Goal: Task Accomplishment & Management: Complete application form

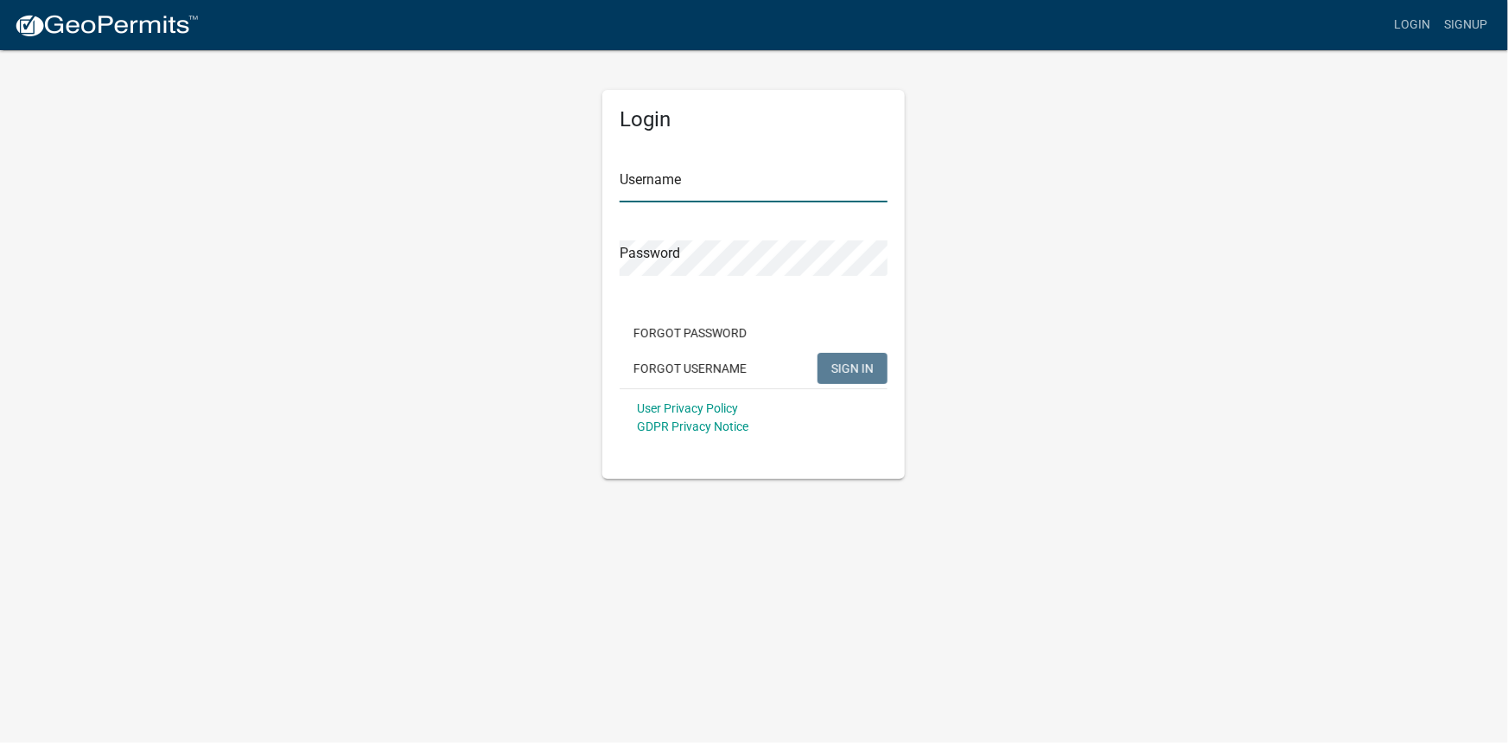
type input "candrews"
click at [820, 366] on button "SIGN IN" at bounding box center [853, 368] width 70 height 31
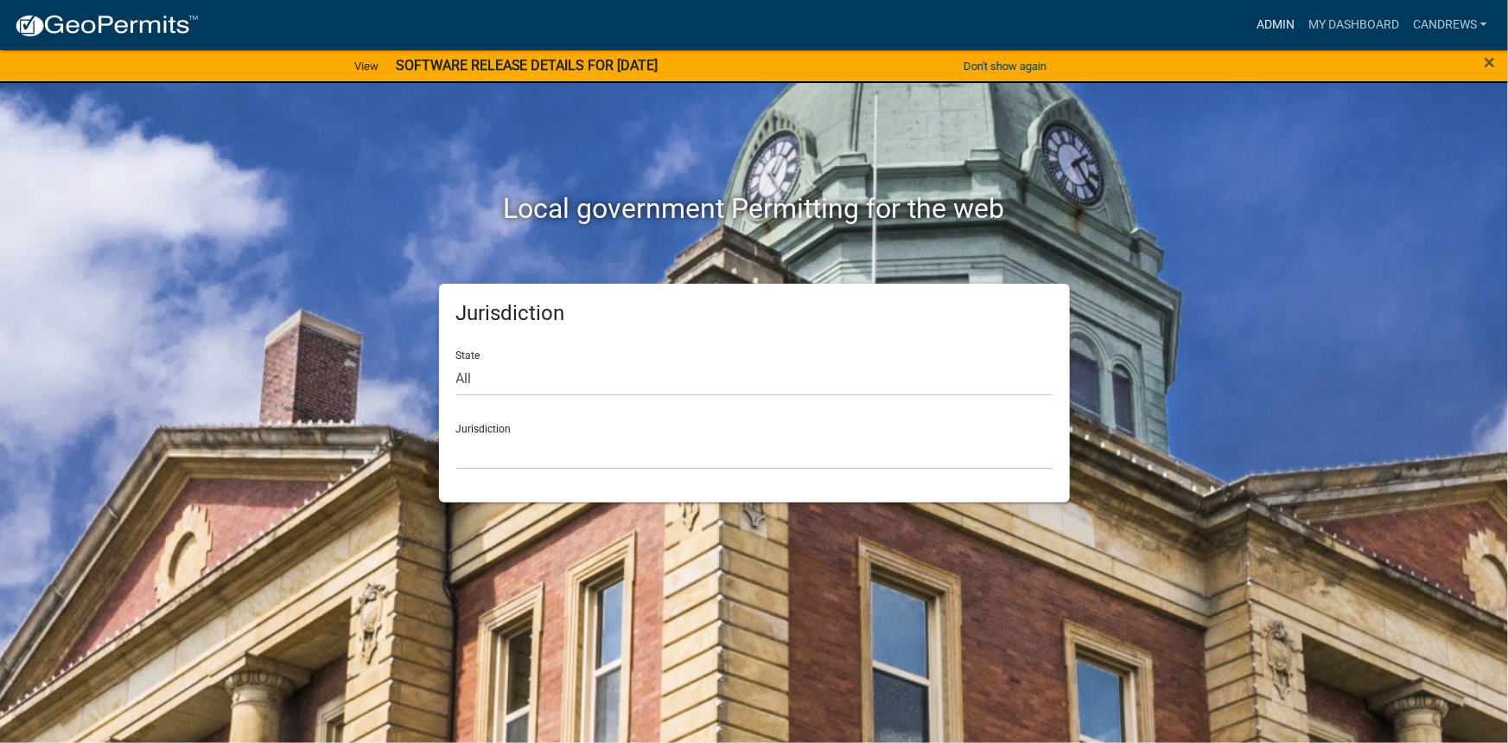
click at [1291, 27] on link "Admin" at bounding box center [1276, 25] width 52 height 33
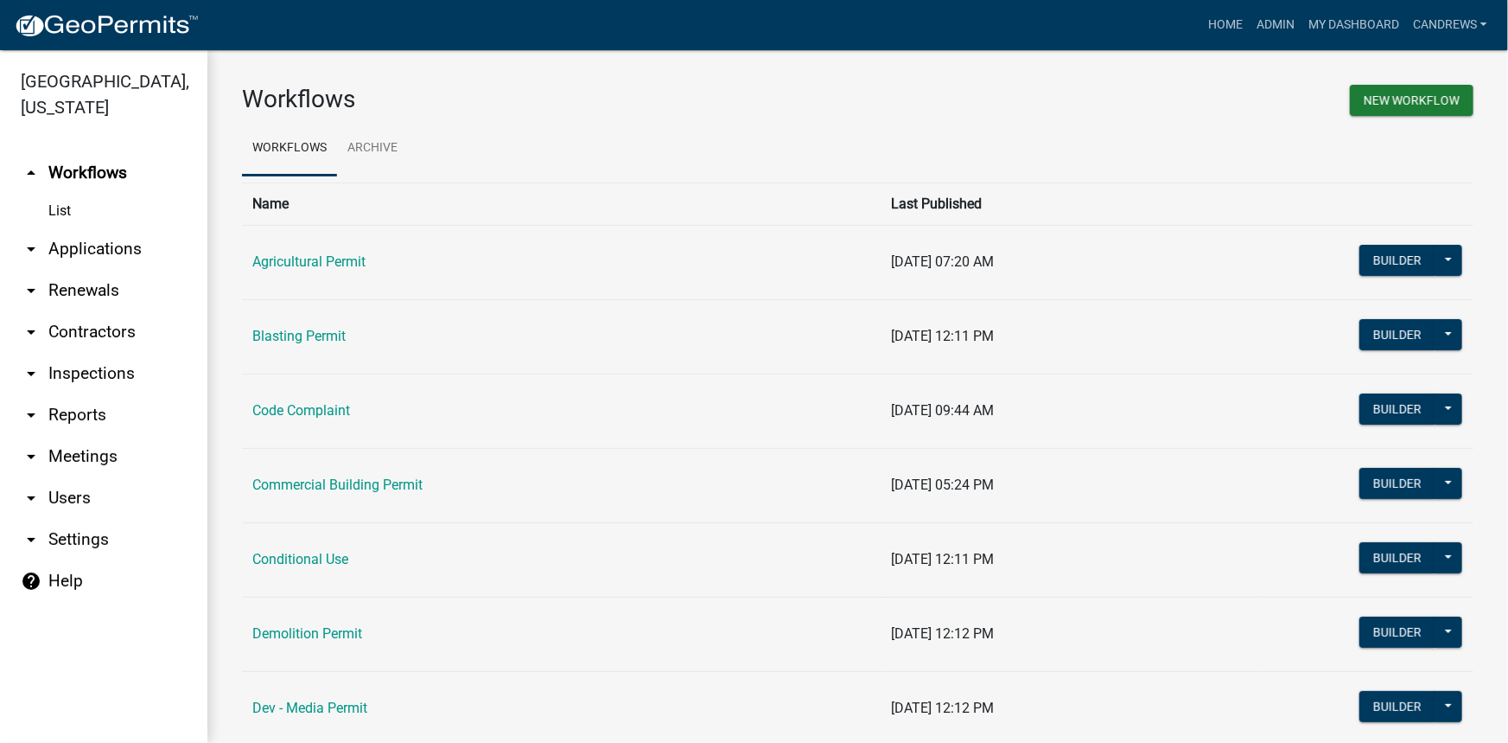
click at [128, 245] on link "arrow_drop_down Applications" at bounding box center [103, 248] width 207 height 41
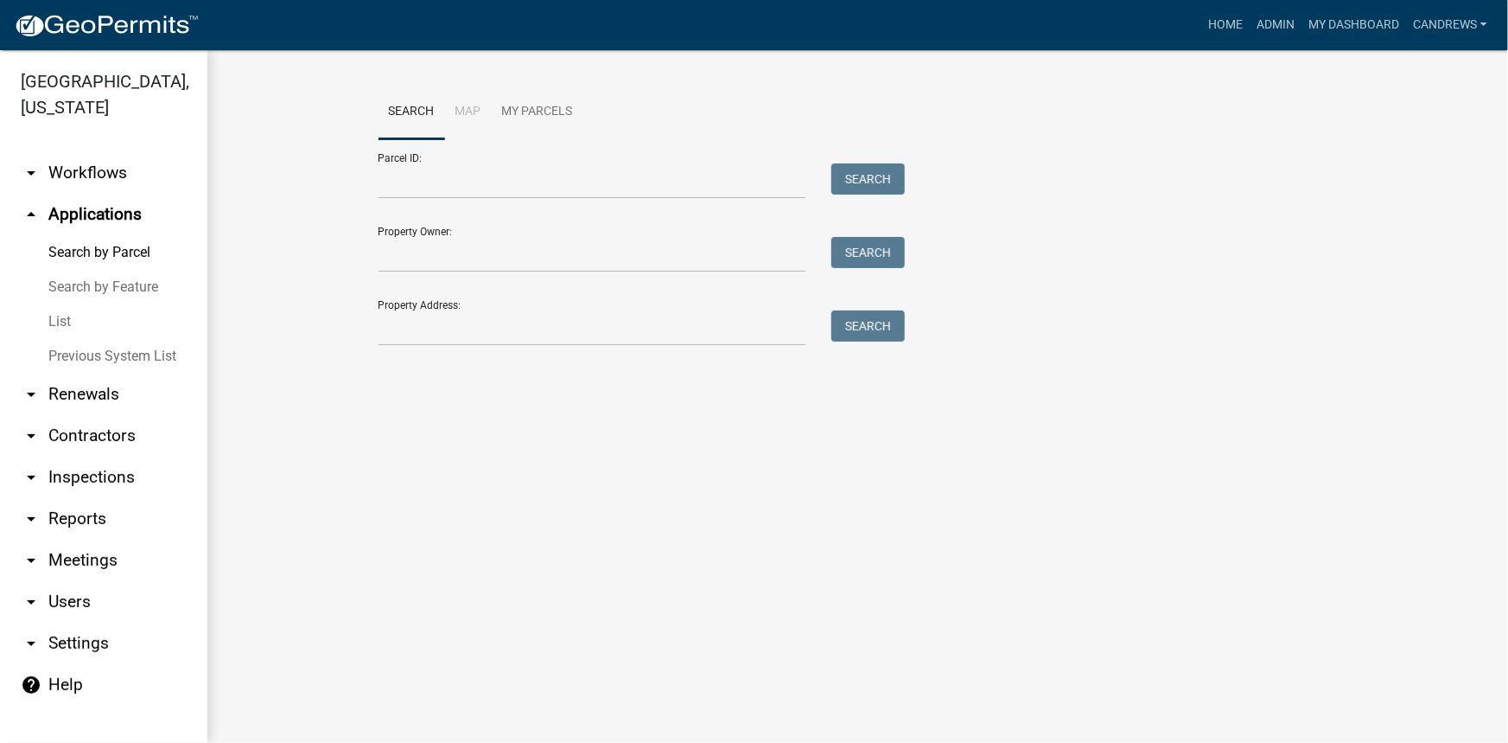
click at [80, 482] on link "arrow_drop_down Inspections" at bounding box center [103, 476] width 207 height 41
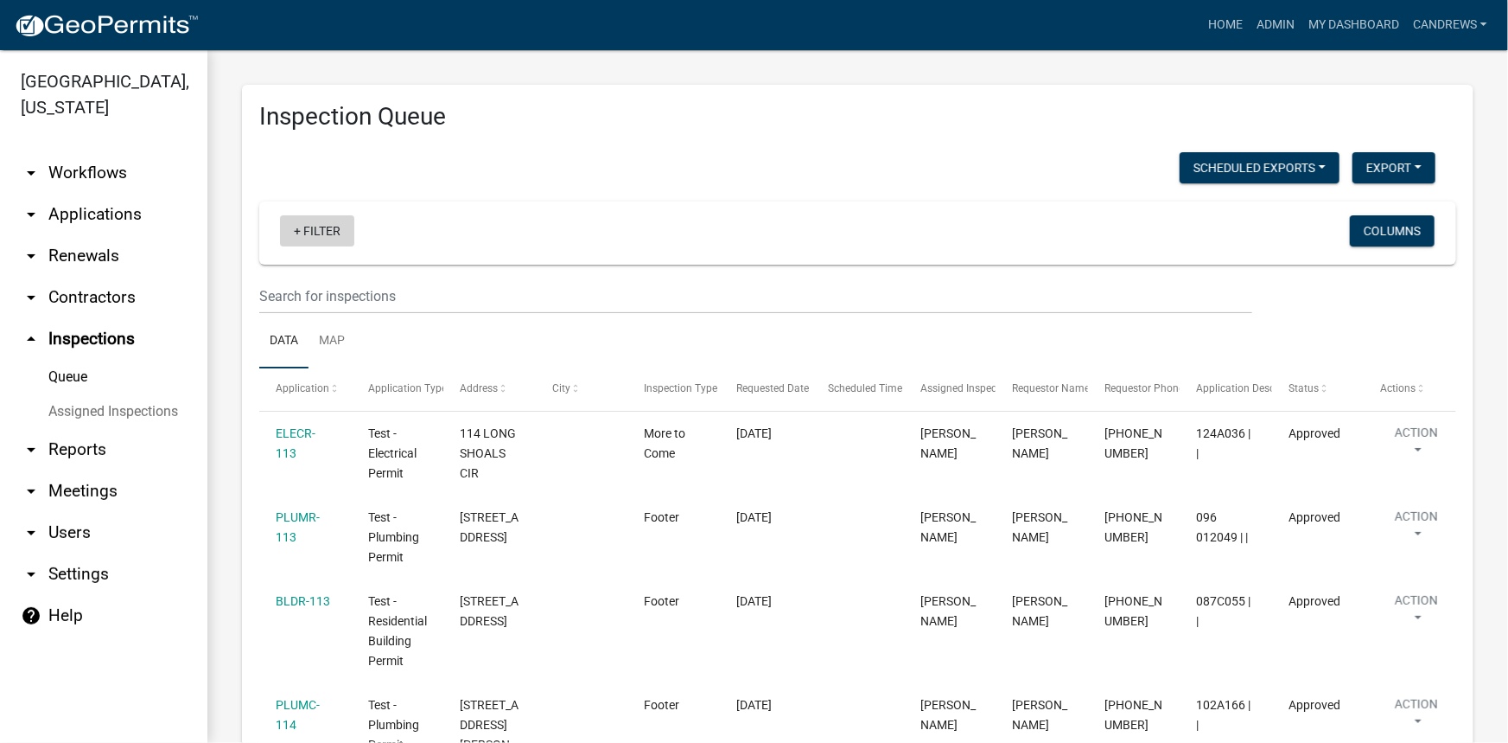
click at [313, 232] on link "+ Filter" at bounding box center [317, 230] width 74 height 31
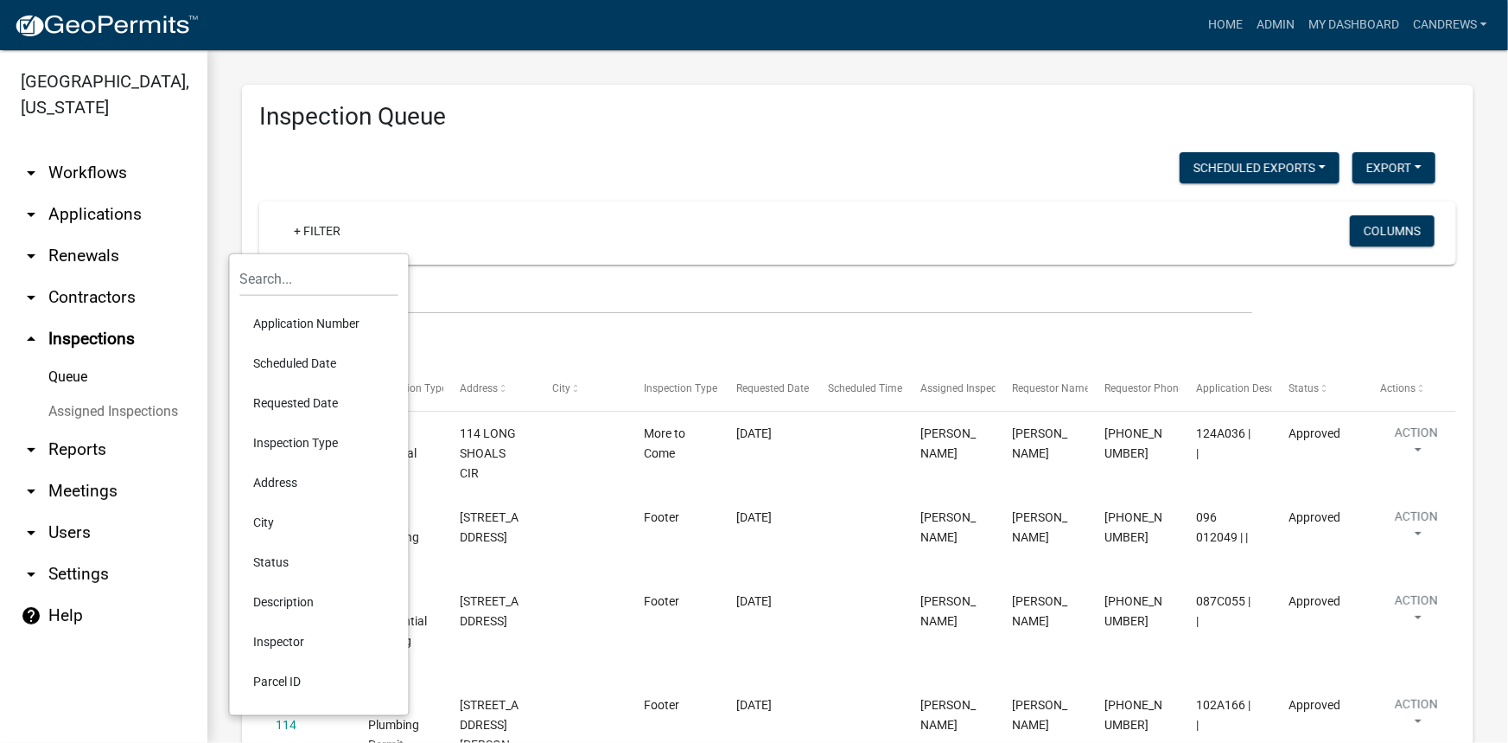
click at [308, 358] on li "Scheduled Date" at bounding box center [319, 363] width 158 height 40
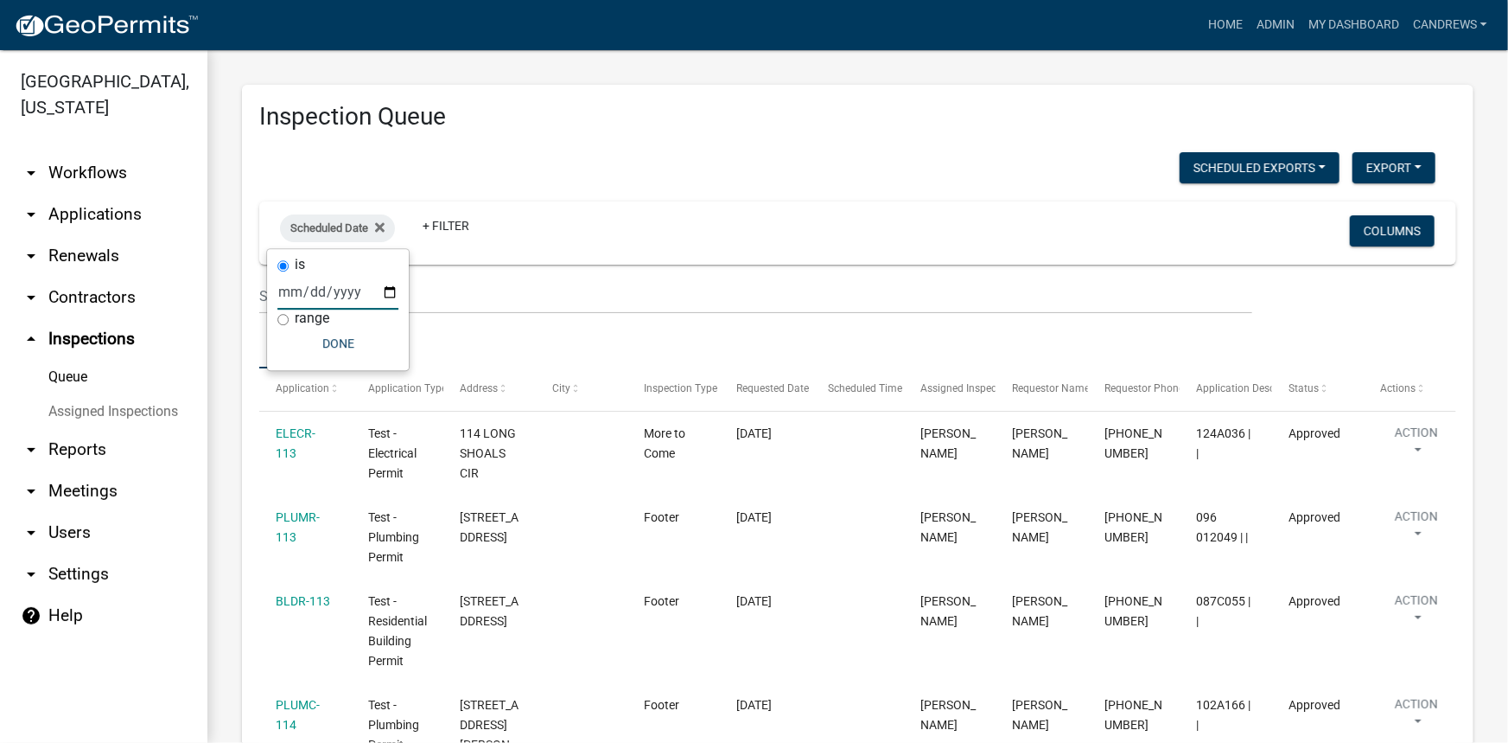
click at [388, 289] on input "date" at bounding box center [337, 291] width 121 height 35
click at [374, 290] on input "date" at bounding box center [337, 291] width 121 height 35
click at [319, 315] on label "range" at bounding box center [312, 318] width 35 height 14
click at [289, 315] on input "range" at bounding box center [282, 319] width 11 height 11
radio input "true"
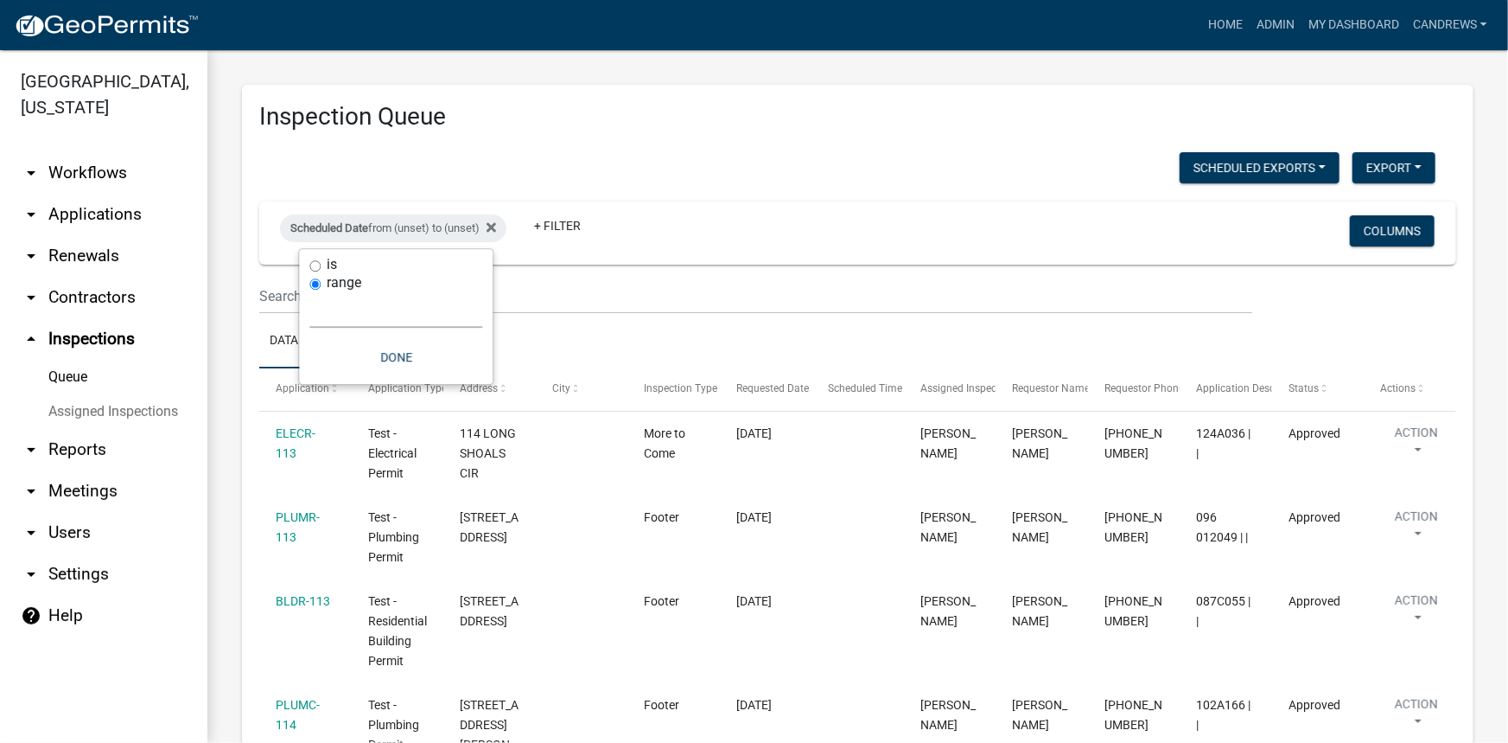
click at [360, 313] on select "Today Yesterday Current Week Previous Week Current Month Last Month Current Cal…" at bounding box center [395, 309] width 173 height 35
select select "custom"
click at [309, 292] on select "Today Yesterday Current Week Previous Week Current Month Last Month Current Cal…" at bounding box center [395, 309] width 173 height 35
click at [473, 382] on input "date" at bounding box center [395, 383] width 173 height 35
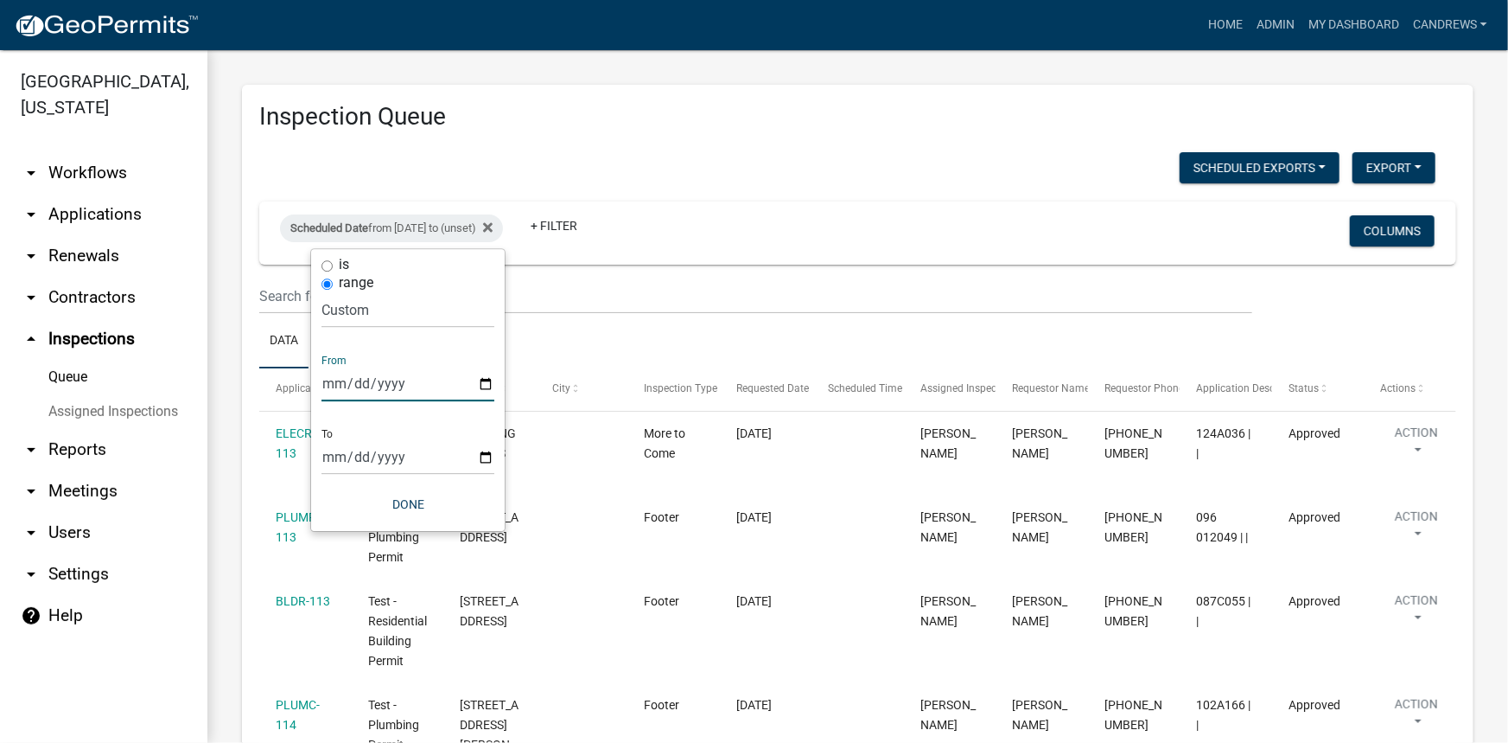
type input "2025-04-01"
click at [487, 457] on input "date" at bounding box center [408, 456] width 173 height 35
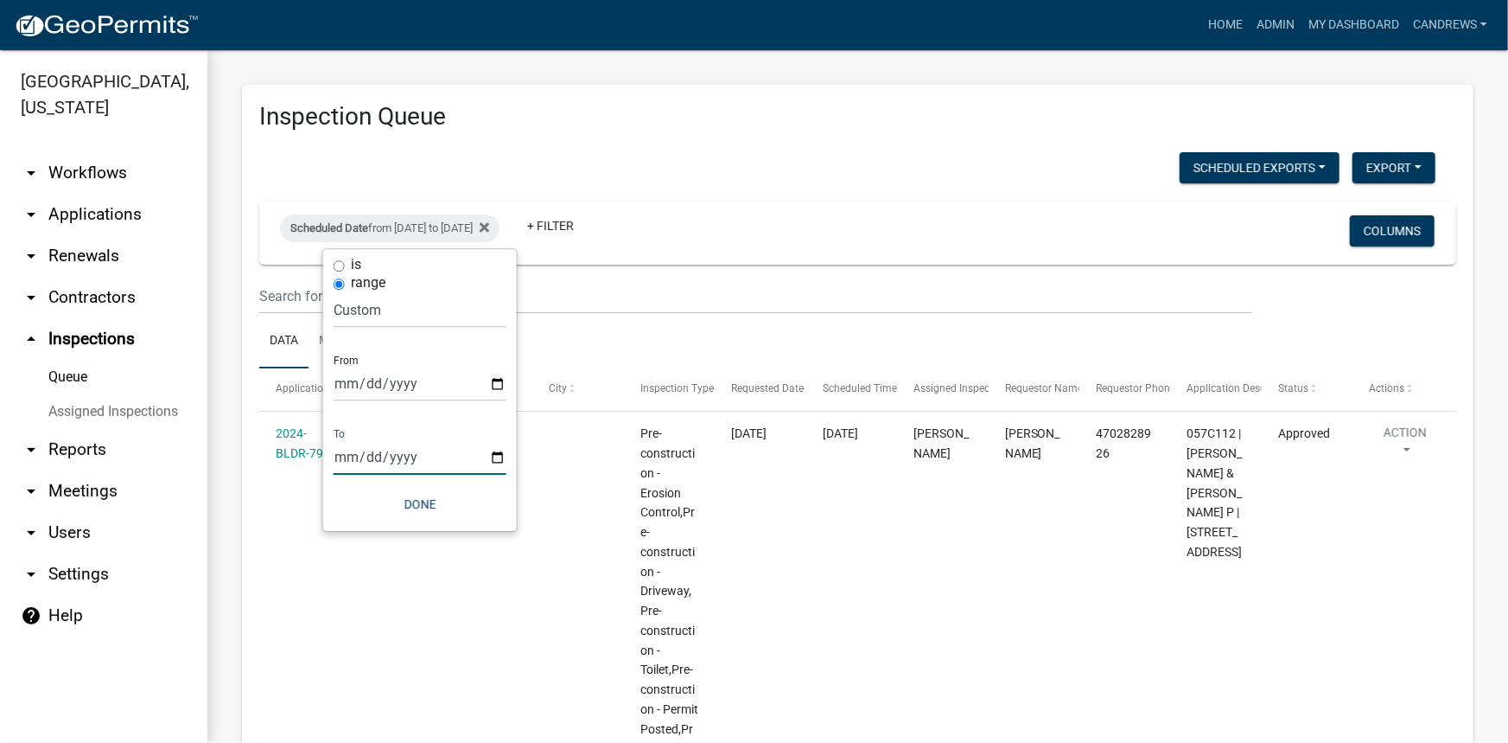
type input "2025-06-30"
click at [422, 501] on button "Done" at bounding box center [420, 503] width 173 height 31
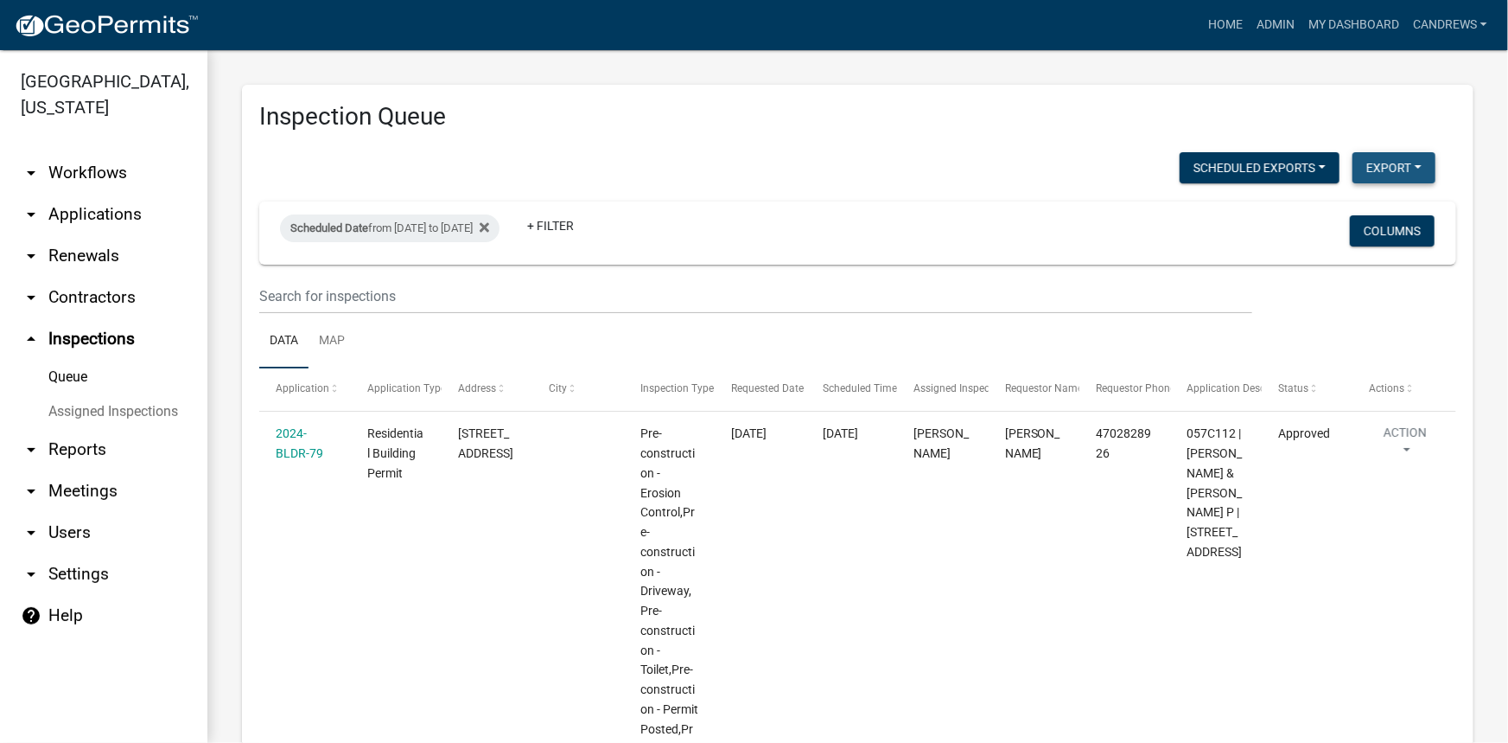
click at [1404, 163] on button "Export" at bounding box center [1394, 167] width 83 height 31
click at [1341, 215] on button "Excel Format (.xlsx)" at bounding box center [1355, 212] width 162 height 41
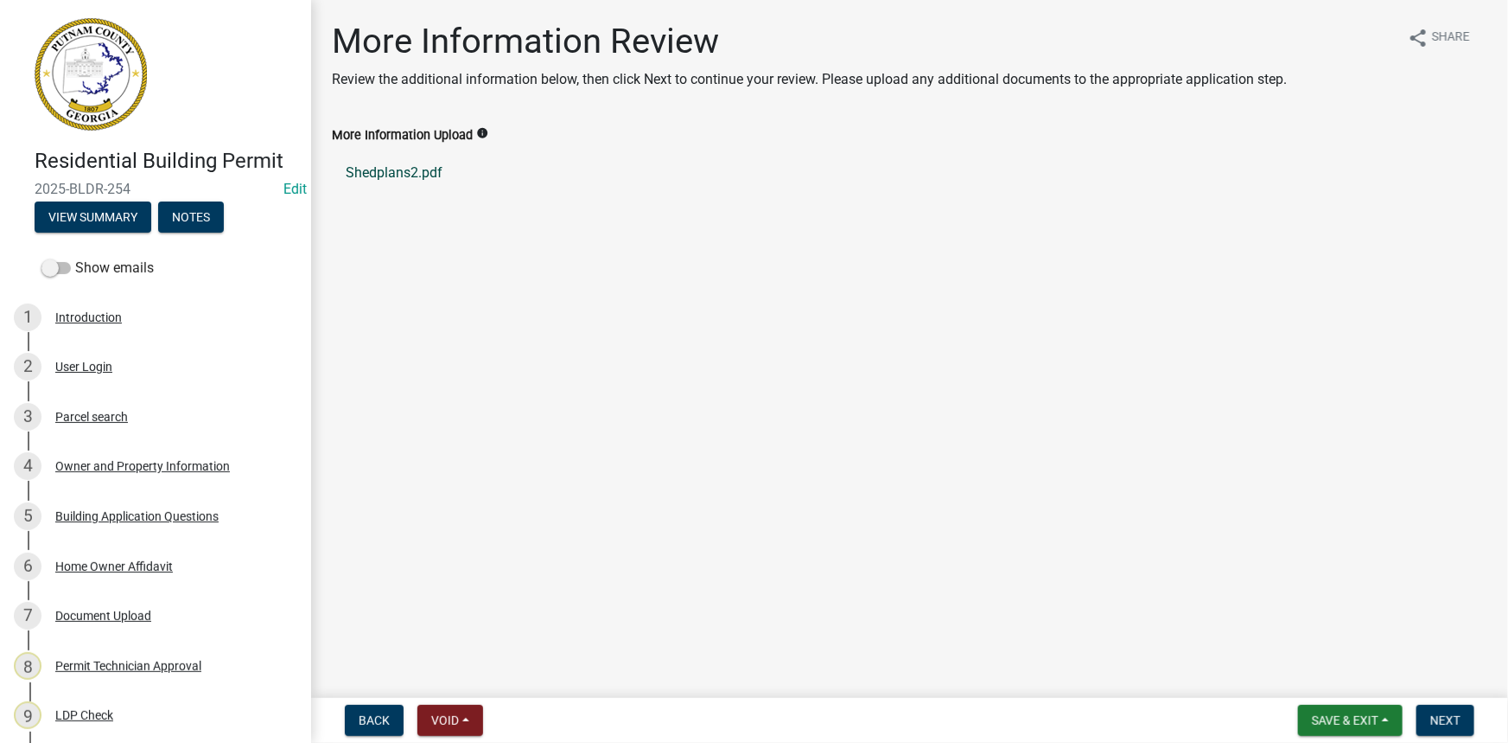
click at [403, 168] on link "Shedplans2.pdf" at bounding box center [910, 172] width 1156 height 41
click at [95, 622] on div "Document Upload" at bounding box center [103, 615] width 96 height 12
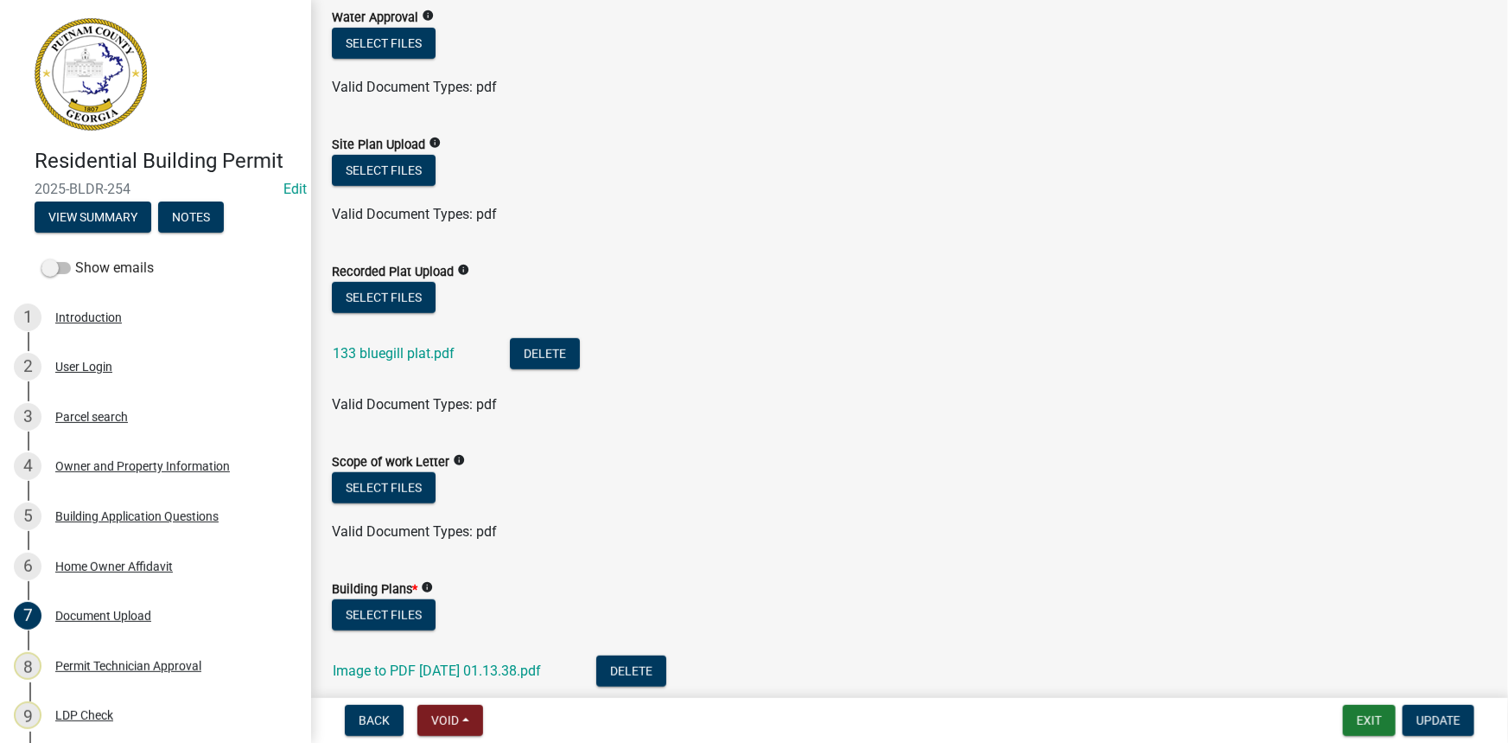
scroll to position [392, 0]
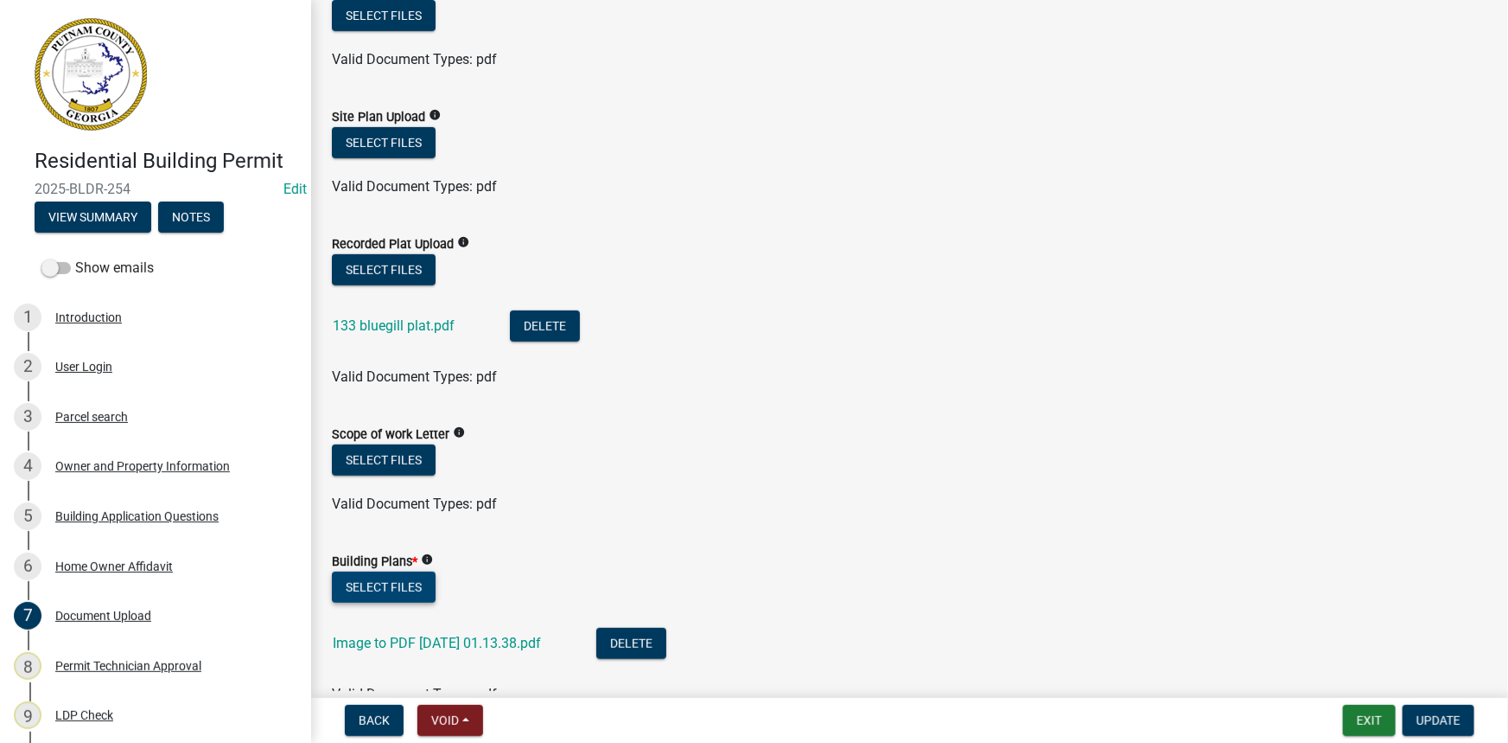
click at [367, 584] on button "Select files" at bounding box center [384, 586] width 104 height 31
click at [1427, 719] on span "Update" at bounding box center [1439, 720] width 44 height 14
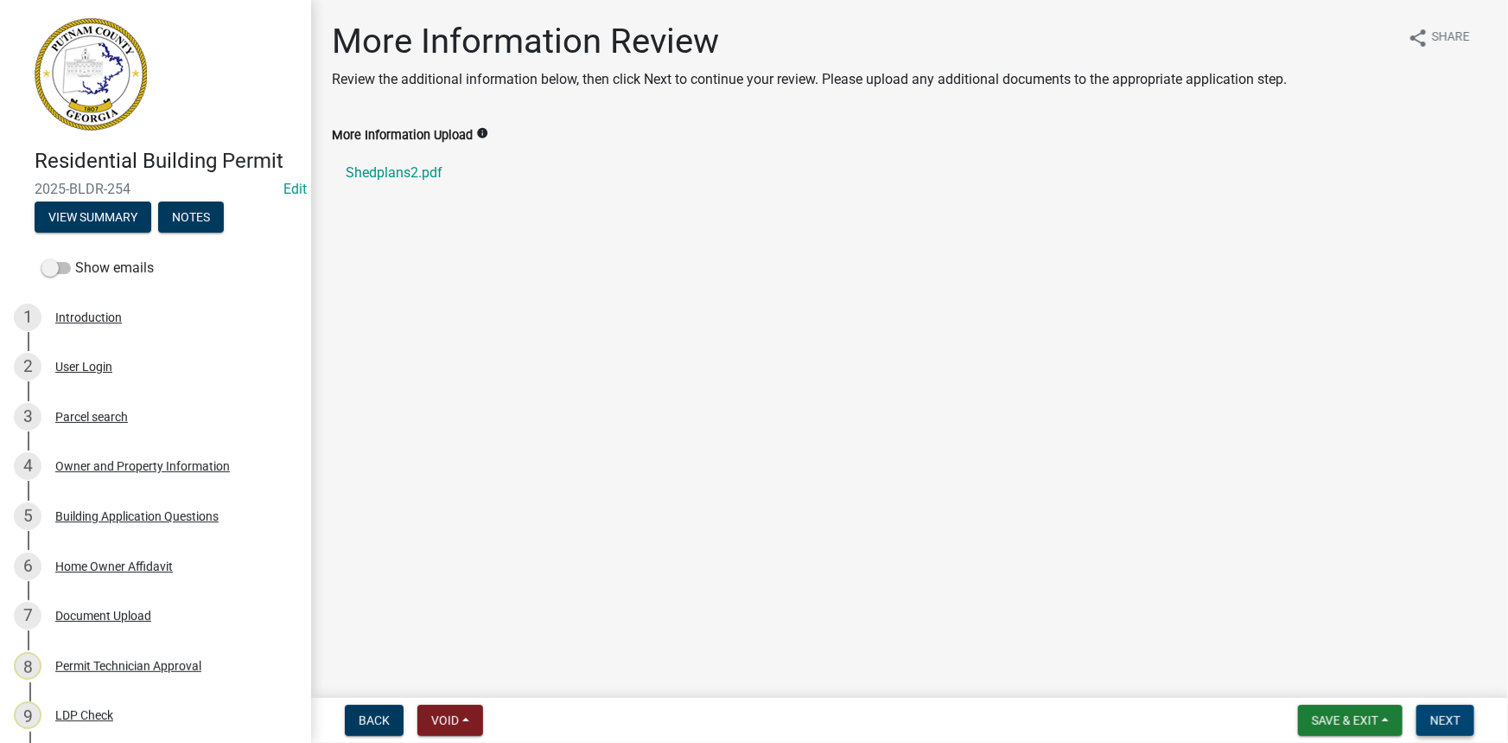
click at [1424, 706] on button "Next" at bounding box center [1446, 720] width 58 height 31
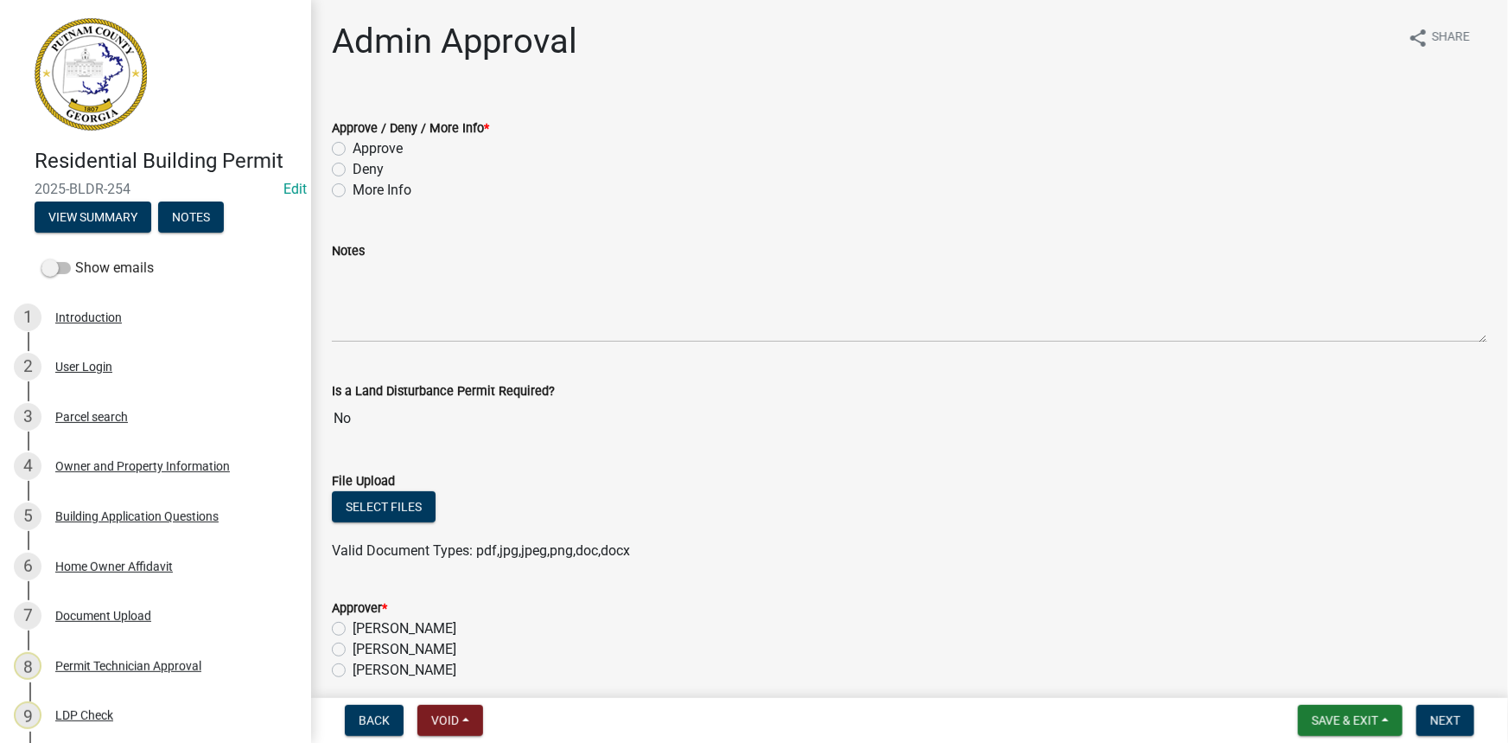
click at [379, 139] on label "Approve" at bounding box center [378, 148] width 50 height 21
click at [364, 139] on input "Approve" at bounding box center [358, 143] width 11 height 11
radio input "true"
click at [443, 644] on label "[PERSON_NAME]" at bounding box center [405, 649] width 104 height 21
click at [364, 644] on input "[PERSON_NAME]" at bounding box center [358, 644] width 11 height 11
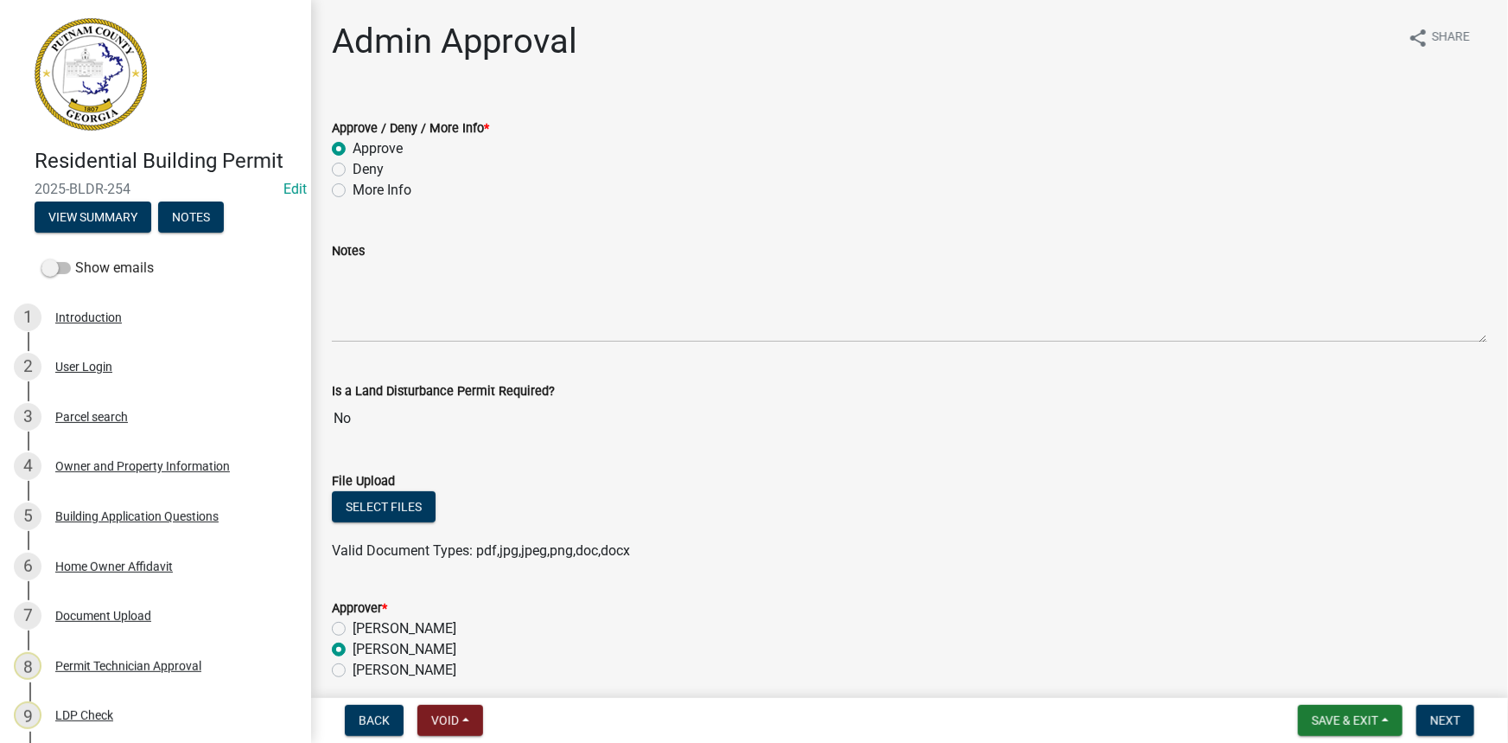
radio input "true"
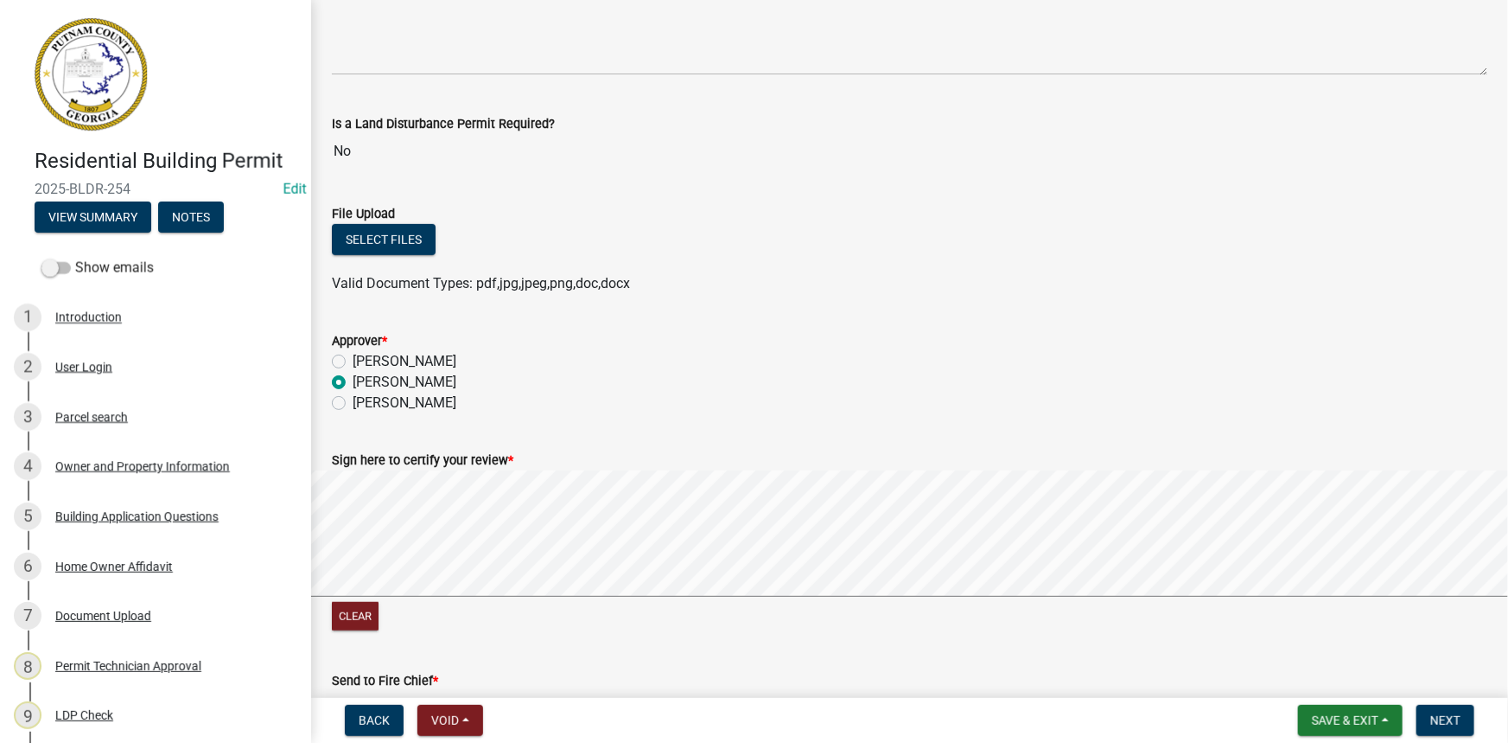
scroll to position [442, 0]
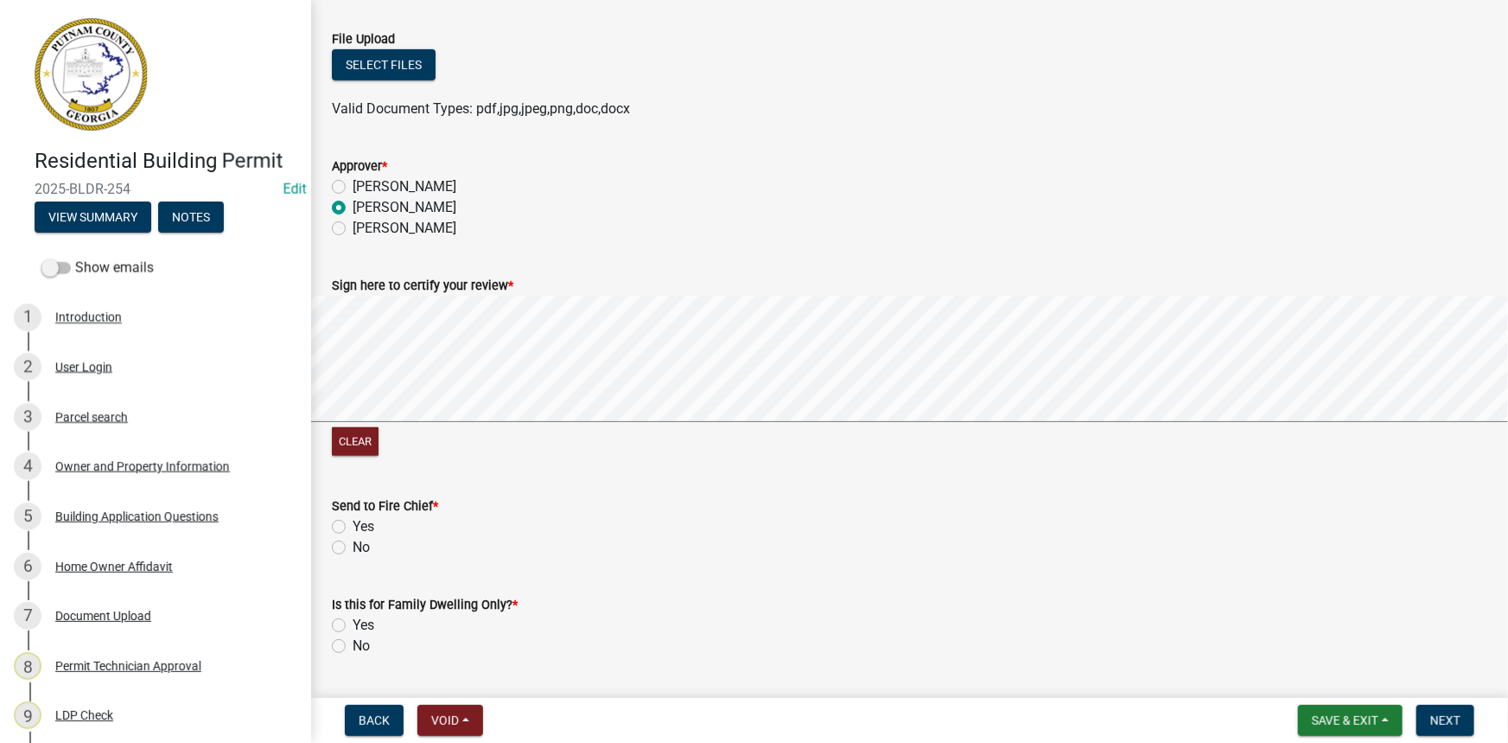
click at [353, 642] on label "No" at bounding box center [361, 645] width 17 height 21
click at [353, 642] on input "No" at bounding box center [358, 640] width 11 height 11
radio input "true"
click at [353, 545] on label "No" at bounding box center [361, 547] width 17 height 21
click at [353, 545] on input "No" at bounding box center [358, 542] width 11 height 11
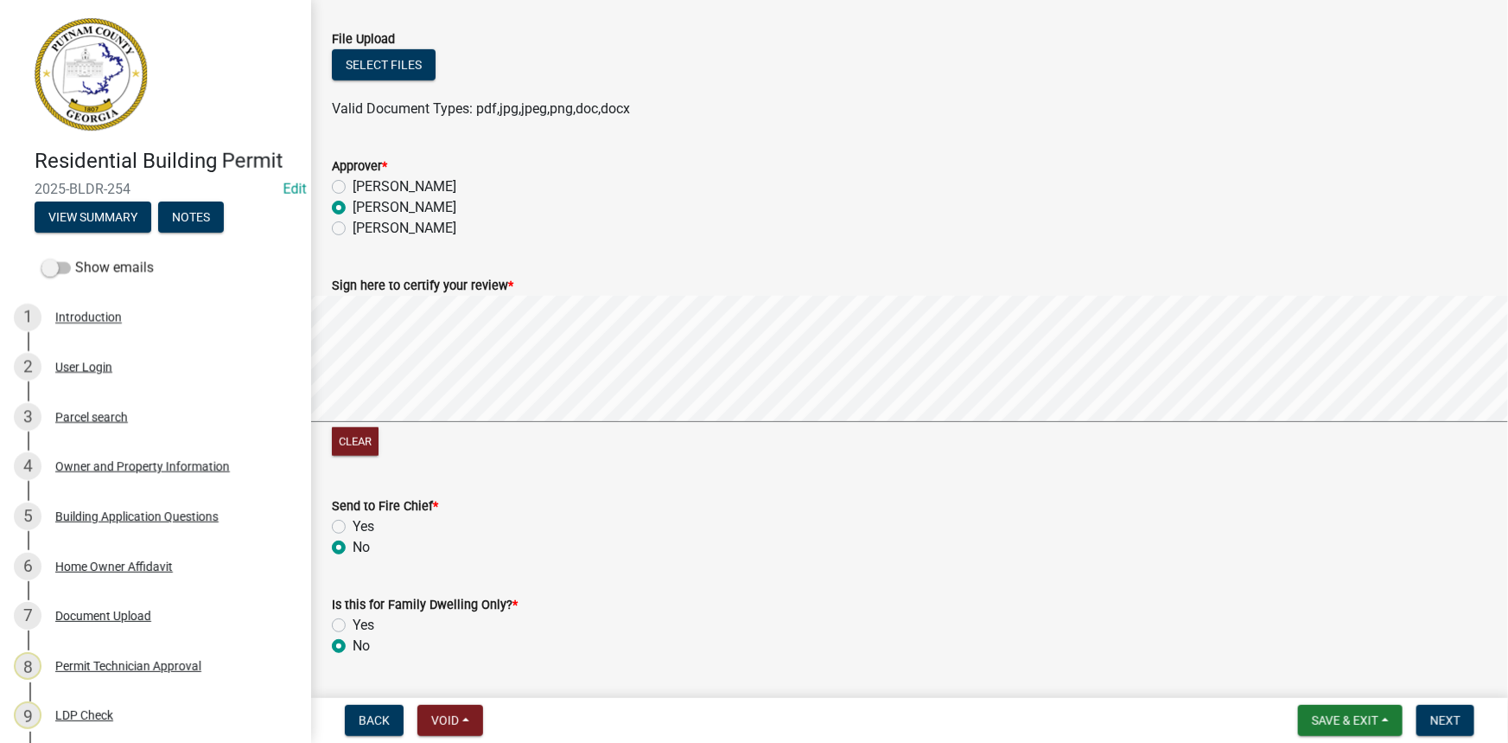
radio input "true"
click at [125, 224] on button "View Summary" at bounding box center [93, 216] width 117 height 31
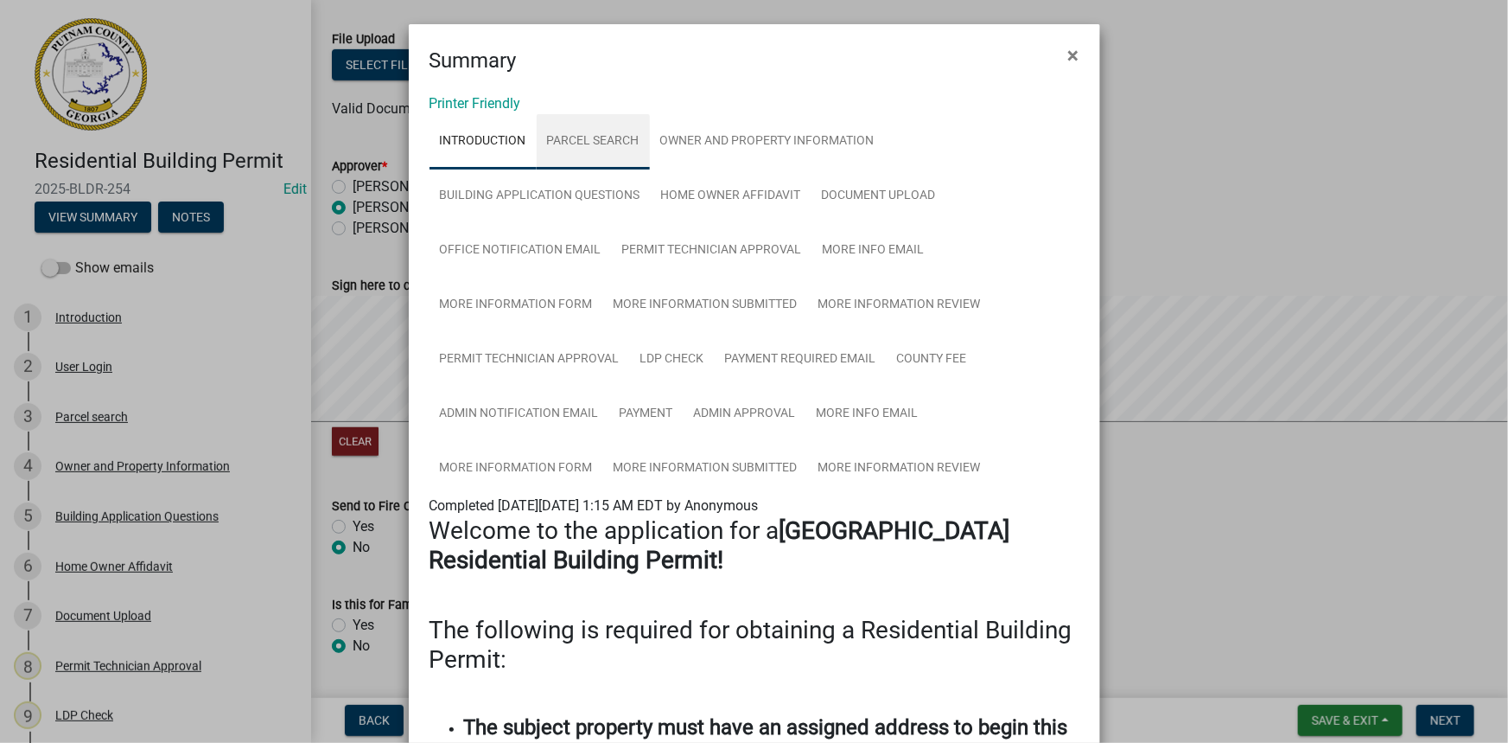
click at [596, 145] on link "Parcel search" at bounding box center [593, 141] width 113 height 55
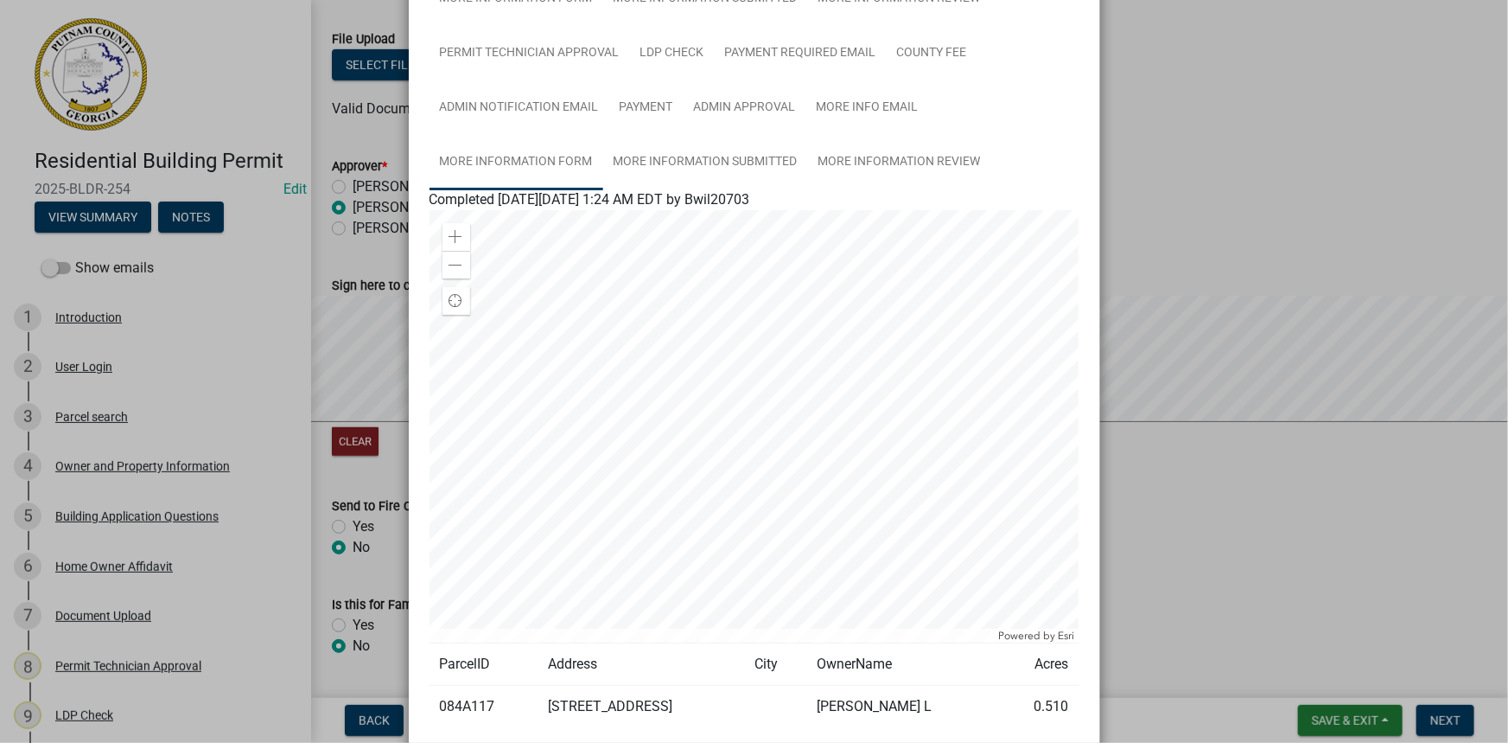
scroll to position [314, 0]
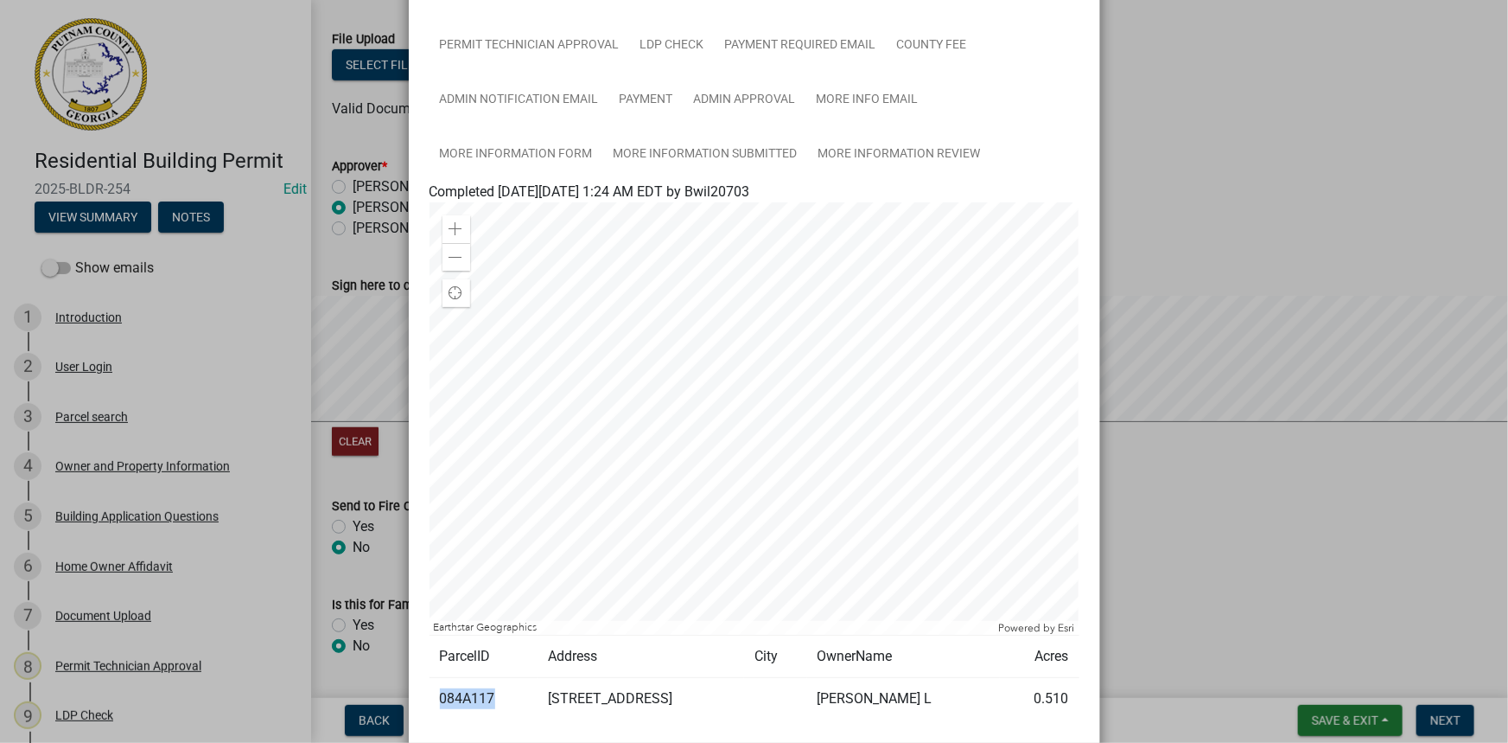
drag, startPoint x: 478, startPoint y: 690, endPoint x: 437, endPoint y: 691, distance: 40.6
click at [437, 691] on td "084A117" at bounding box center [484, 699] width 108 height 42
copy td "084A117"
drag, startPoint x: 1190, startPoint y: 381, endPoint x: 1196, endPoint y: 408, distance: 27.3
click at [1191, 381] on ngb-modal-window "Summary × Printer Friendly Introduction Parcel search Owner and Property Inform…" at bounding box center [754, 371] width 1508 height 743
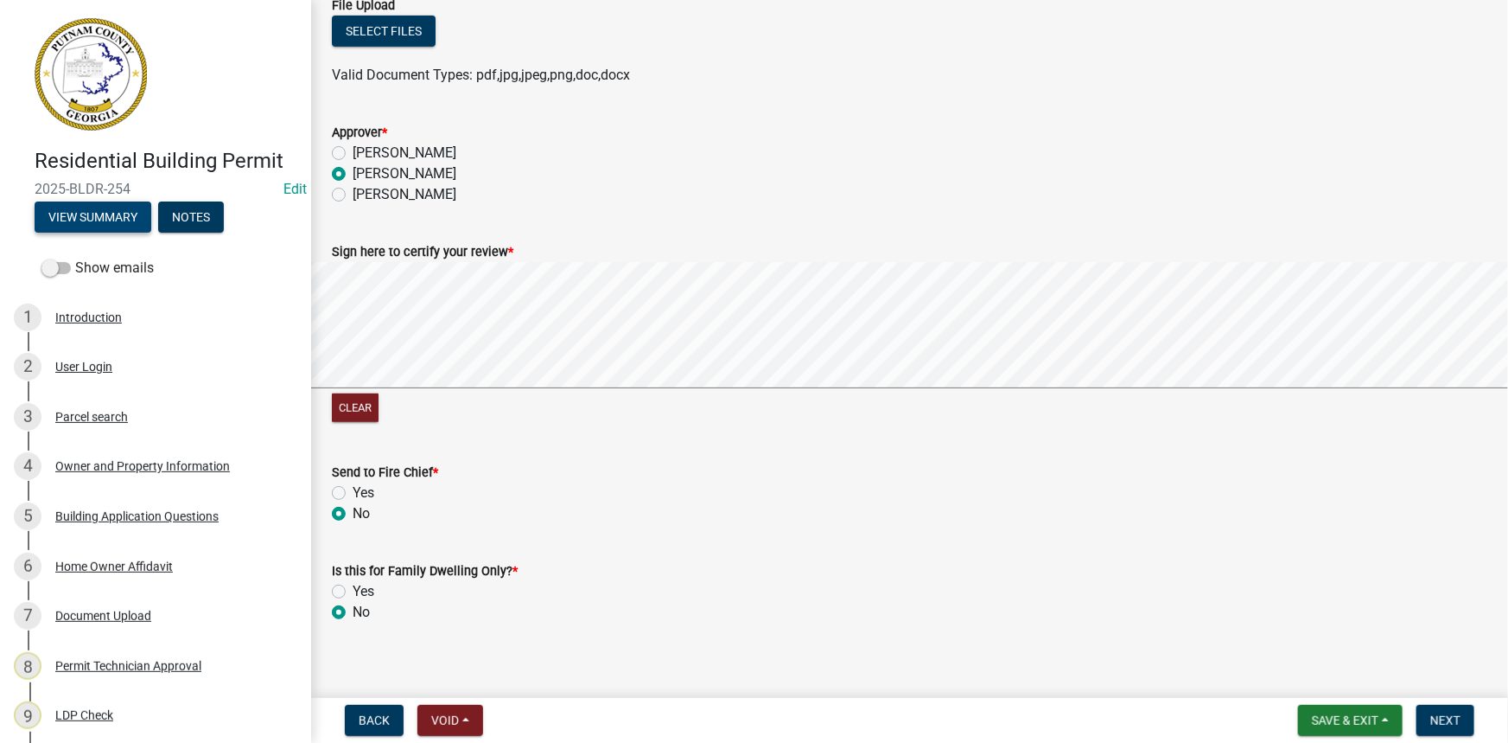
scroll to position [489, 0]
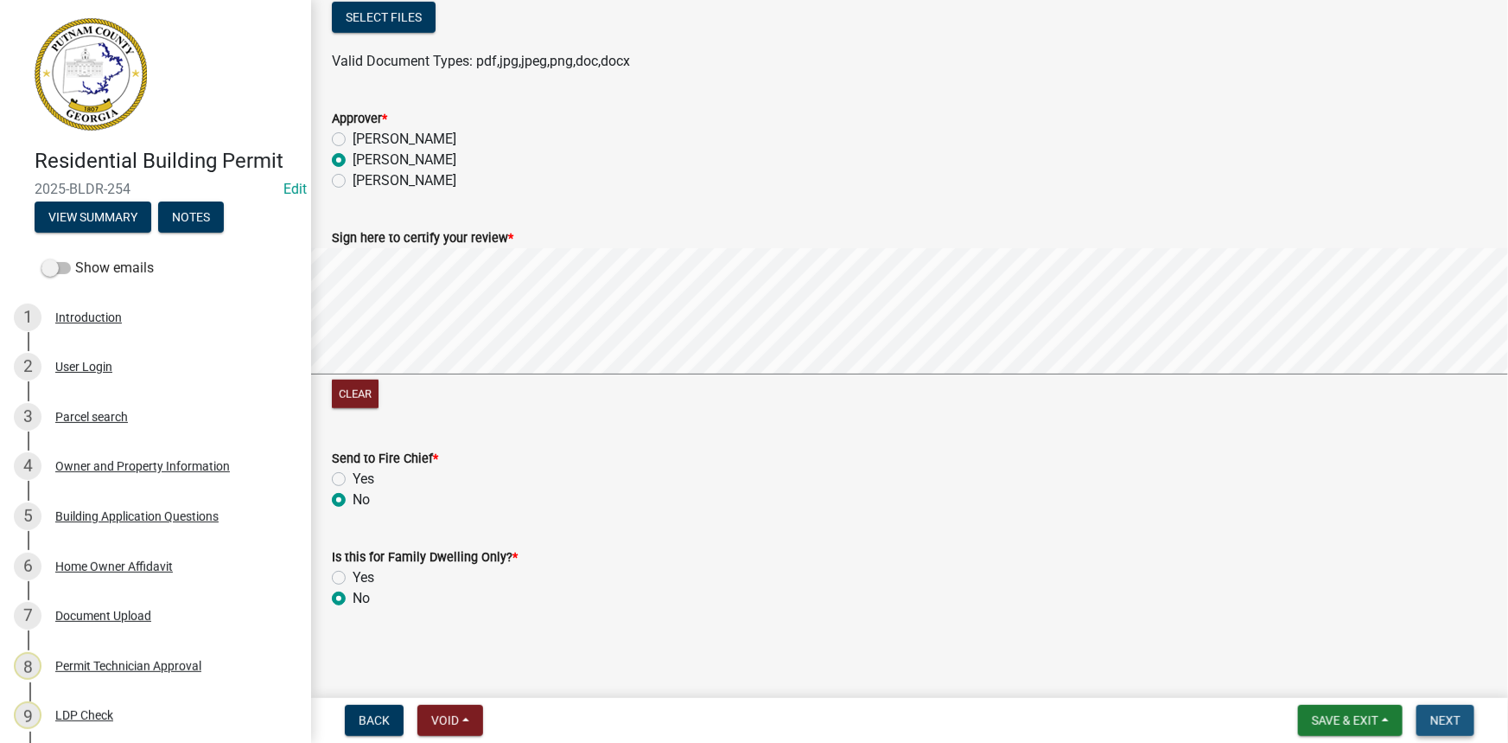
click at [1451, 724] on span "Next" at bounding box center [1446, 720] width 30 height 14
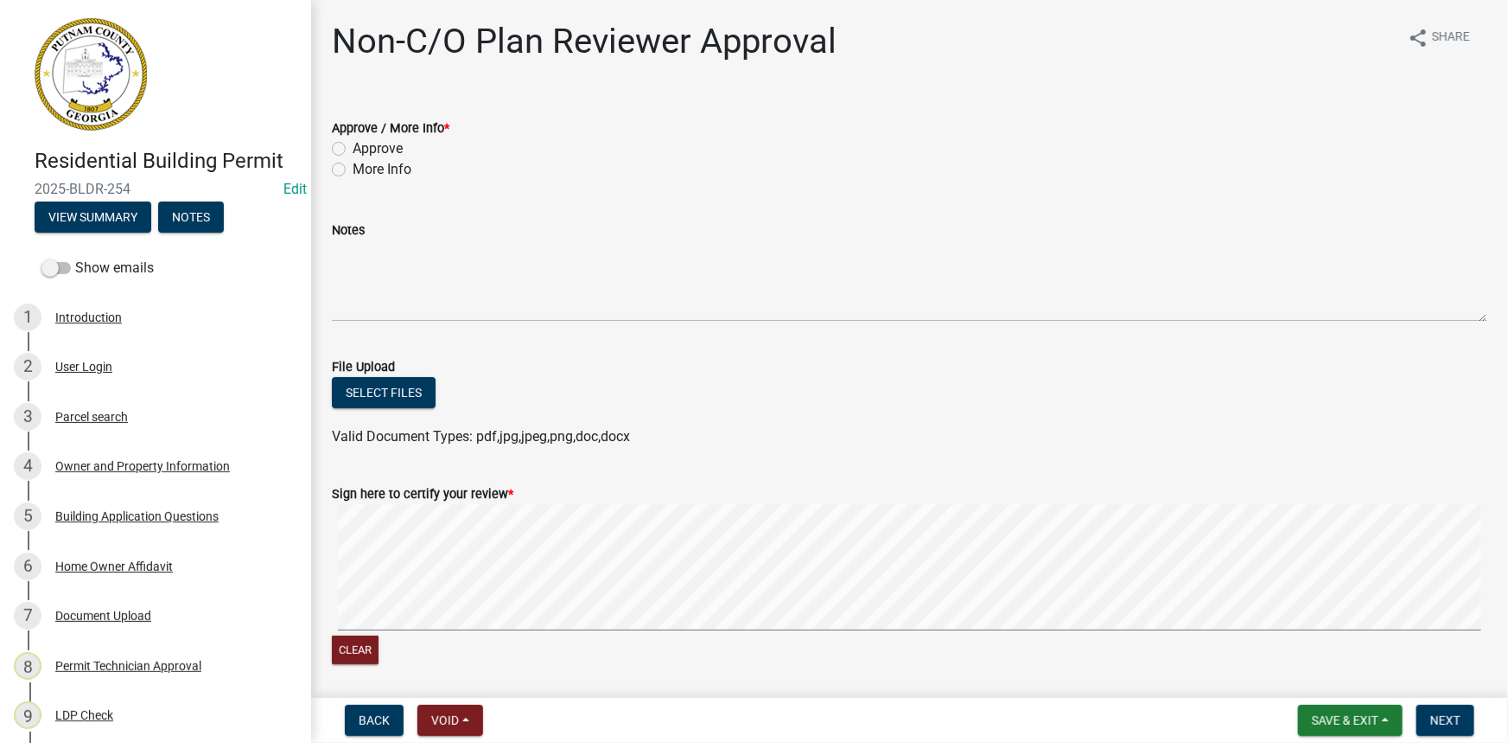
click at [366, 148] on label "Approve" at bounding box center [378, 148] width 50 height 21
click at [364, 148] on input "Approve" at bounding box center [358, 143] width 11 height 11
radio input "true"
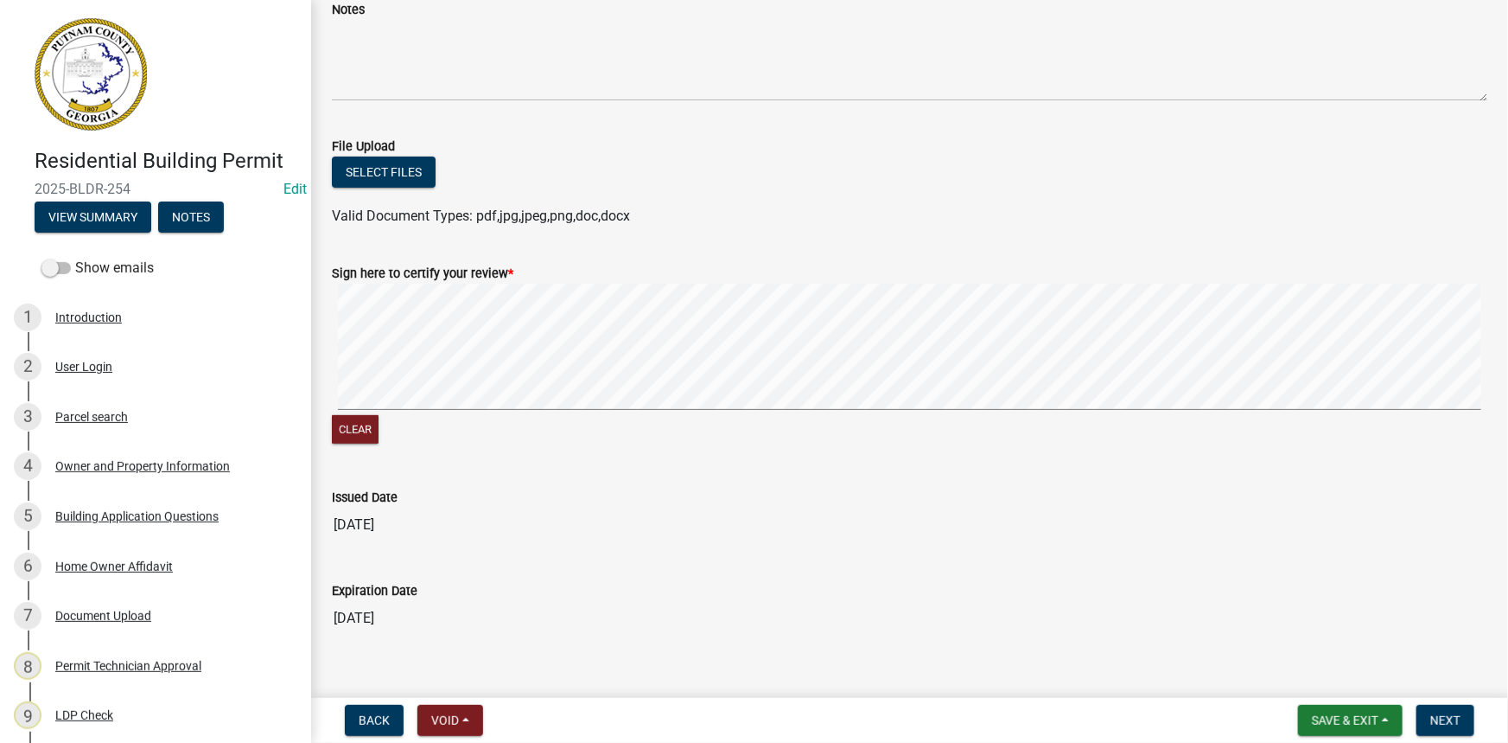
scroll to position [235, 0]
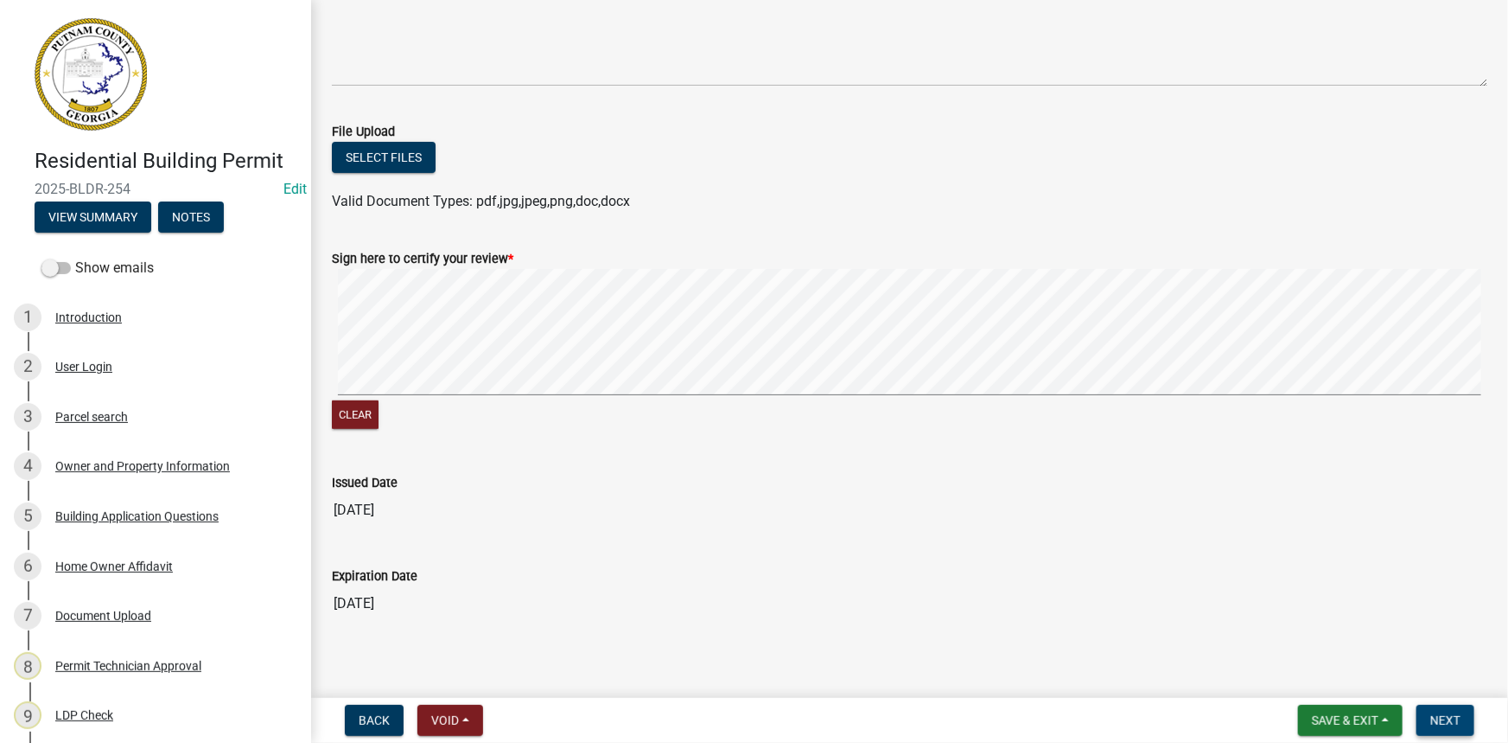
click at [1439, 723] on span "Next" at bounding box center [1446, 720] width 30 height 14
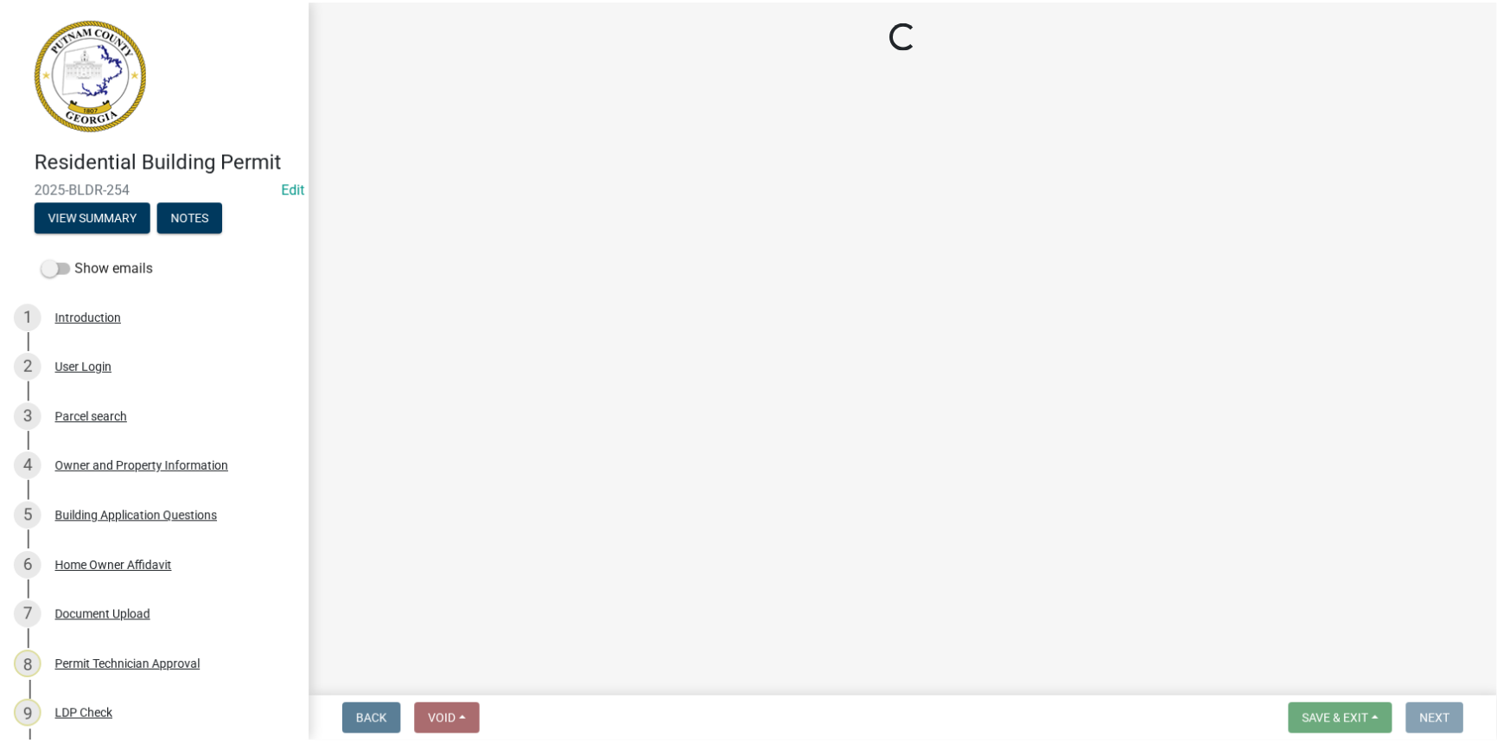
scroll to position [0, 0]
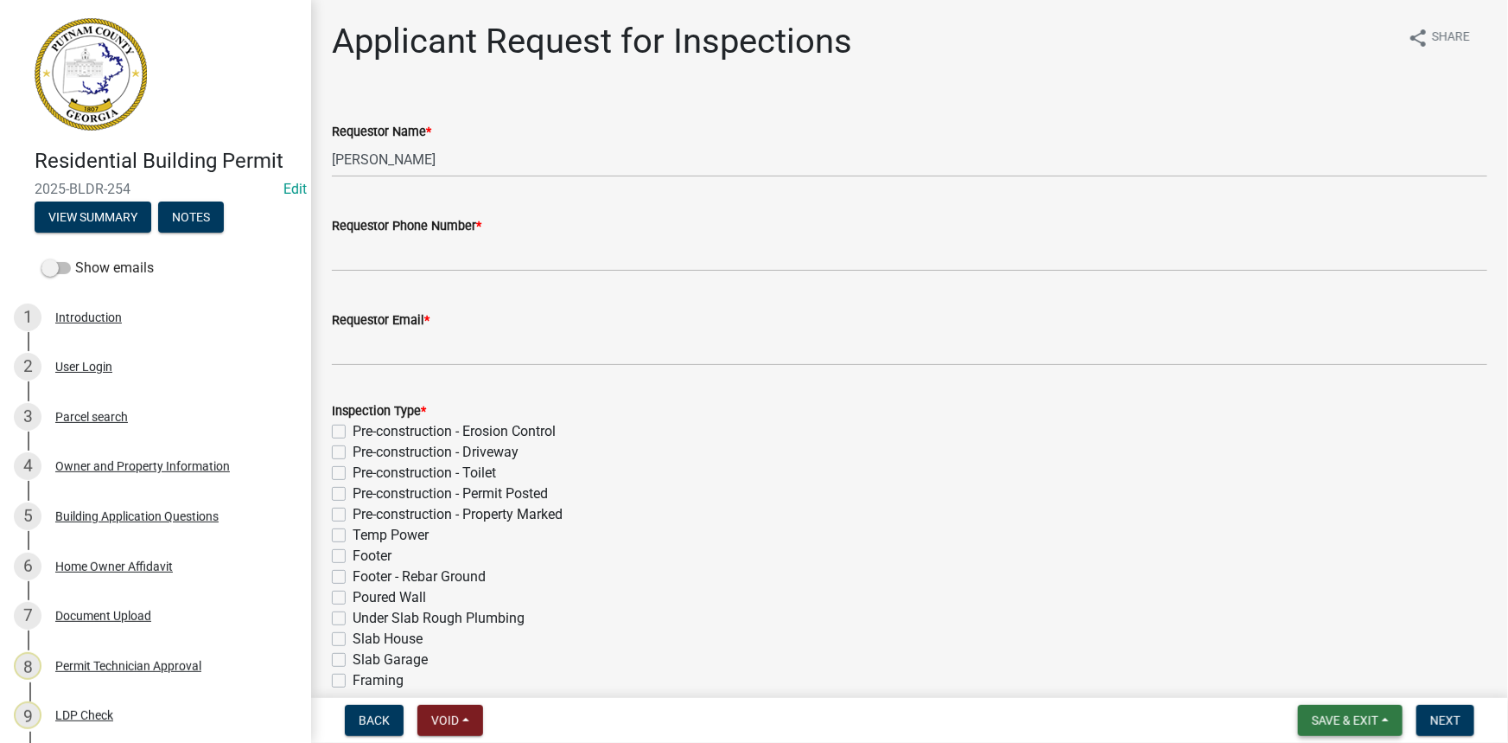
click at [1331, 711] on button "Save & Exit" at bounding box center [1350, 720] width 105 height 31
click at [1323, 679] on button "Save & Exit" at bounding box center [1334, 674] width 138 height 41
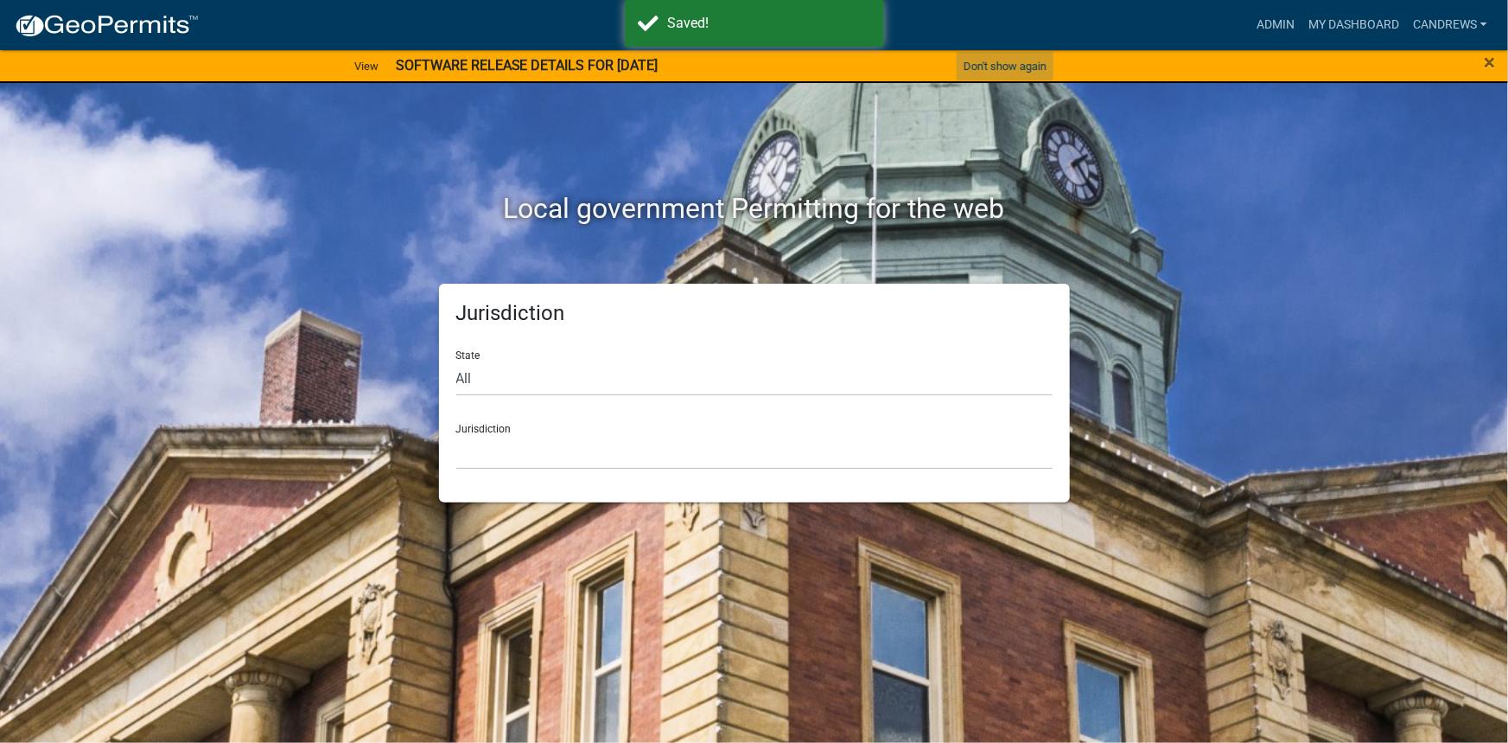
click at [995, 63] on button "Don't show again" at bounding box center [1005, 66] width 97 height 29
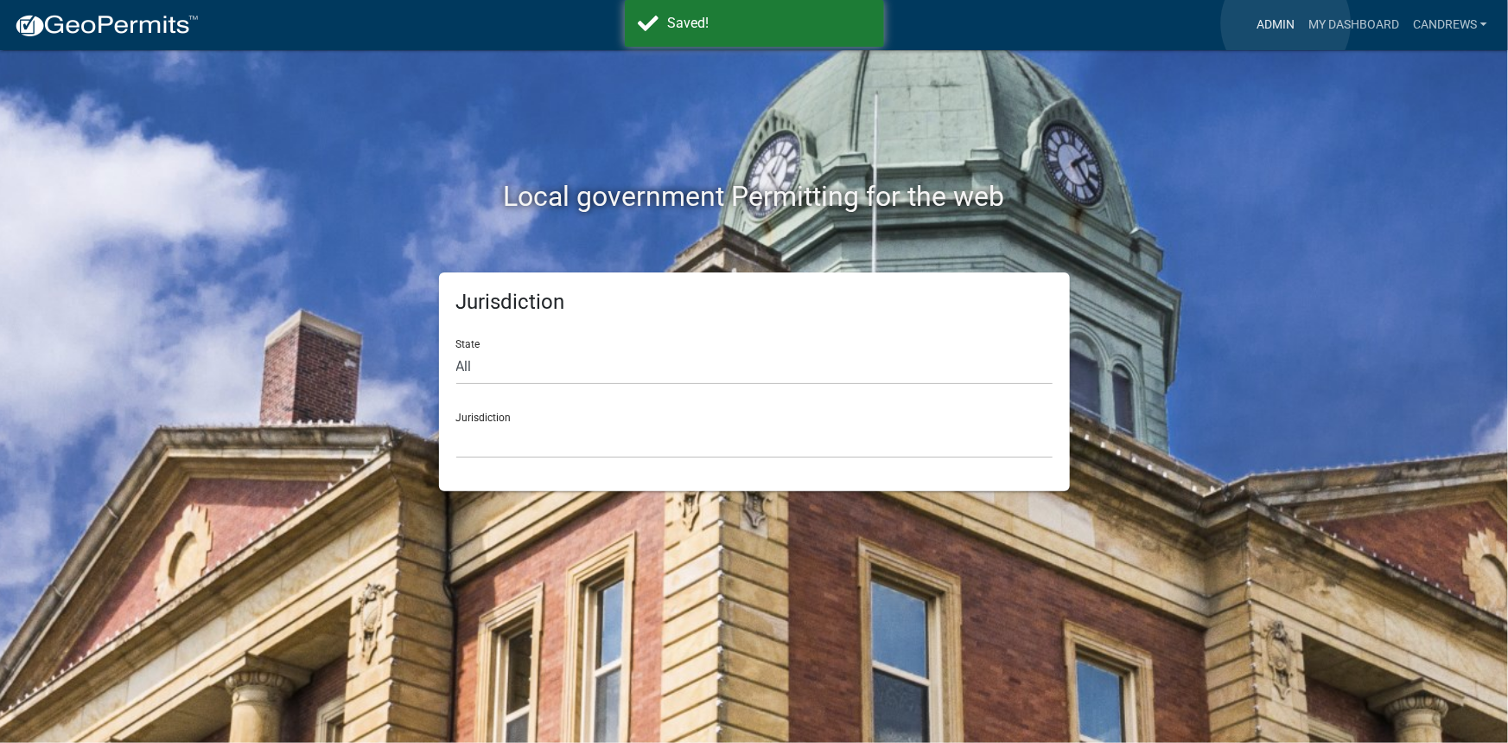
click at [1286, 23] on link "Admin" at bounding box center [1276, 25] width 52 height 33
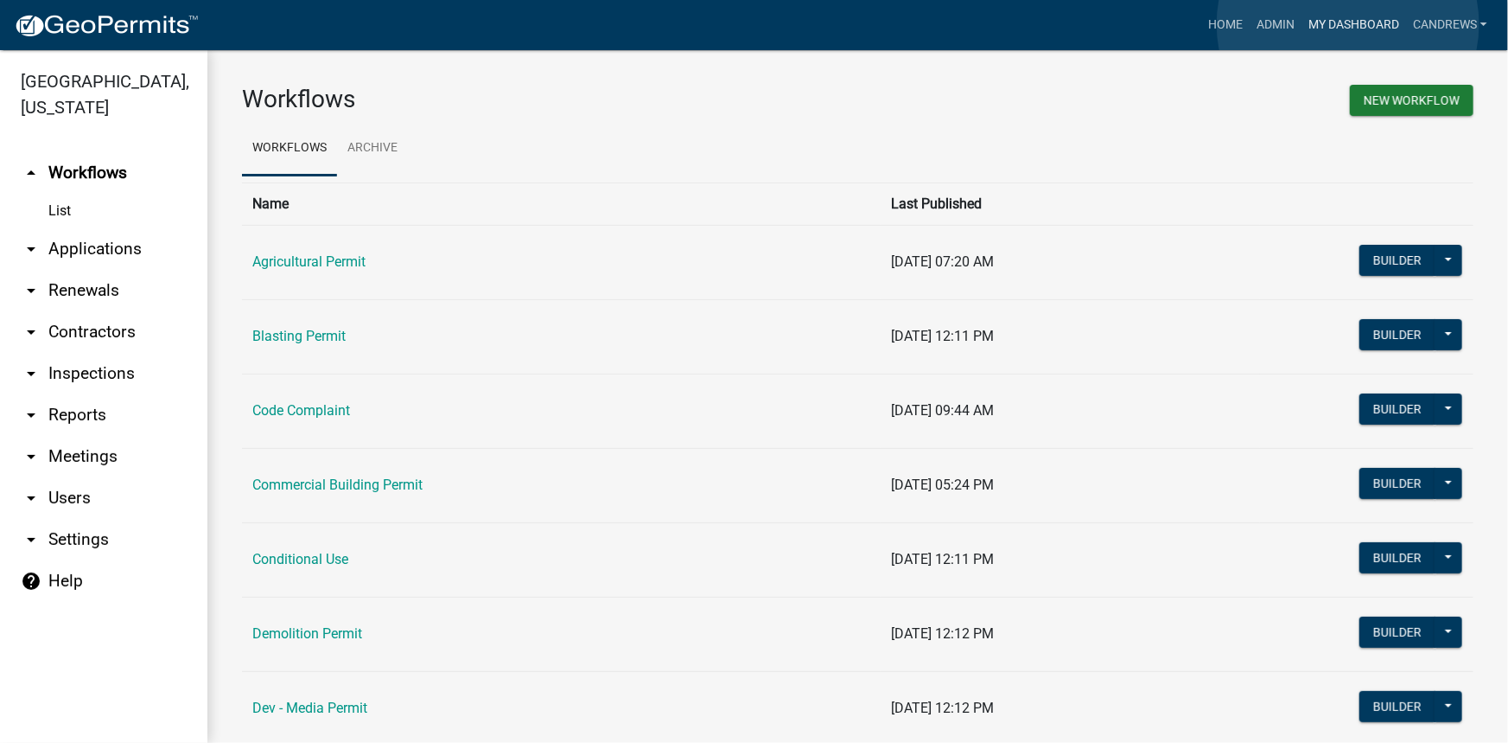
click at [1349, 24] on link "My Dashboard" at bounding box center [1354, 25] width 105 height 33
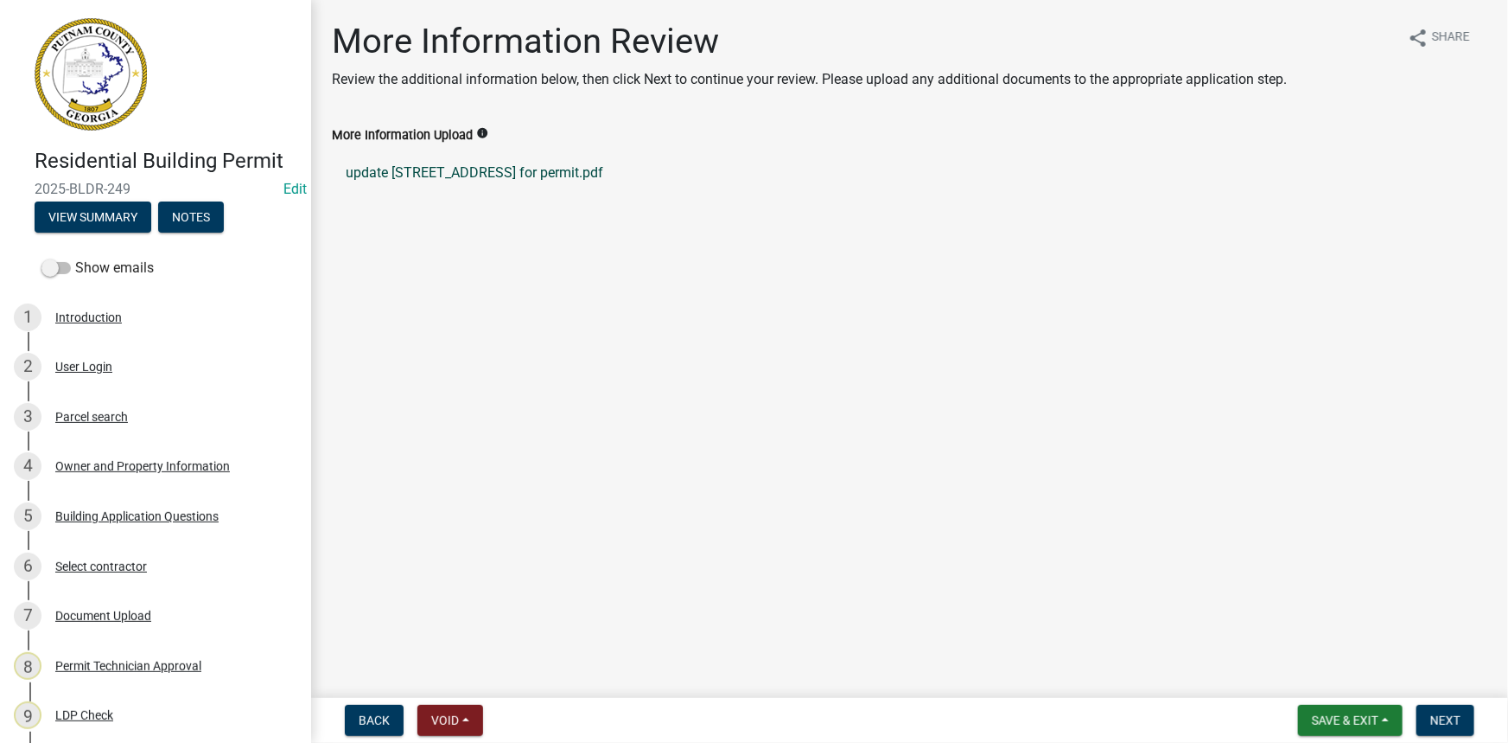
click at [419, 169] on link "update [STREET_ADDRESS] for permit.pdf" at bounding box center [910, 172] width 1156 height 41
click at [112, 609] on div "Document Upload" at bounding box center [103, 615] width 96 height 12
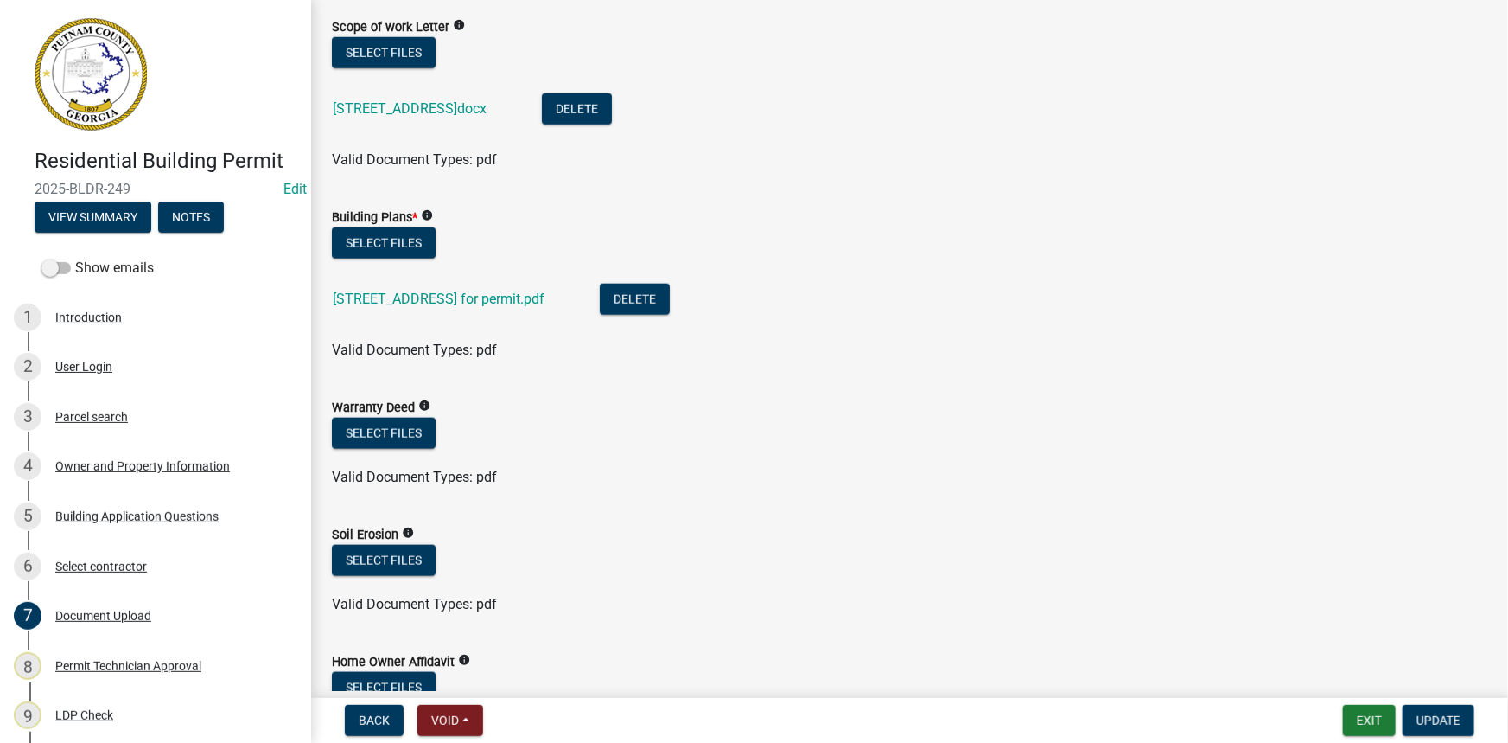
scroll to position [864, 0]
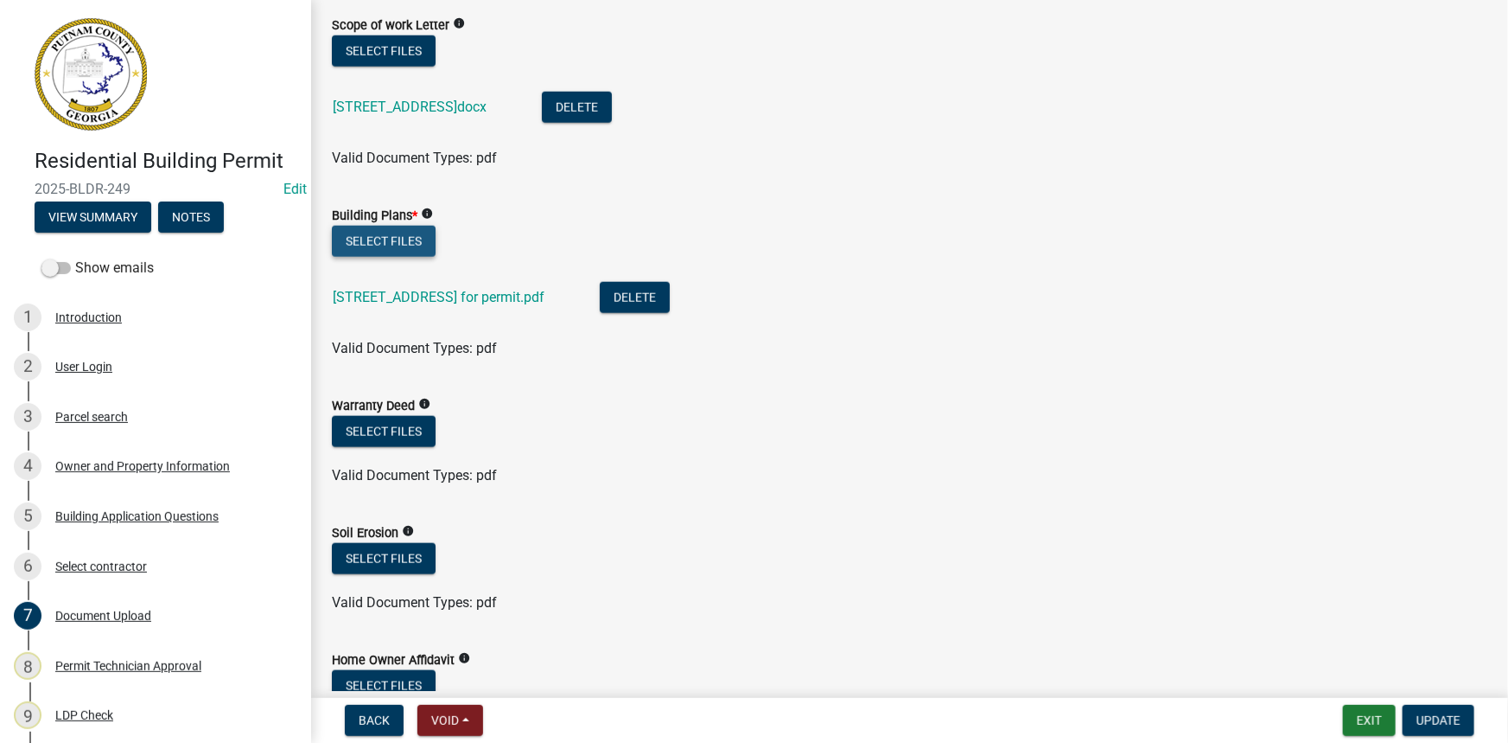
click at [398, 243] on button "Select files" at bounding box center [384, 241] width 104 height 31
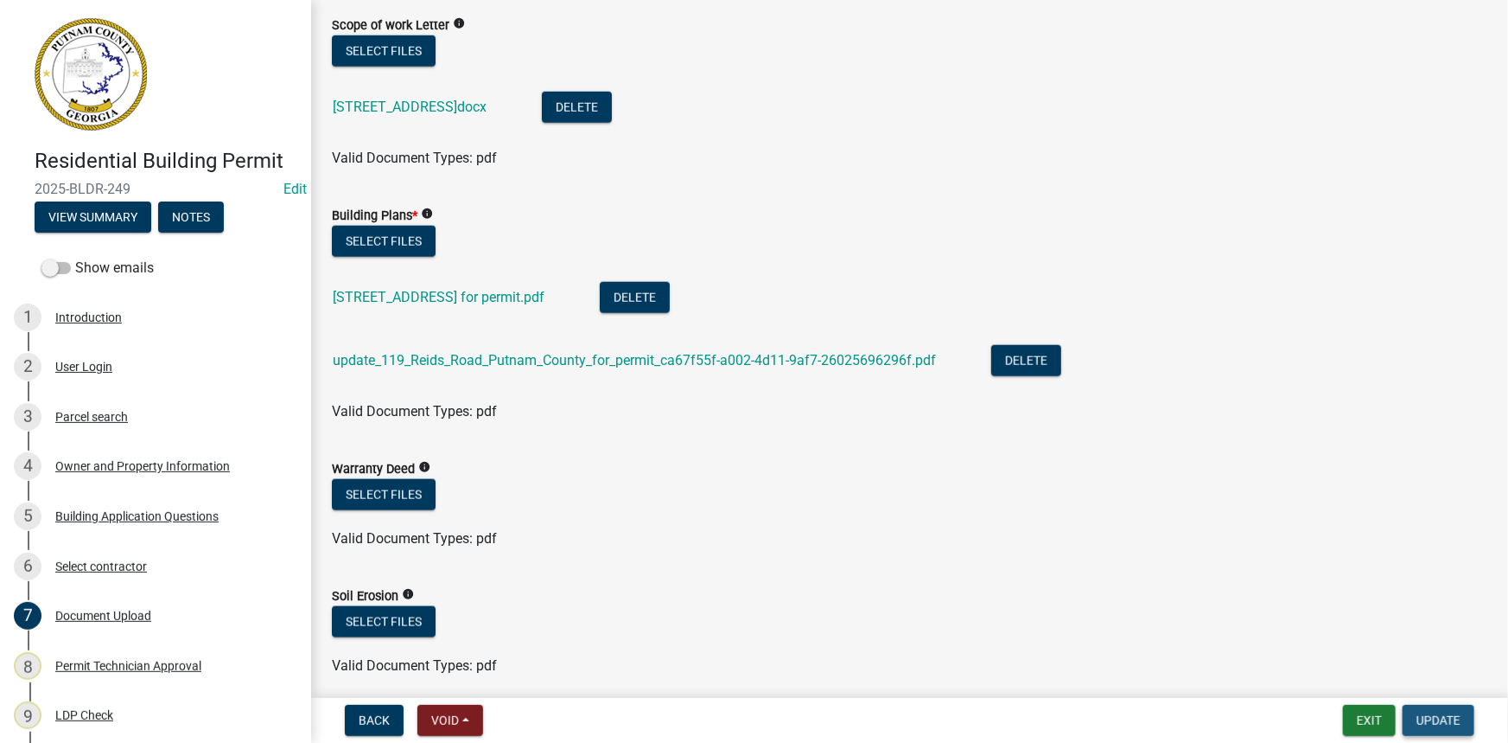
click at [1435, 726] on span "Update" at bounding box center [1439, 720] width 44 height 14
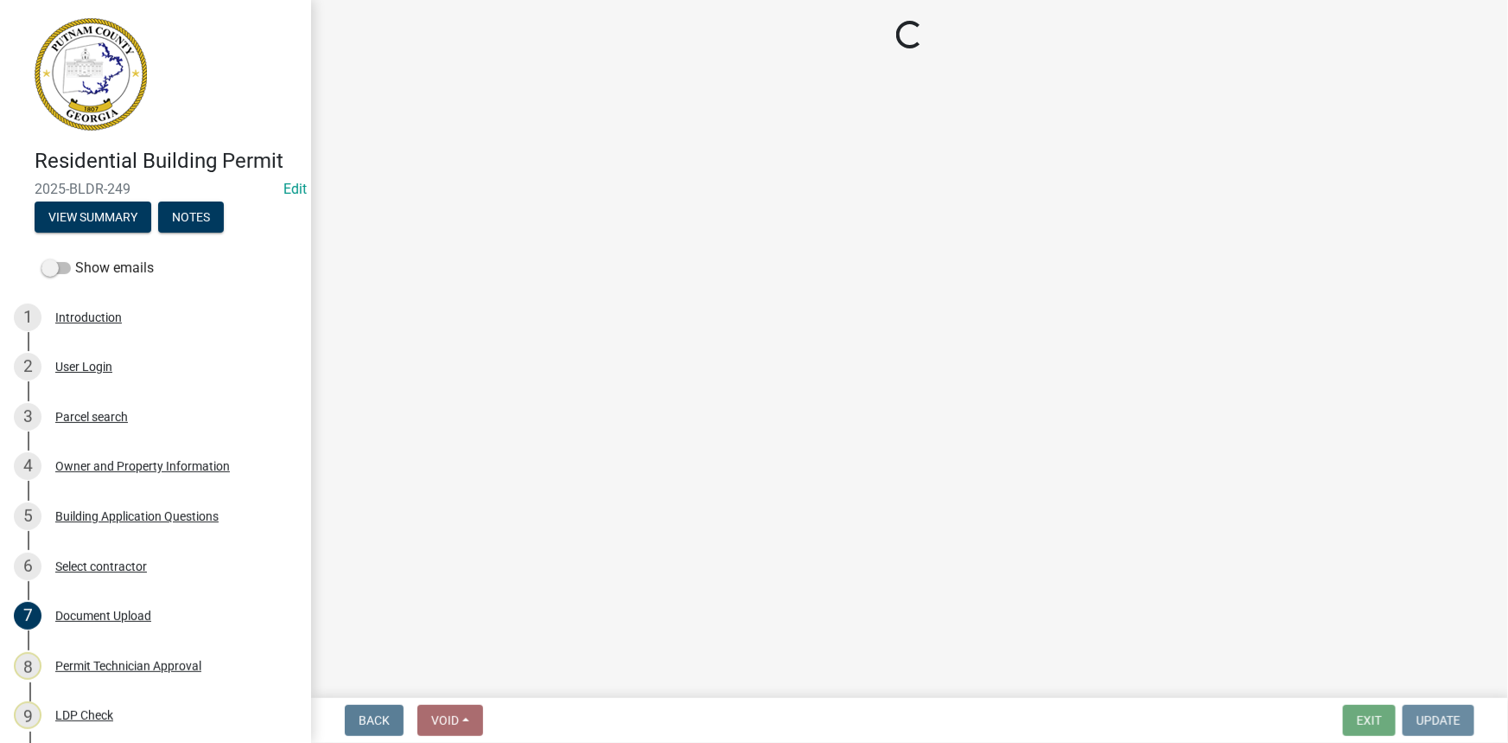
scroll to position [0, 0]
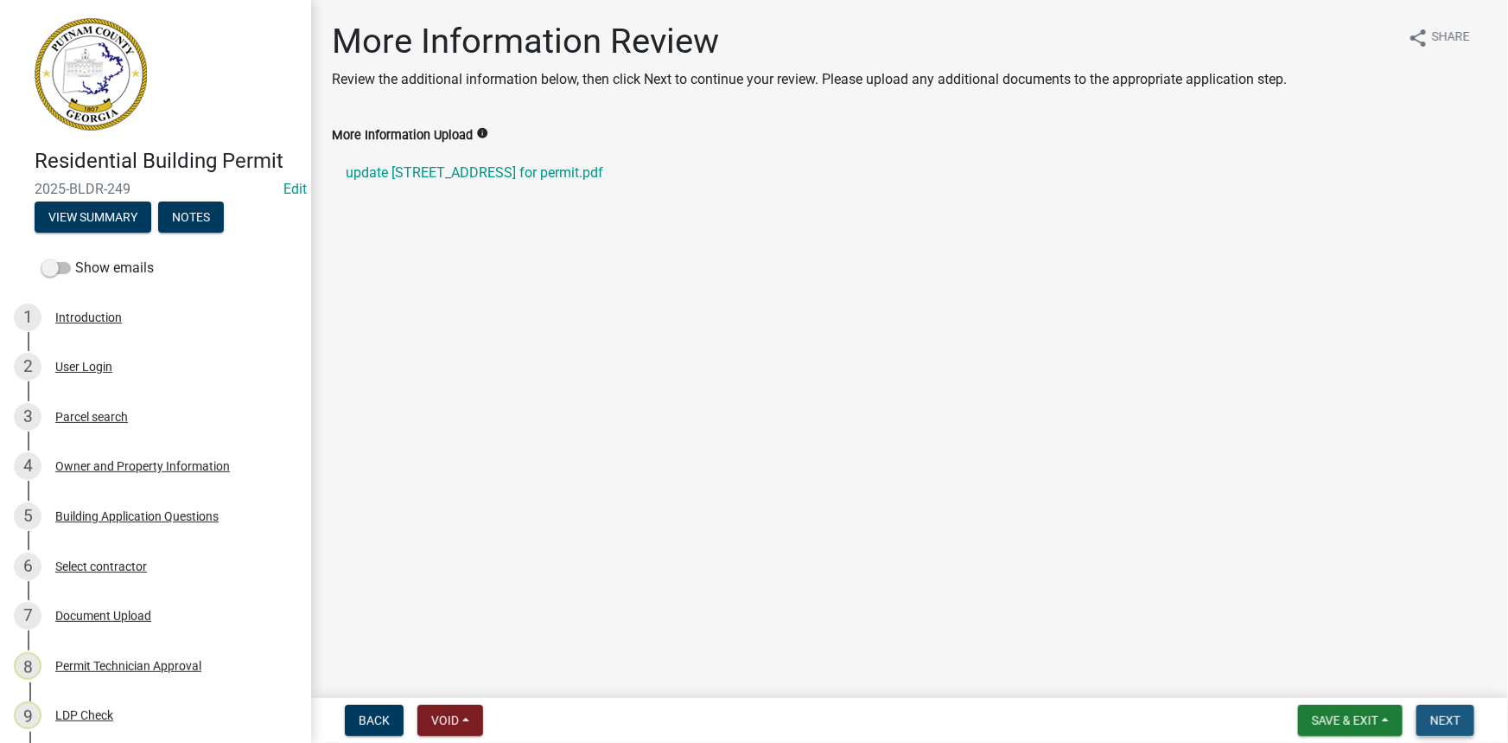
click at [1436, 715] on span "Next" at bounding box center [1446, 720] width 30 height 14
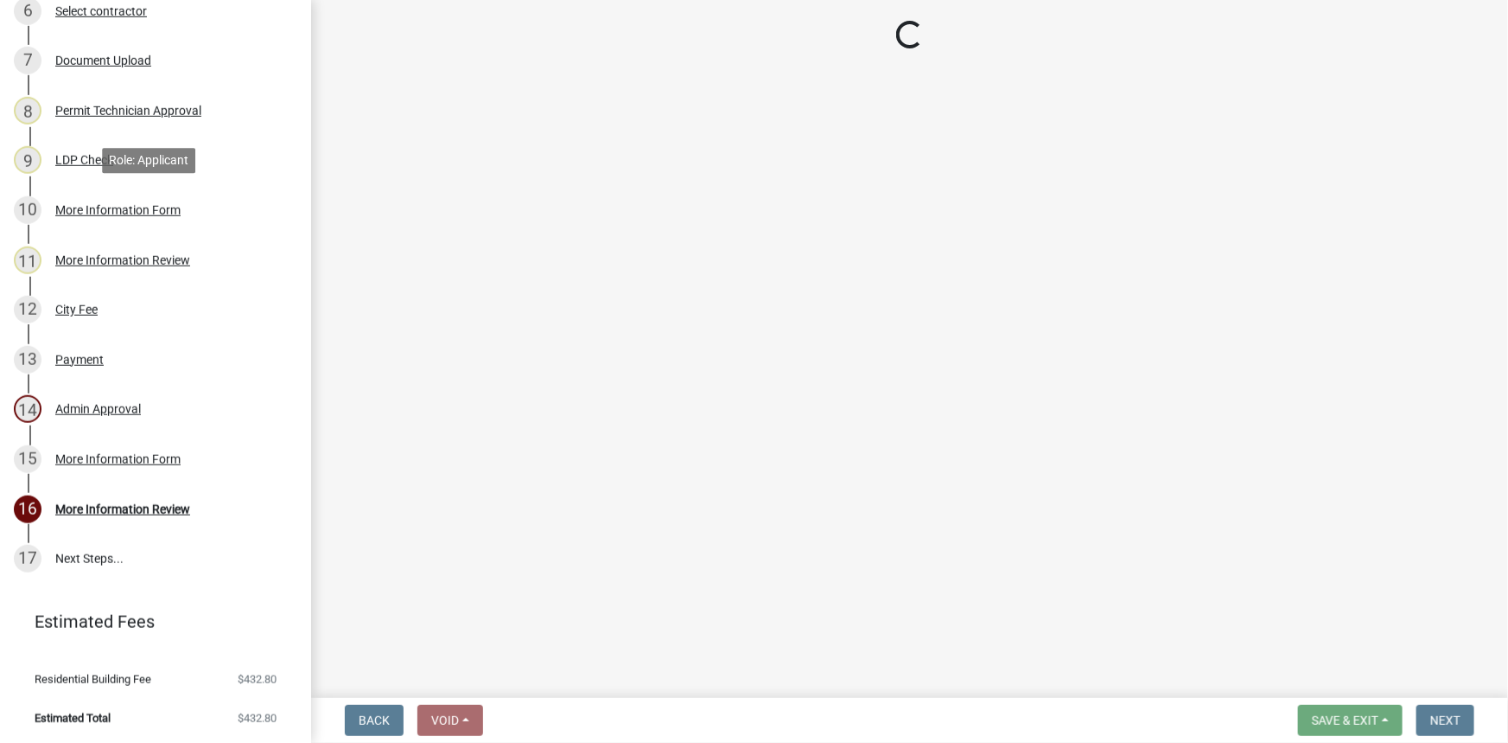
scroll to position [556, 0]
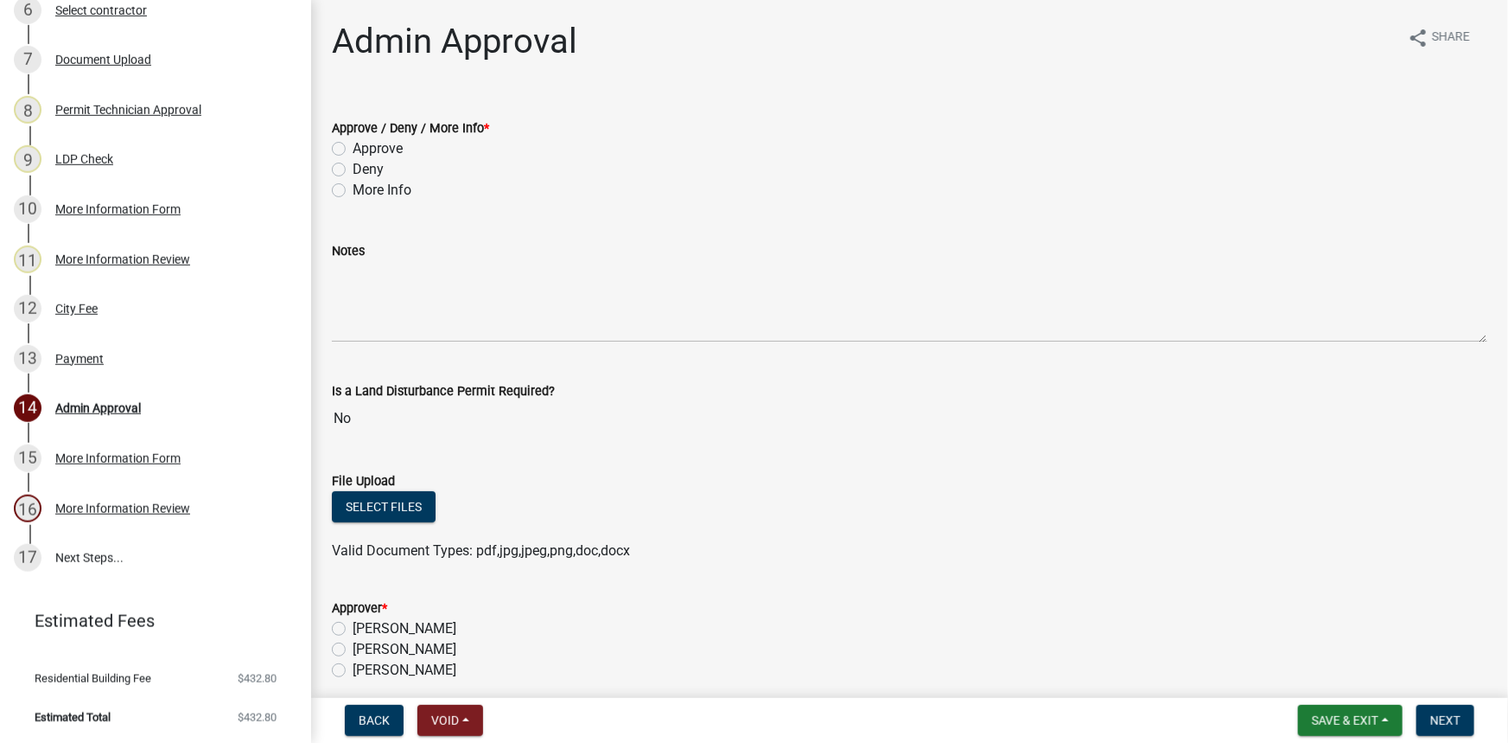
click at [378, 149] on label "Approve" at bounding box center [378, 148] width 50 height 21
click at [364, 149] on input "Approve" at bounding box center [358, 143] width 11 height 11
radio input "true"
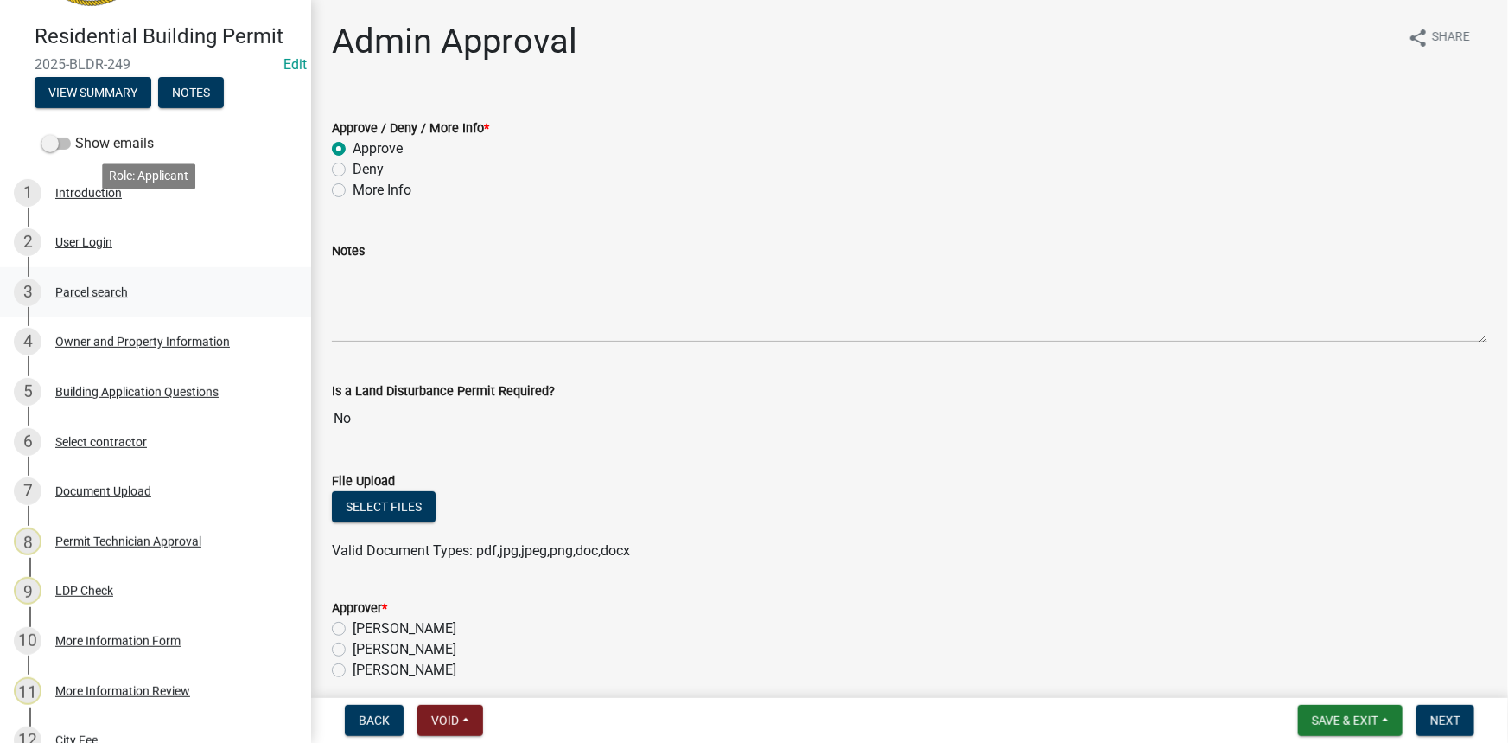
scroll to position [0, 0]
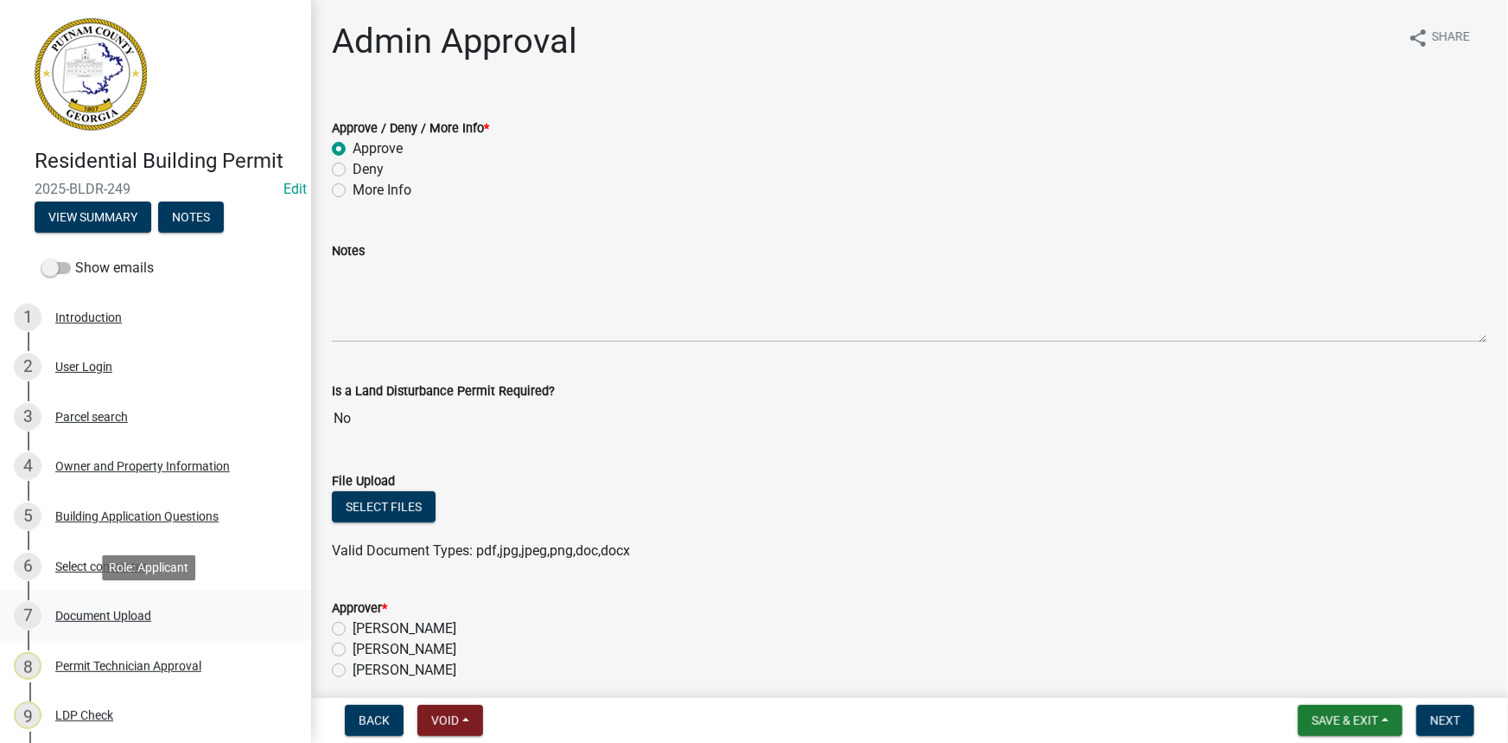
click at [105, 617] on div "Document Upload" at bounding box center [103, 615] width 96 height 12
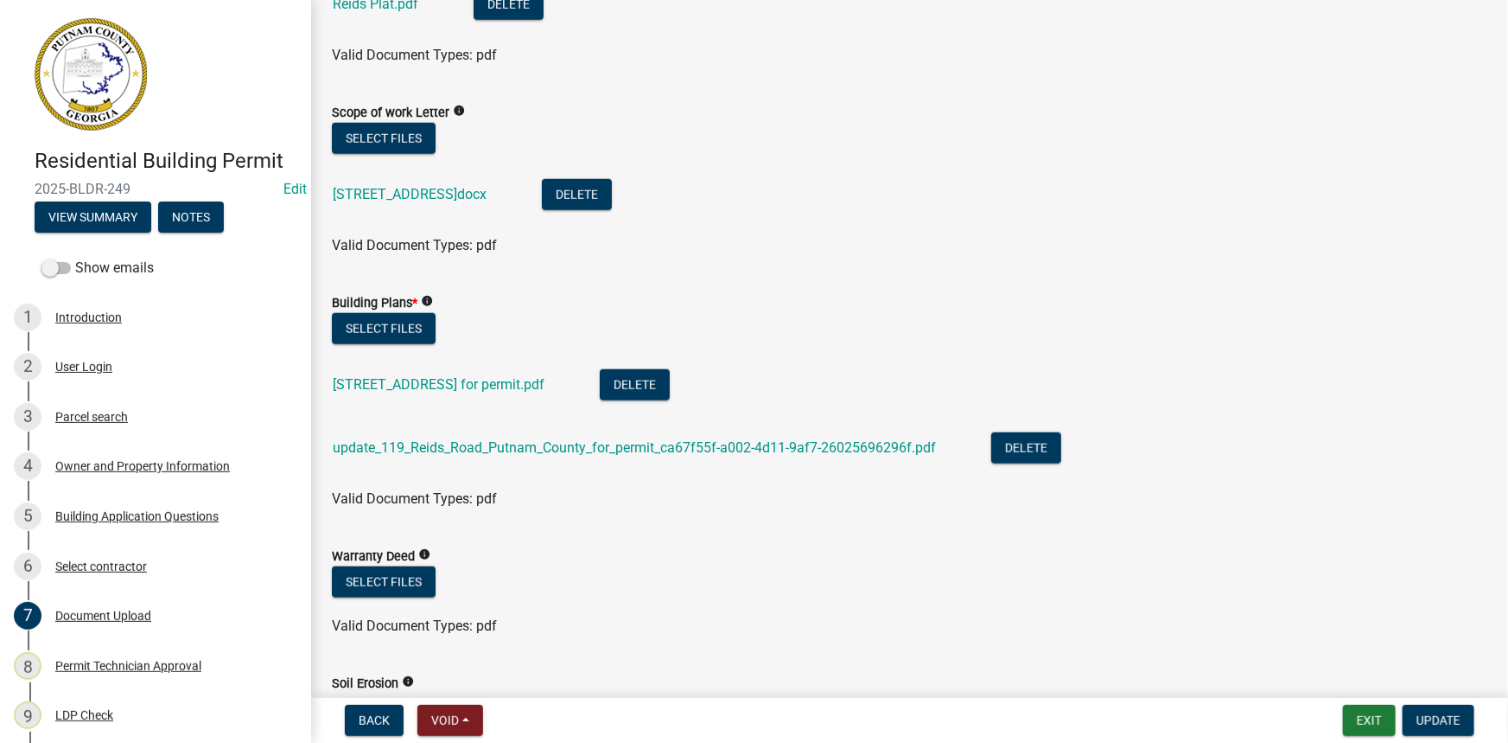
scroll to position [786, 0]
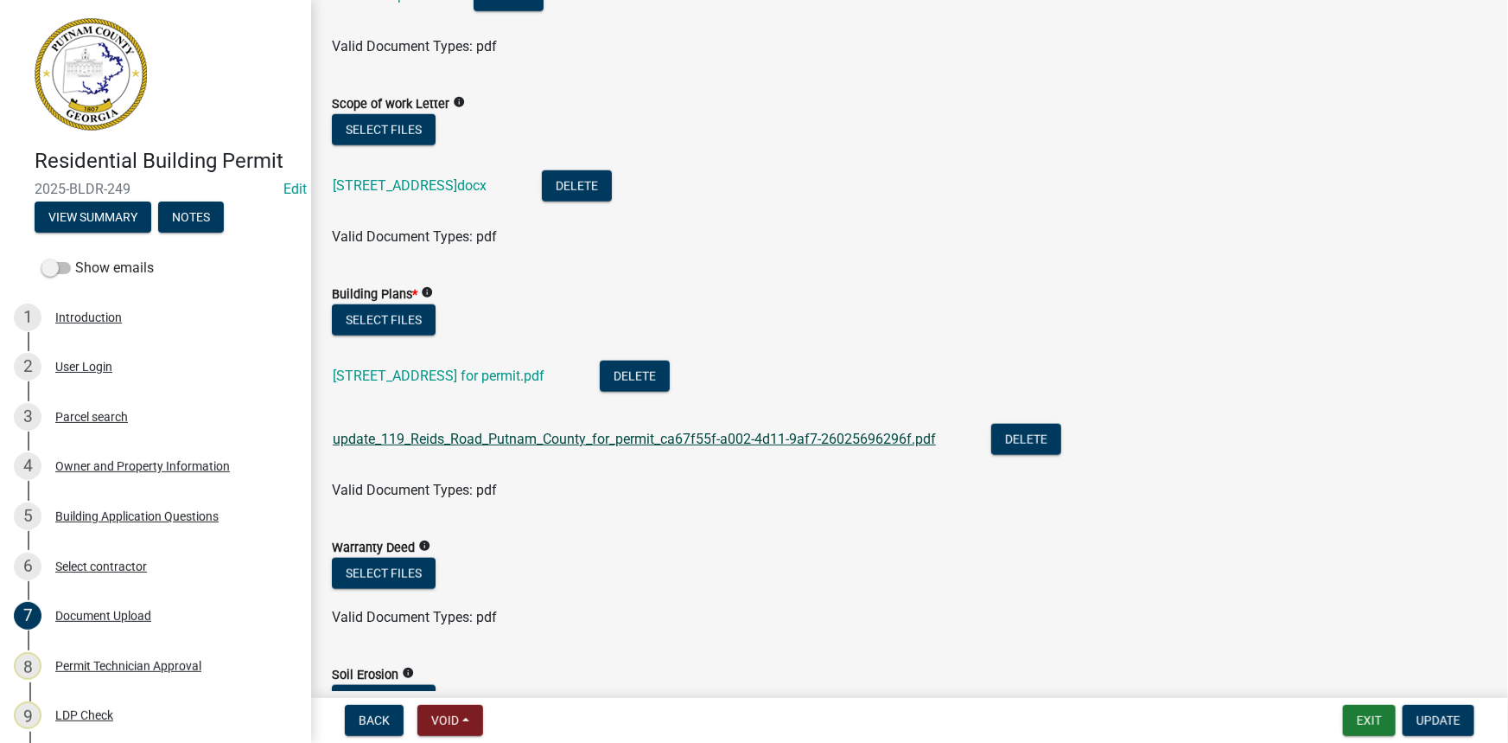
click at [559, 438] on link "update_119_Reids_Road_Putnam_County_for_permit_ca67f55f-a002-4d11-9af7-26025696…" at bounding box center [634, 439] width 603 height 16
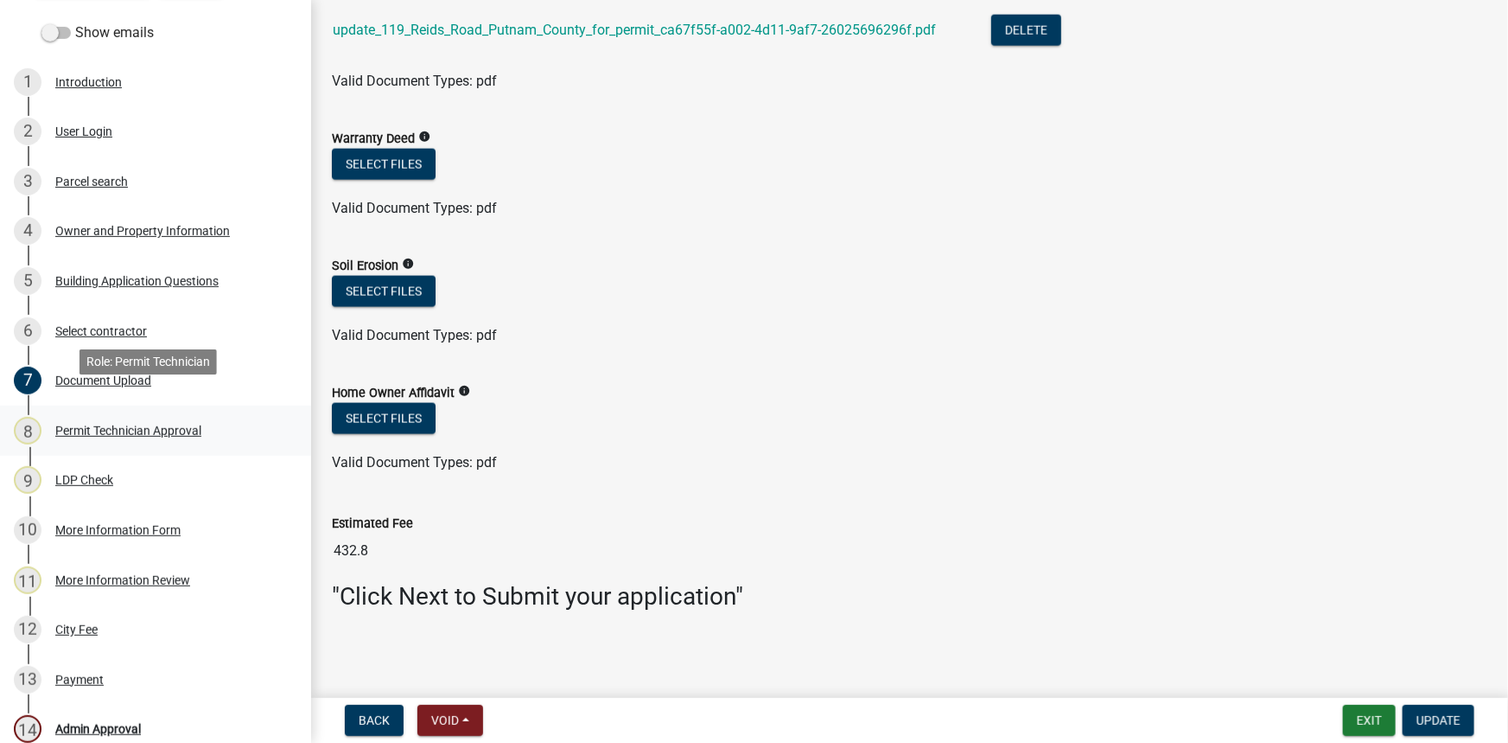
scroll to position [392, 0]
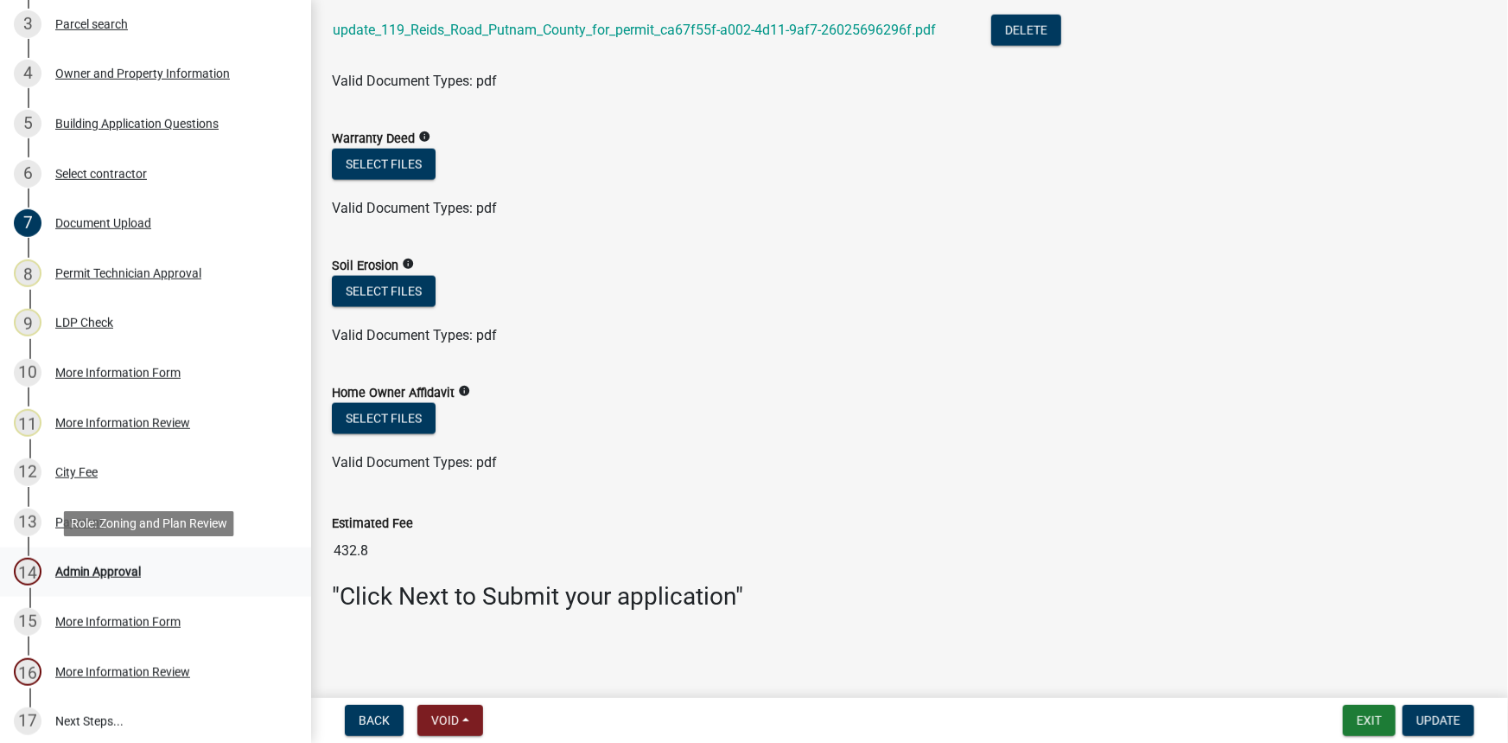
click at [114, 565] on div "Admin Approval" at bounding box center [98, 571] width 86 height 12
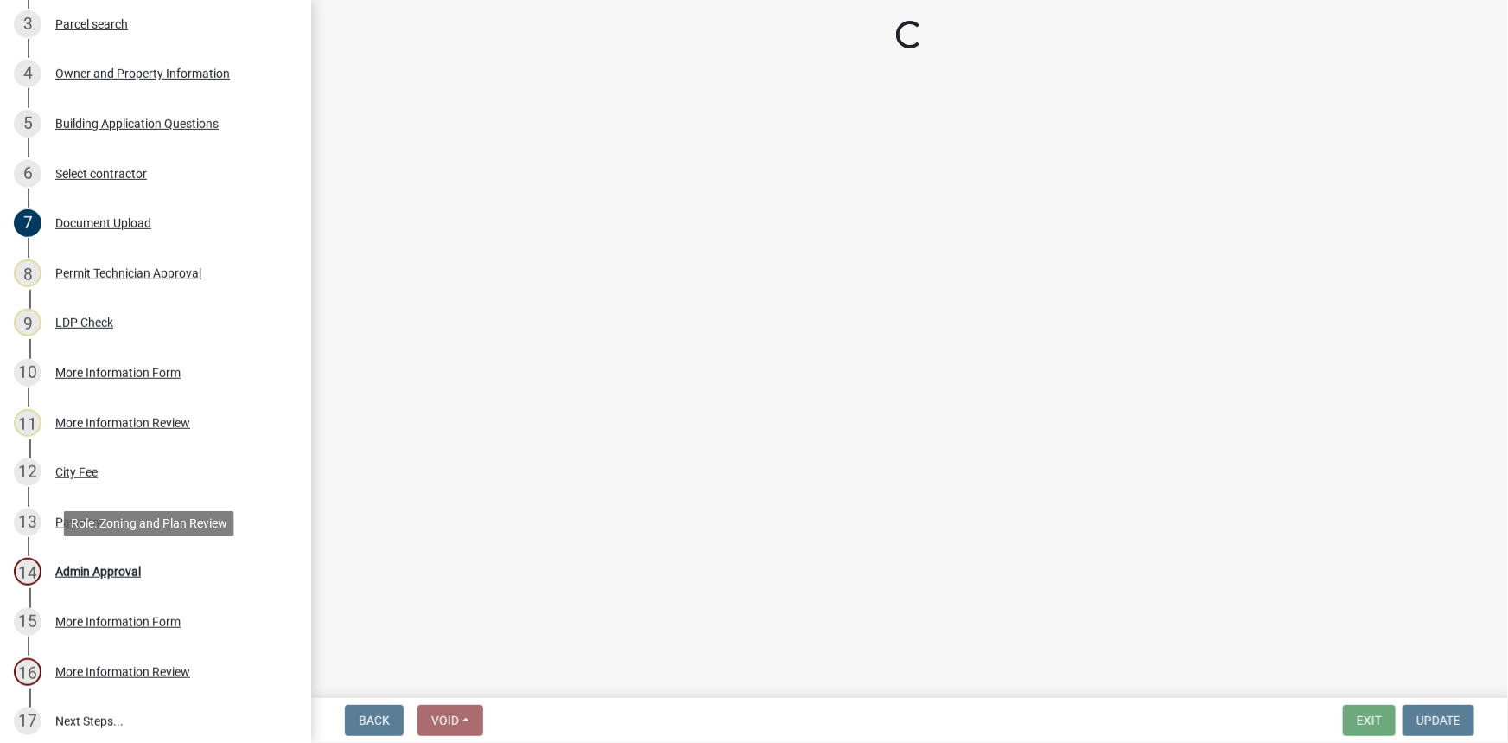
scroll to position [0, 0]
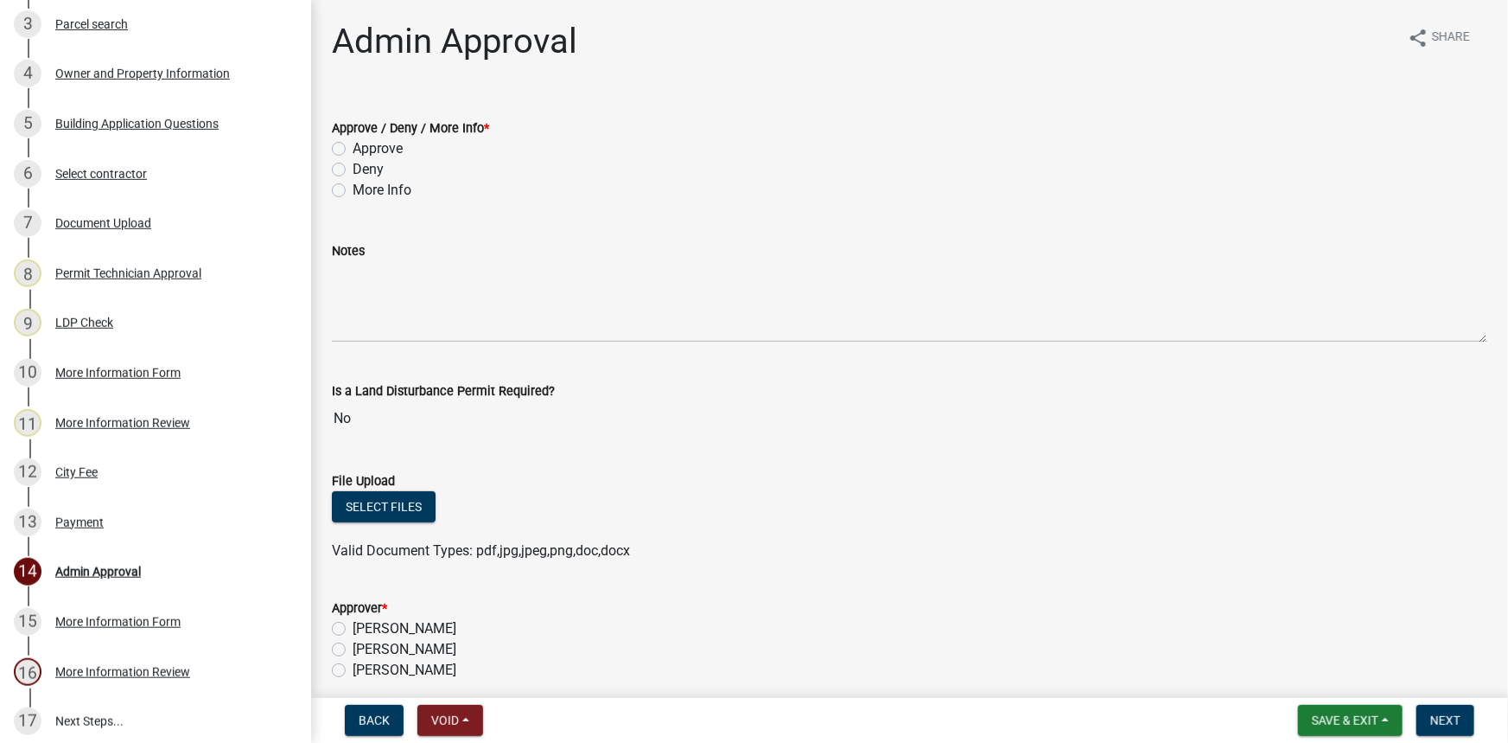
click at [397, 146] on label "Approve" at bounding box center [378, 148] width 50 height 21
click at [364, 146] on input "Approve" at bounding box center [358, 143] width 11 height 11
radio input "true"
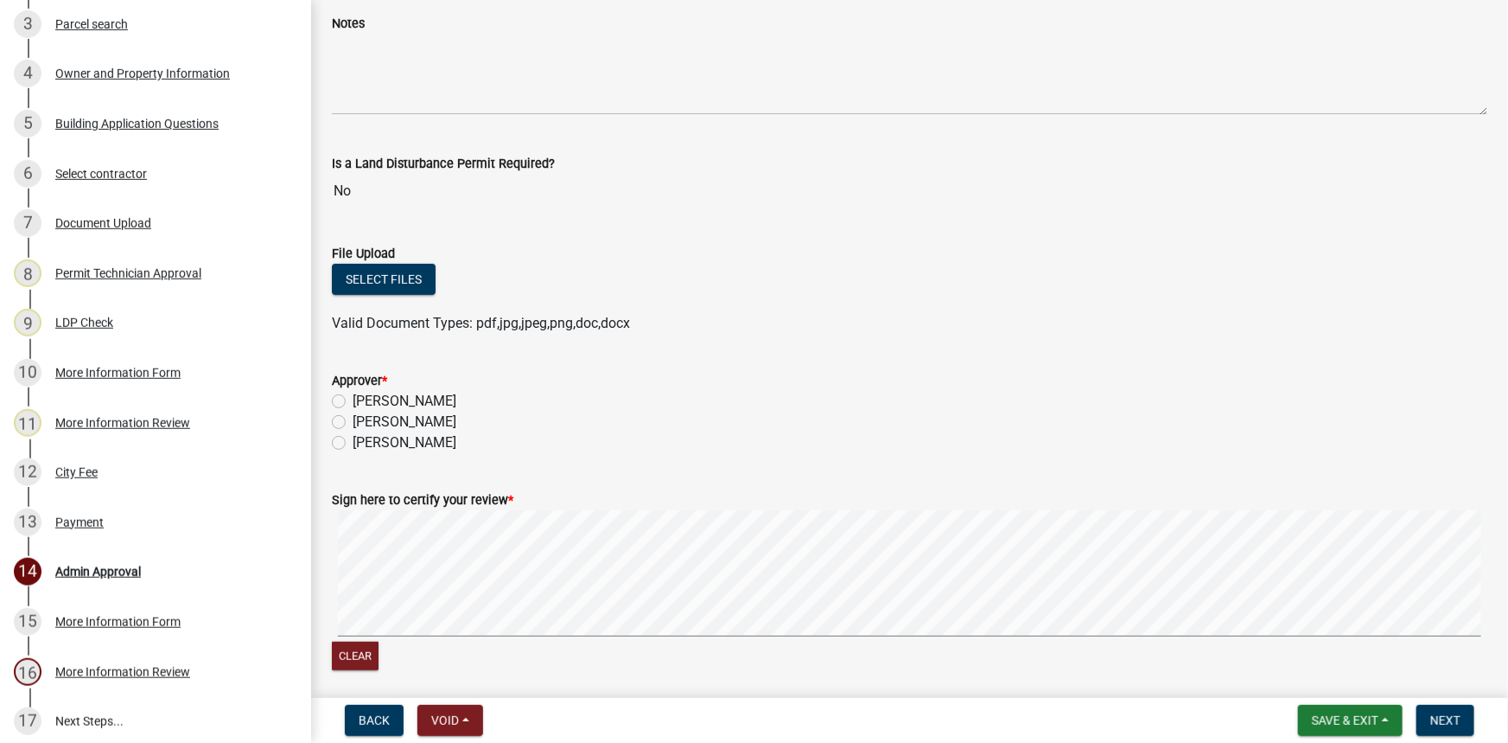
scroll to position [235, 0]
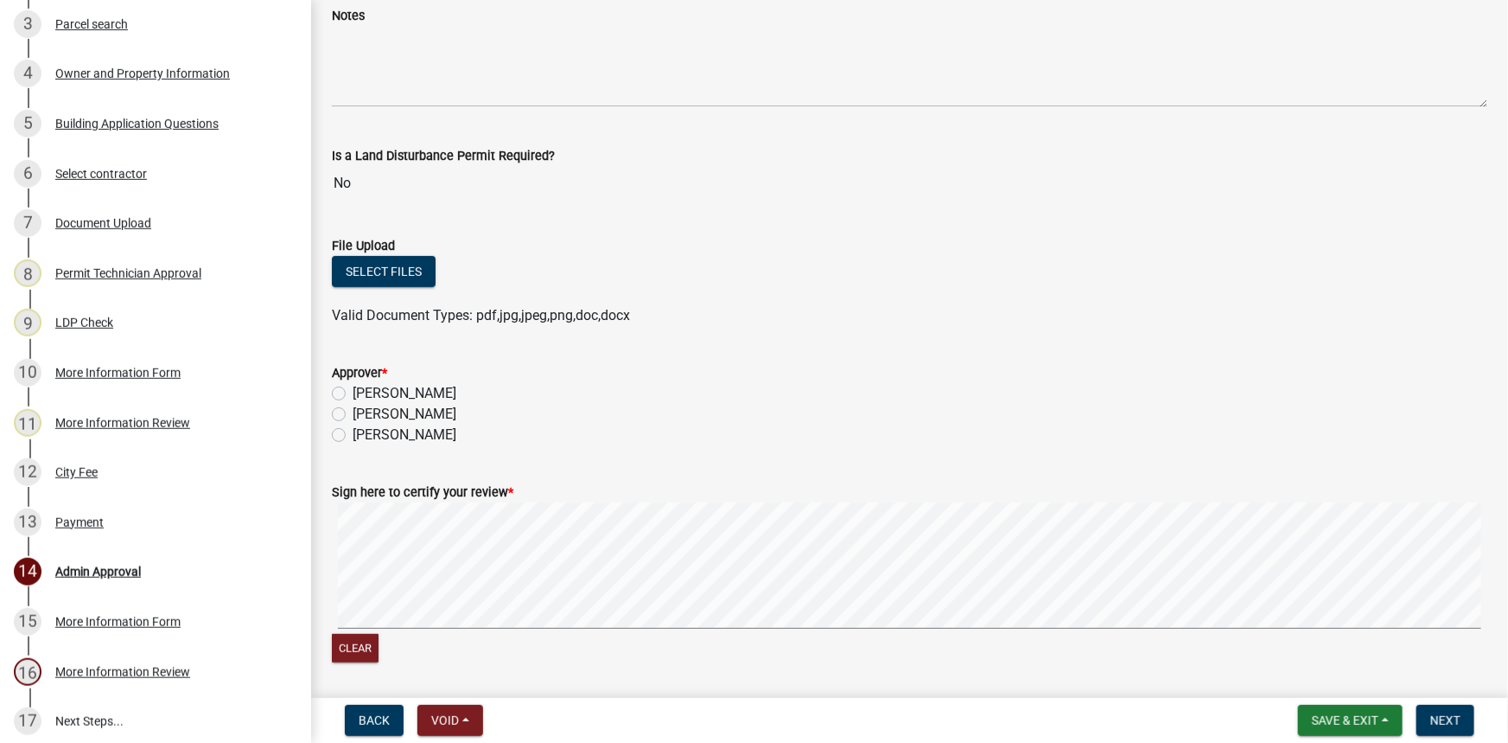
click at [420, 411] on label "Courtney Andrews" at bounding box center [405, 414] width 104 height 21
click at [364, 411] on input "Courtney Andrews" at bounding box center [358, 409] width 11 height 11
radio input "true"
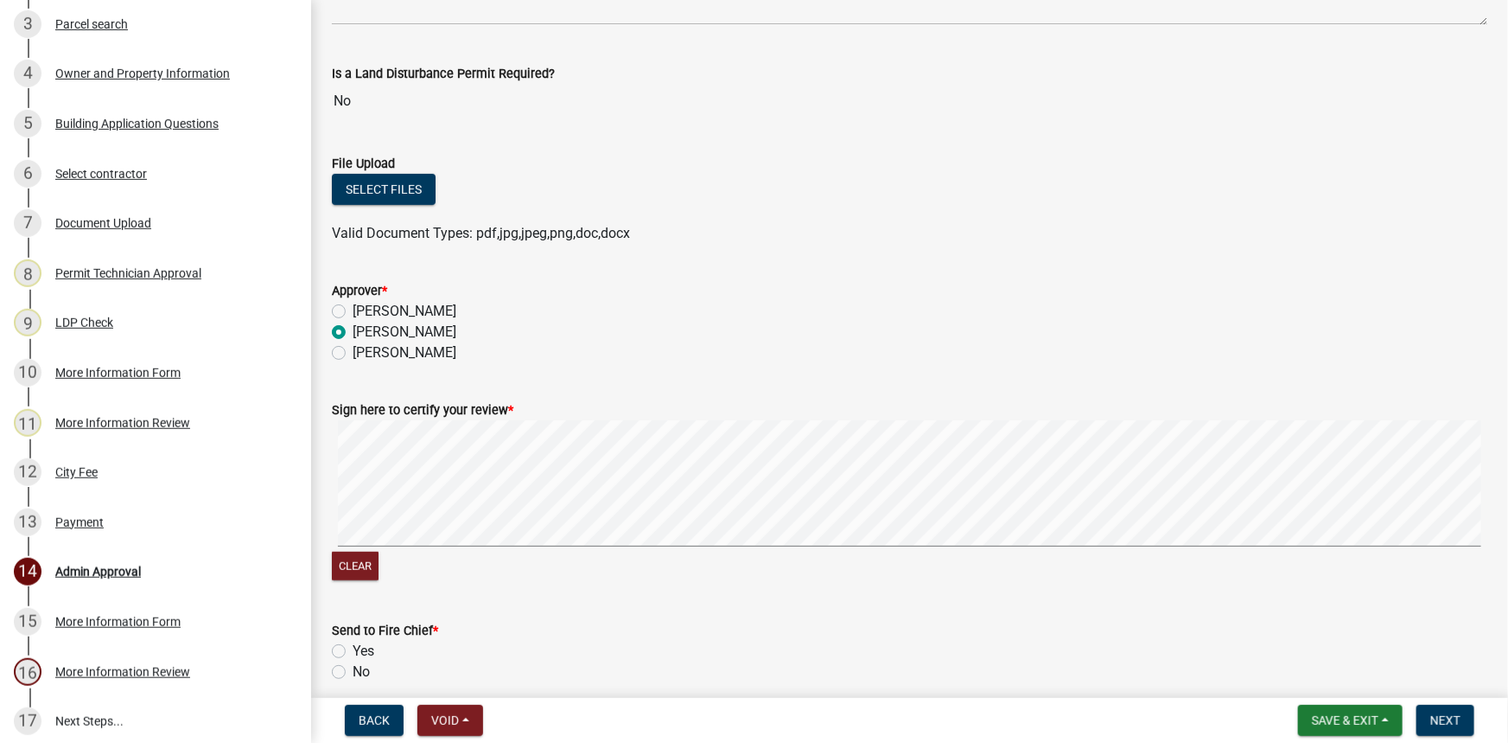
scroll to position [392, 0]
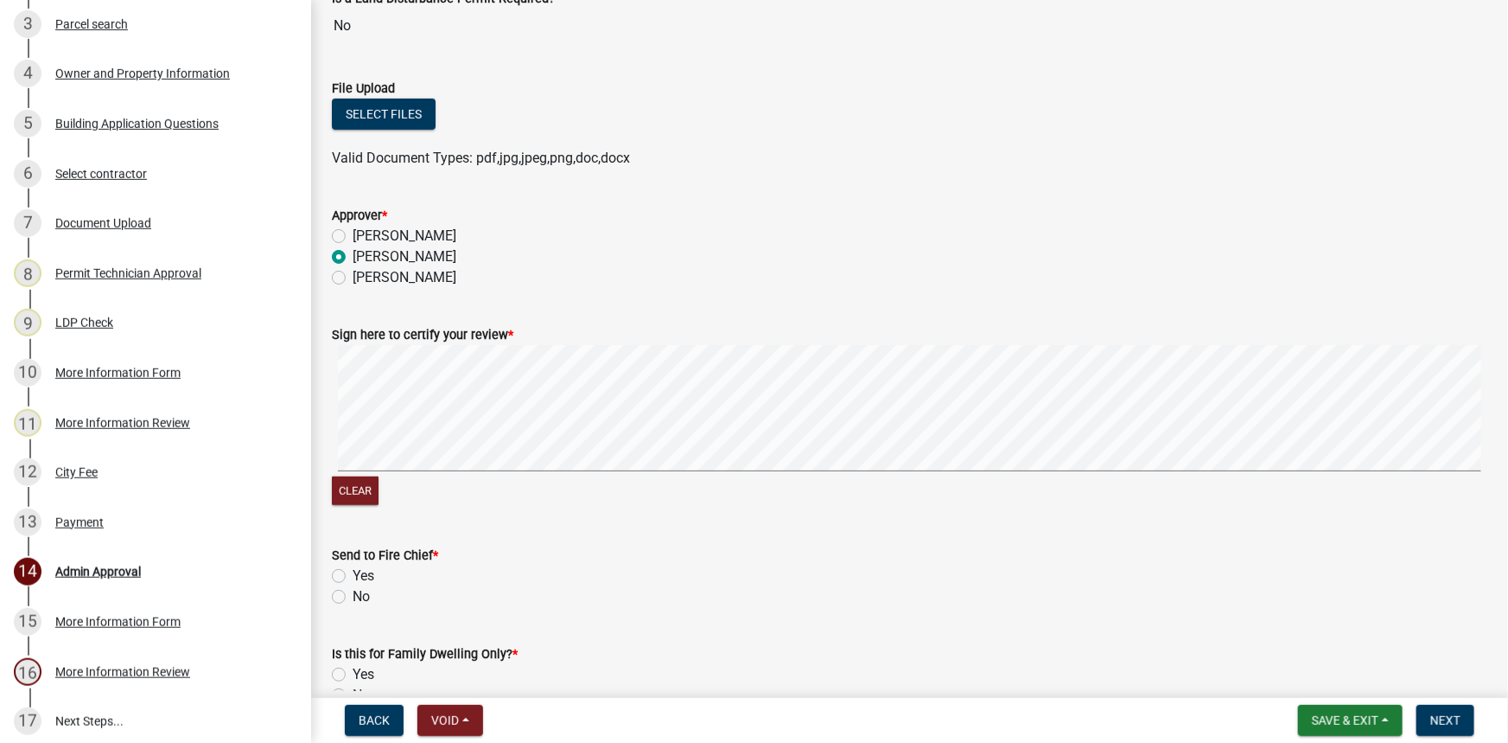
click at [353, 596] on label "No" at bounding box center [361, 596] width 17 height 21
click at [353, 596] on input "No" at bounding box center [358, 591] width 11 height 11
radio input "true"
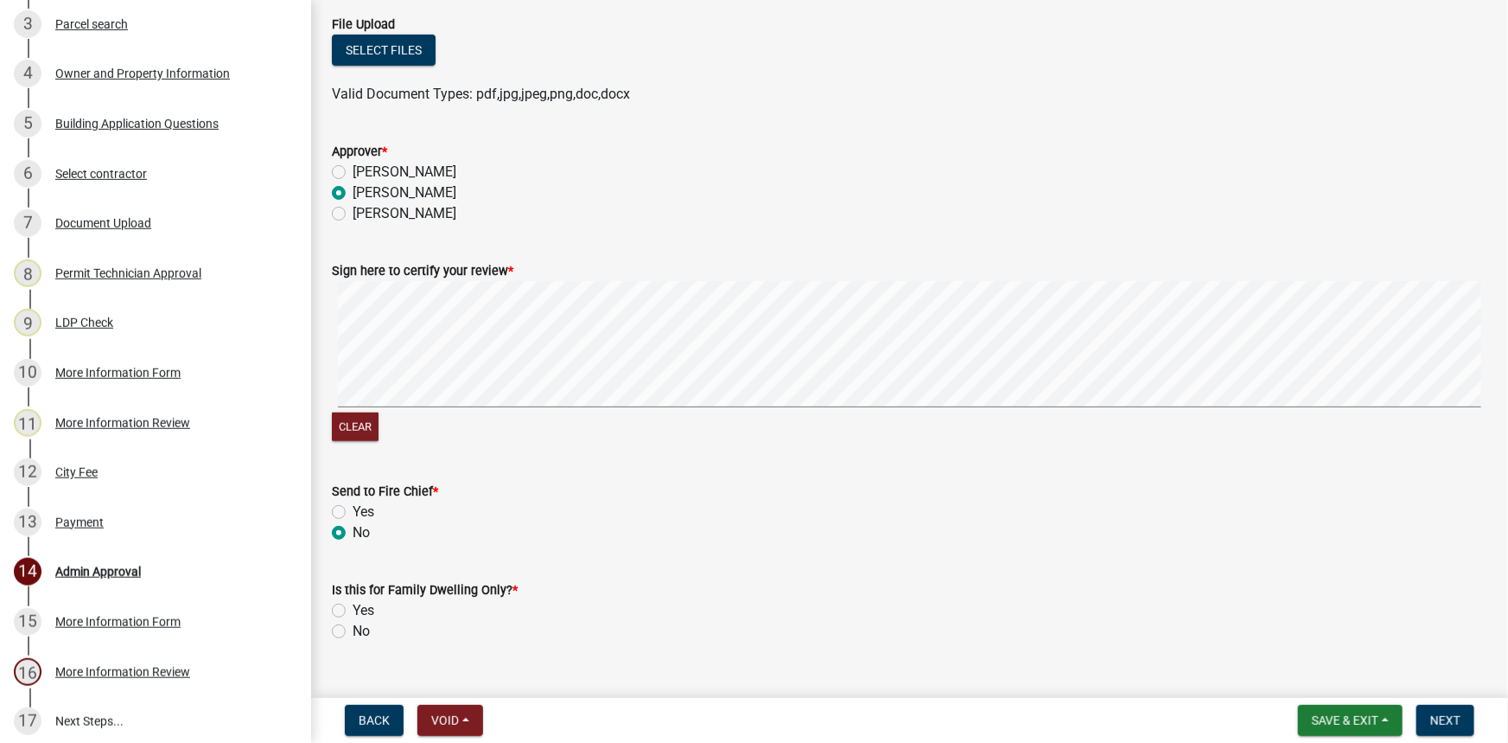
scroll to position [466, 0]
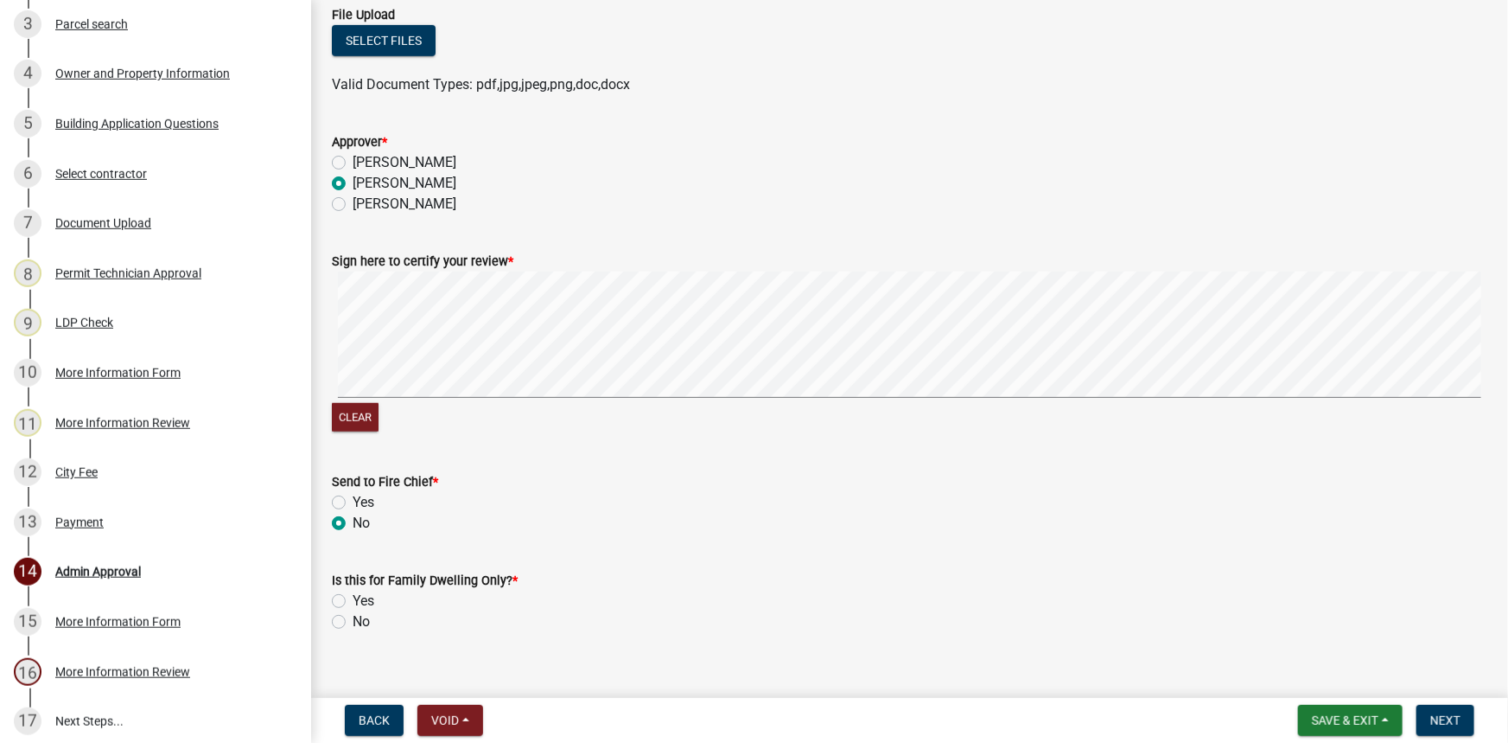
click at [357, 623] on label "No" at bounding box center [361, 621] width 17 height 21
click at [357, 622] on input "No" at bounding box center [358, 616] width 11 height 11
radio input "true"
click at [1383, 718] on button "Save & Exit" at bounding box center [1350, 720] width 105 height 31
click at [1335, 637] on button "Save" at bounding box center [1334, 633] width 138 height 41
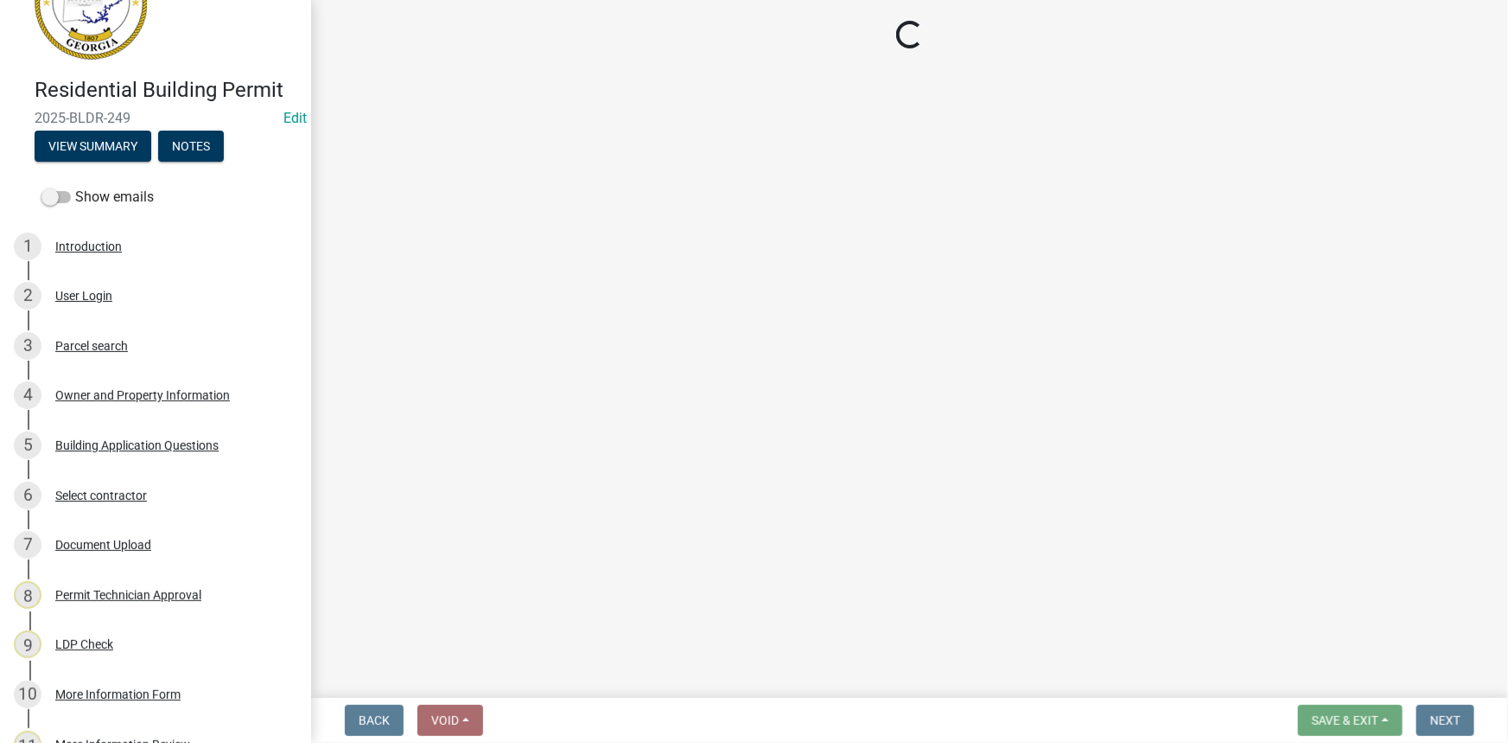
scroll to position [0, 0]
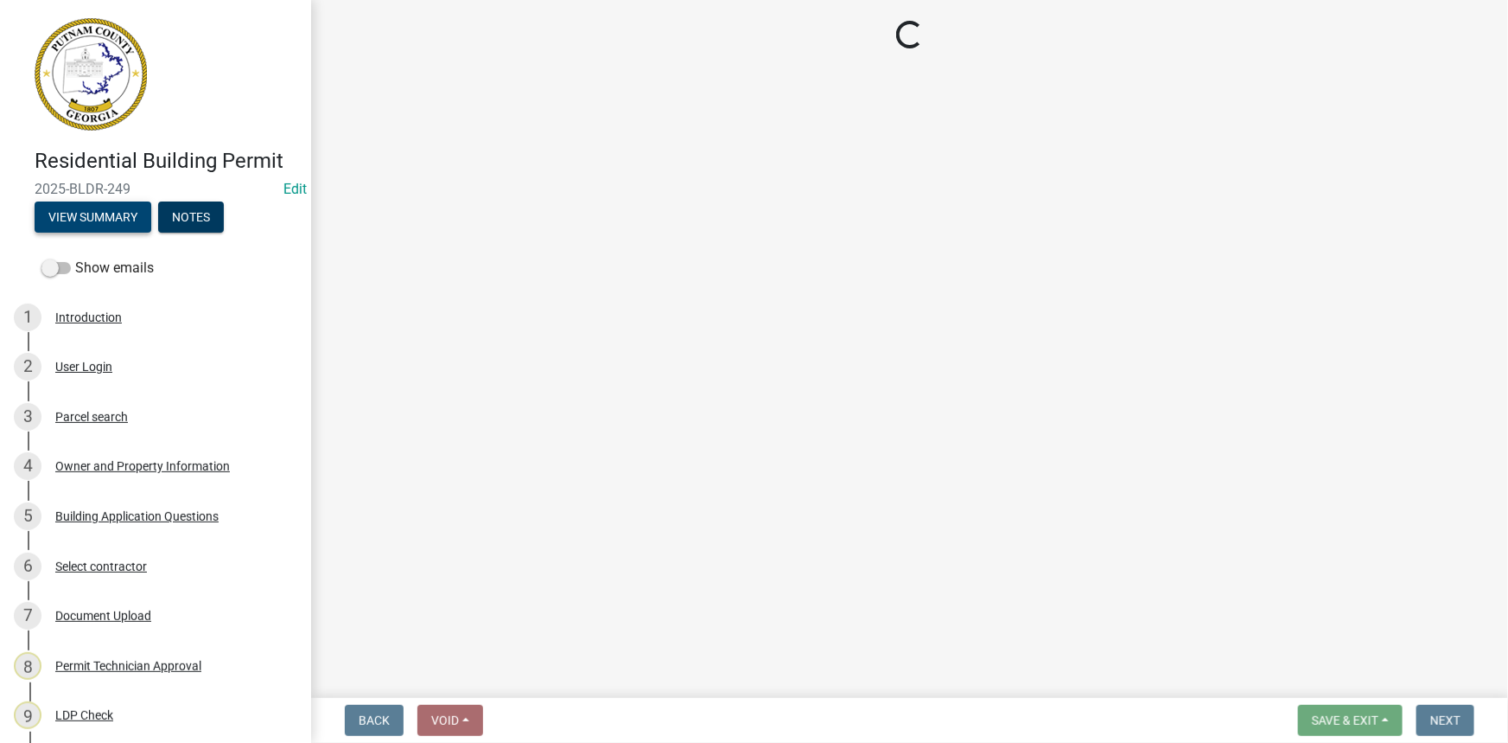
click at [72, 213] on button "View Summary" at bounding box center [93, 216] width 117 height 31
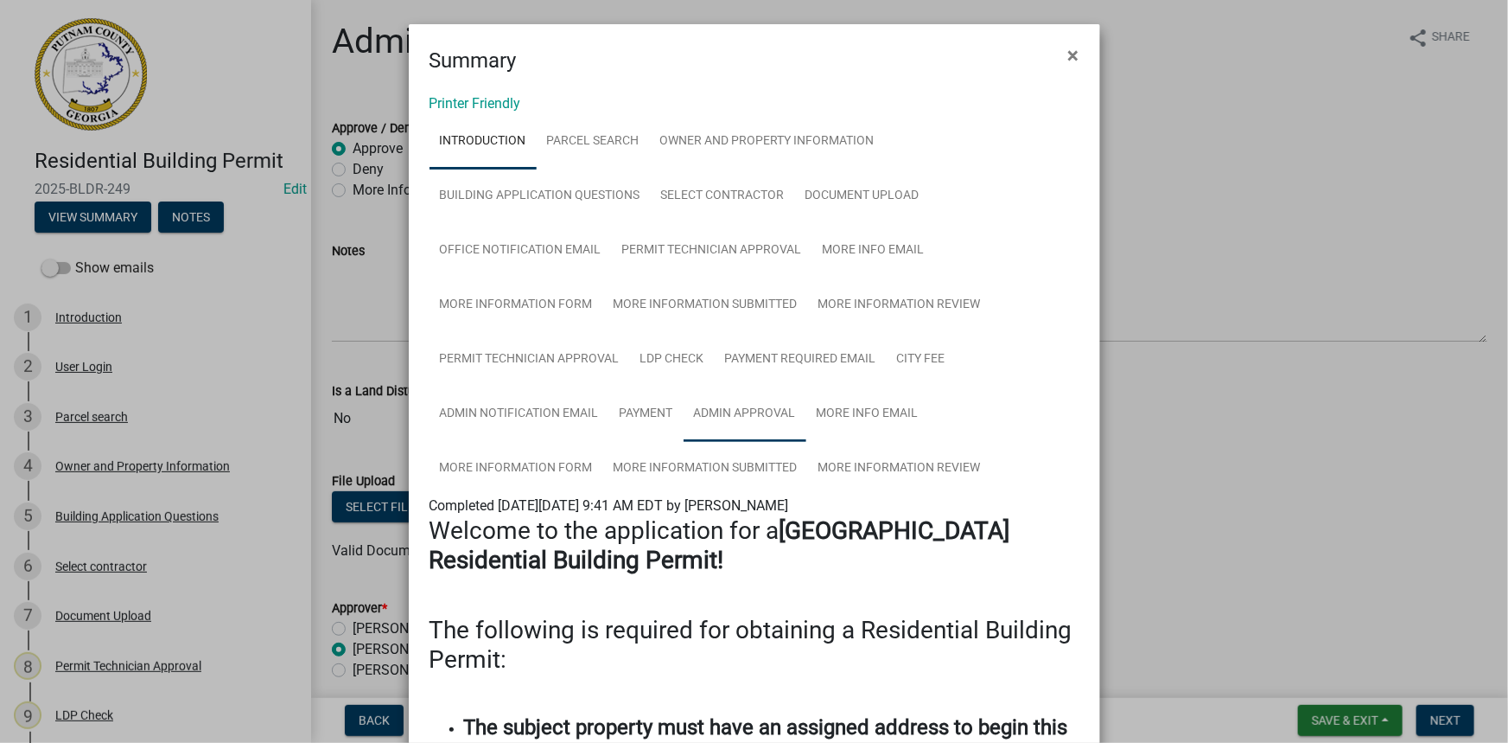
click at [727, 418] on link "Admin Approval" at bounding box center [745, 413] width 123 height 55
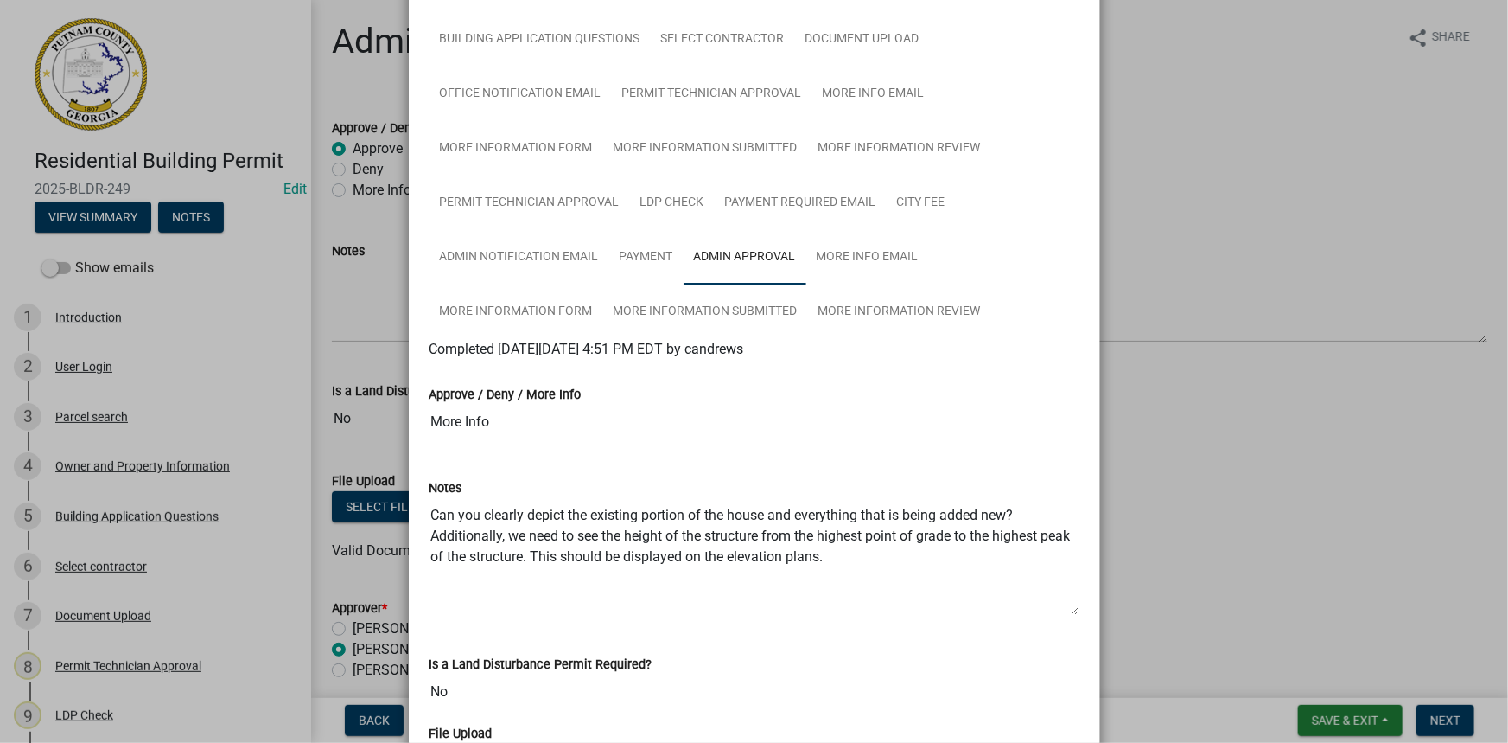
scroll to position [235, 0]
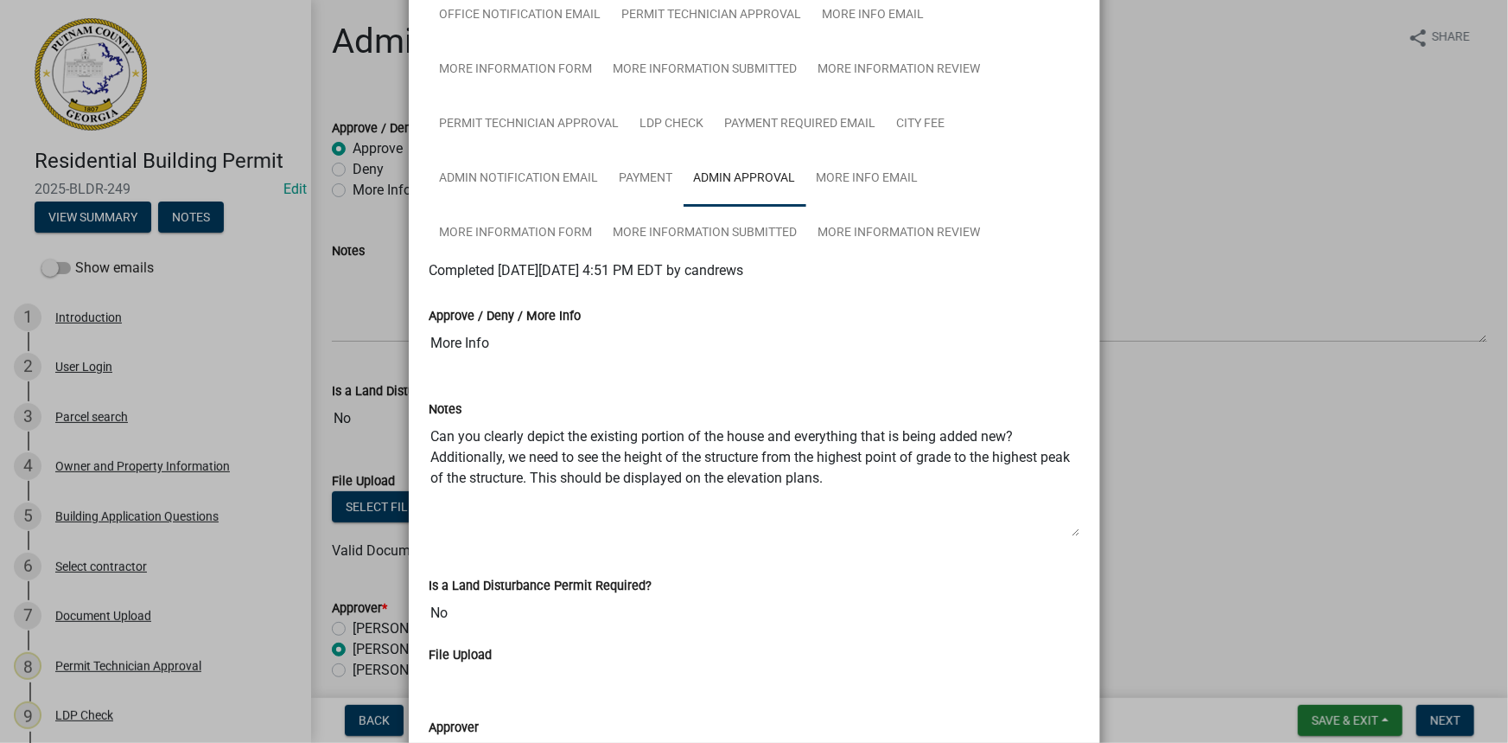
click at [1149, 411] on ngb-modal-window "Summary × Printer Friendly Introduction Parcel search Owner and Property Inform…" at bounding box center [754, 371] width 1508 height 743
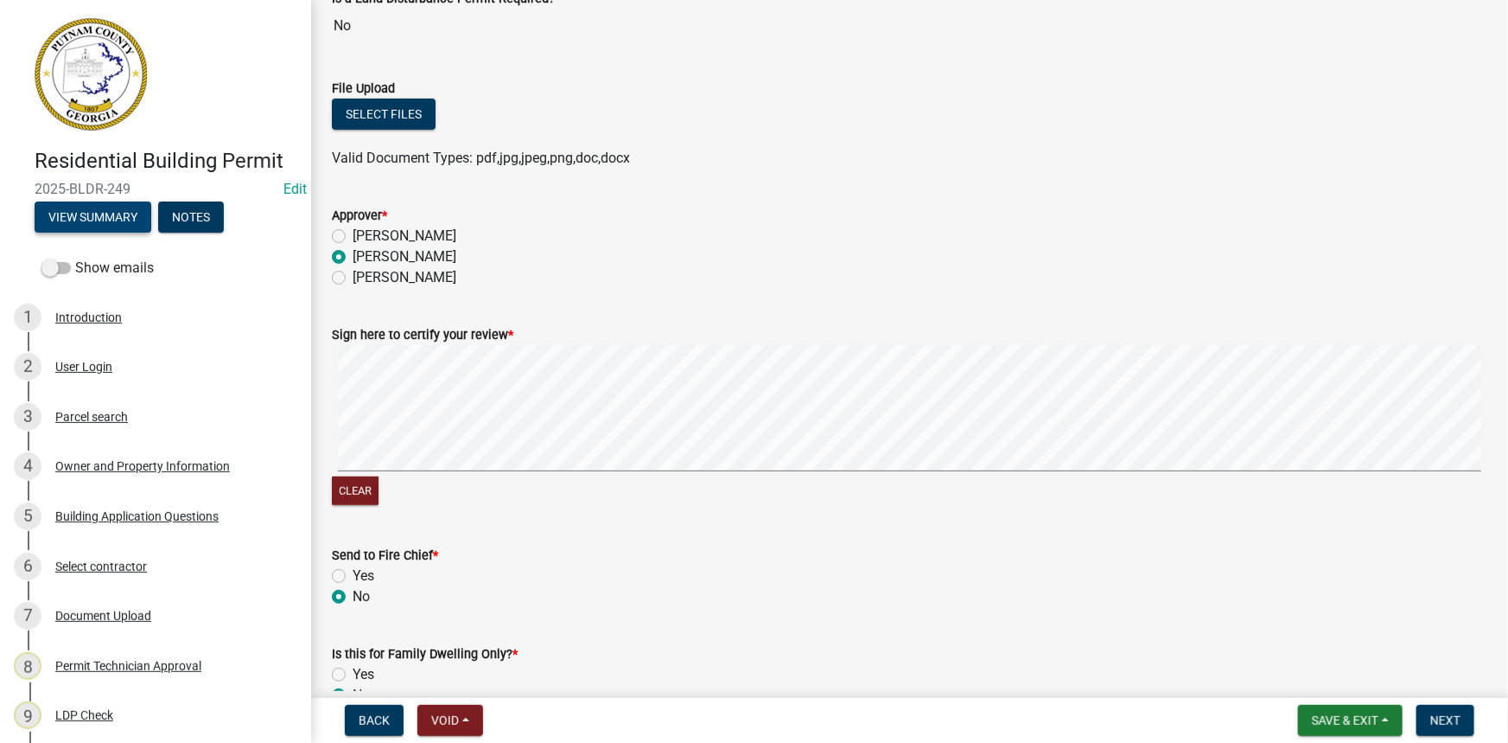
scroll to position [489, 0]
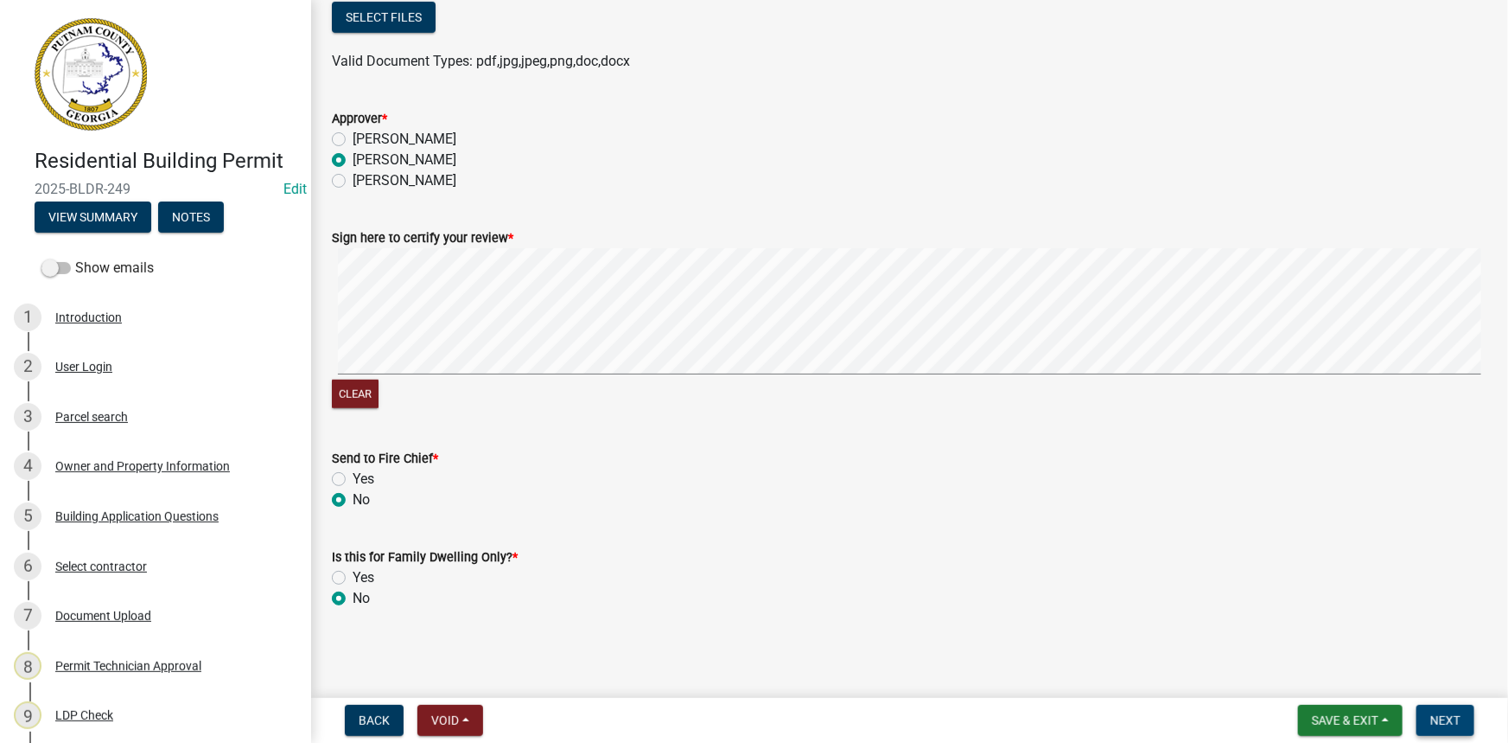
drag, startPoint x: 1444, startPoint y: 713, endPoint x: 1426, endPoint y: 692, distance: 27.7
click at [1444, 715] on span "Next" at bounding box center [1446, 720] width 30 height 14
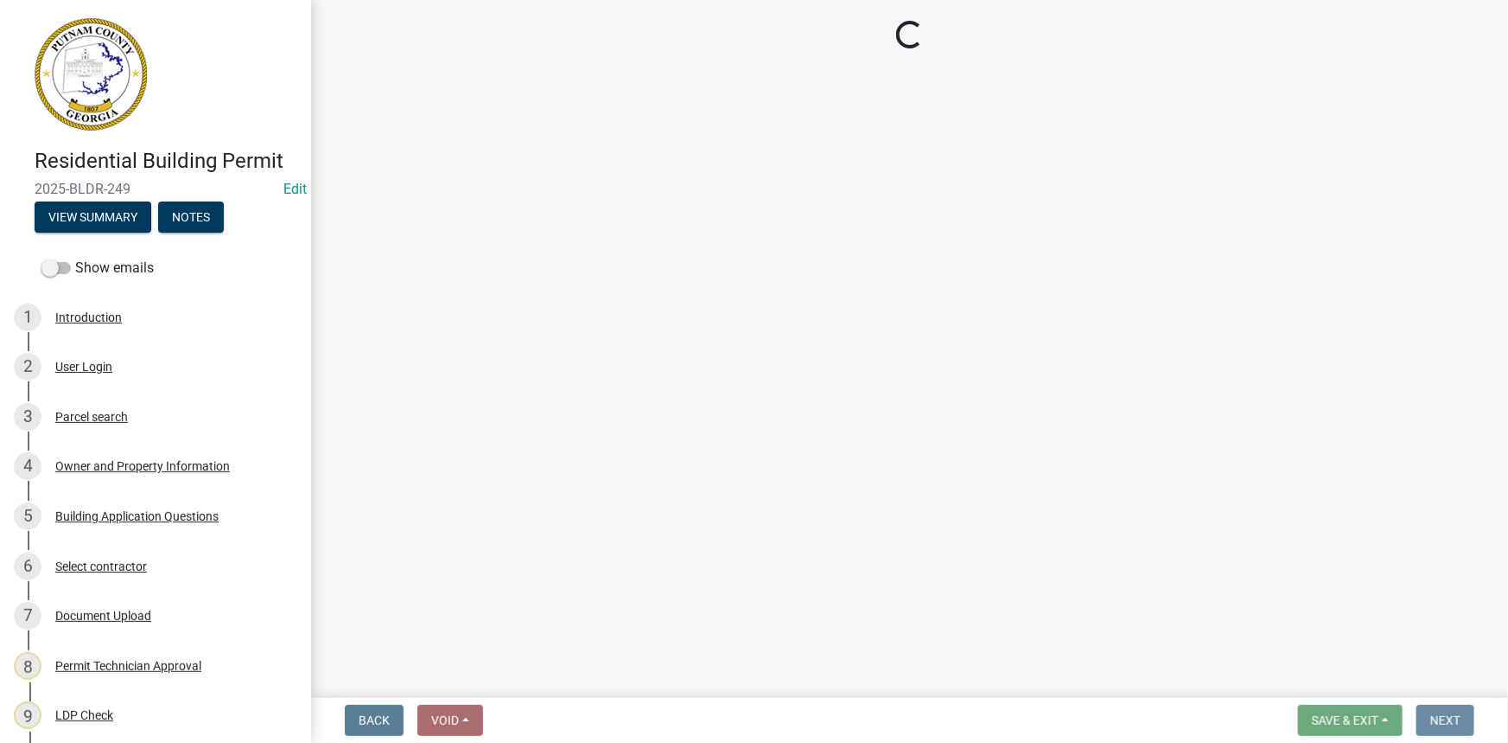
scroll to position [0, 0]
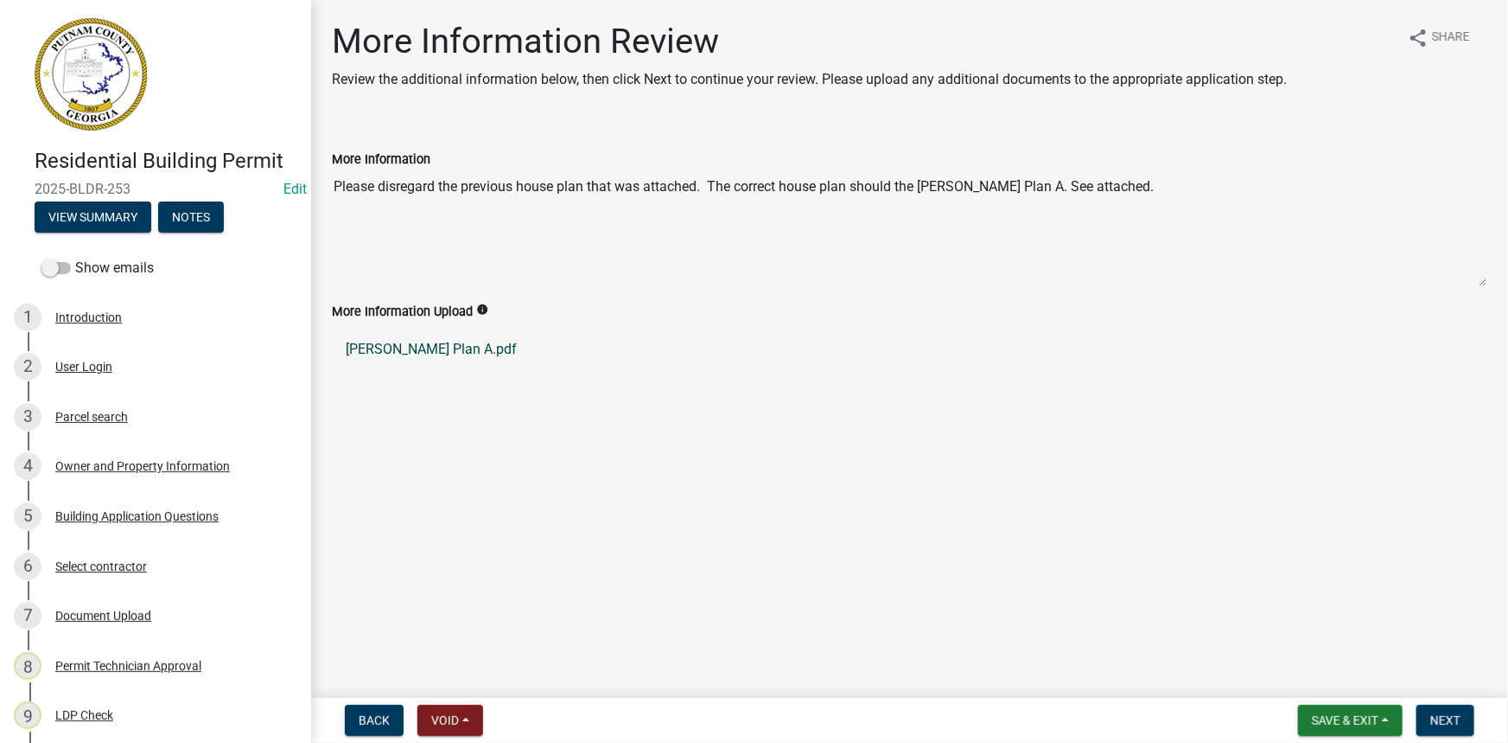
click at [443, 354] on link "Everett Plan A.pdf" at bounding box center [910, 348] width 1156 height 41
click at [92, 611] on div "Document Upload" at bounding box center [103, 615] width 96 height 12
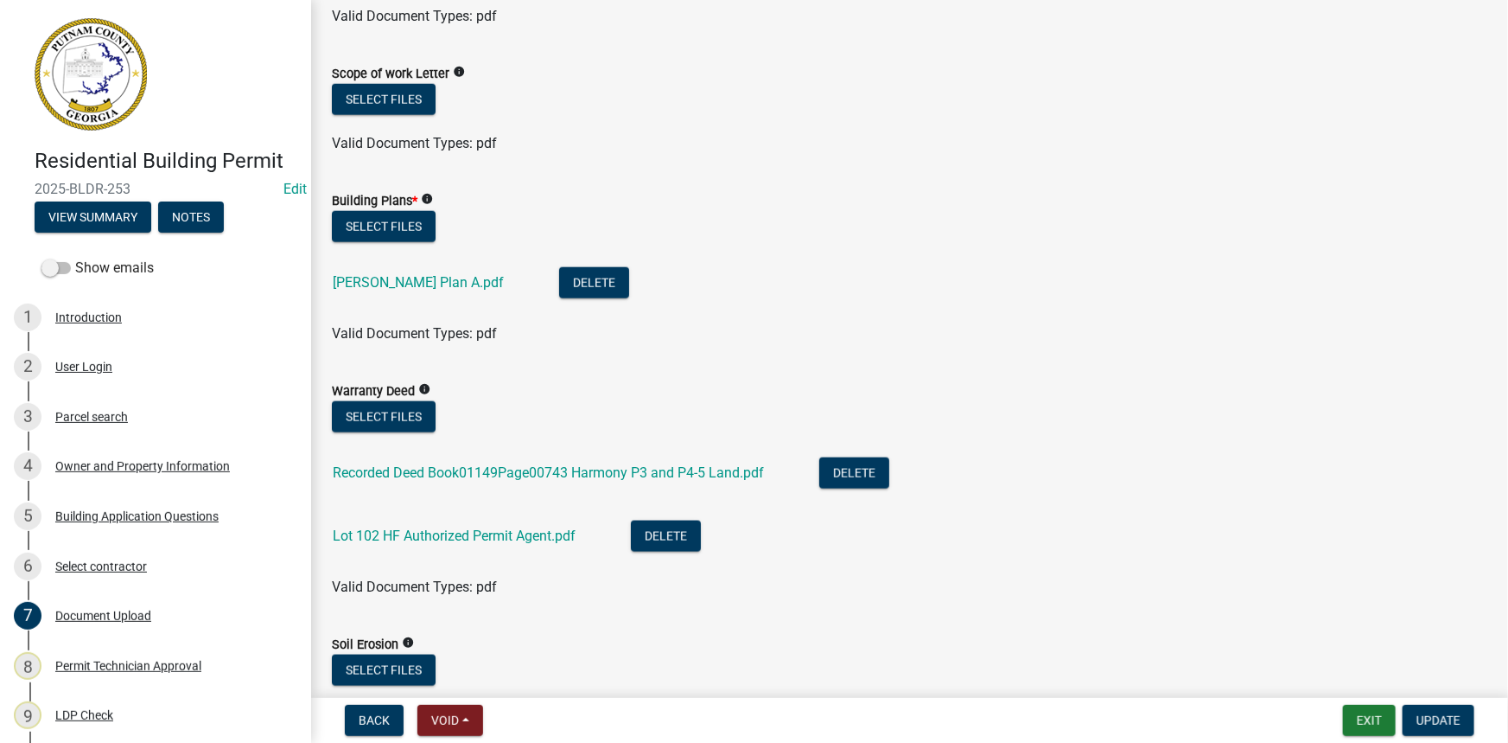
scroll to position [942, 0]
click at [559, 284] on button "Delete" at bounding box center [594, 282] width 70 height 31
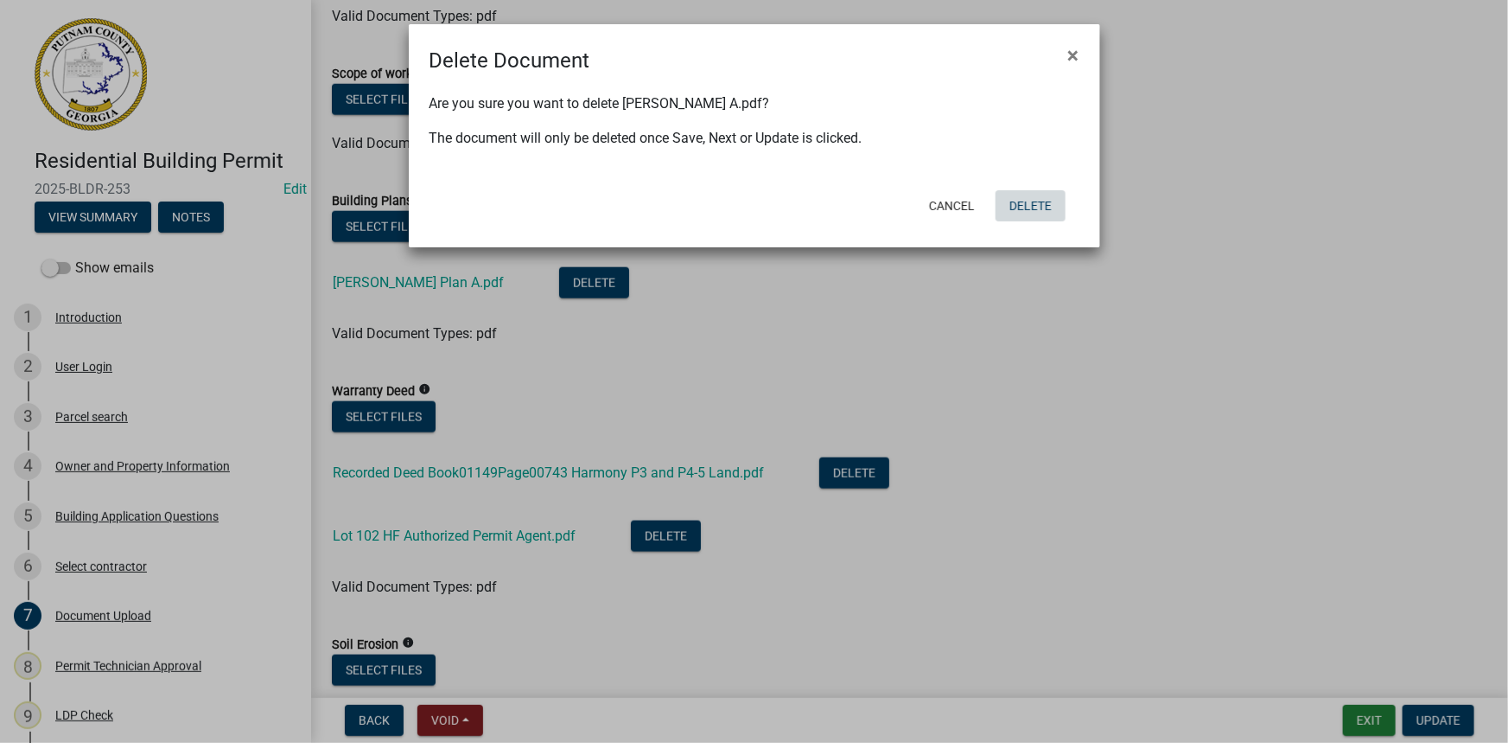
click at [1026, 202] on button "Delete" at bounding box center [1031, 205] width 70 height 31
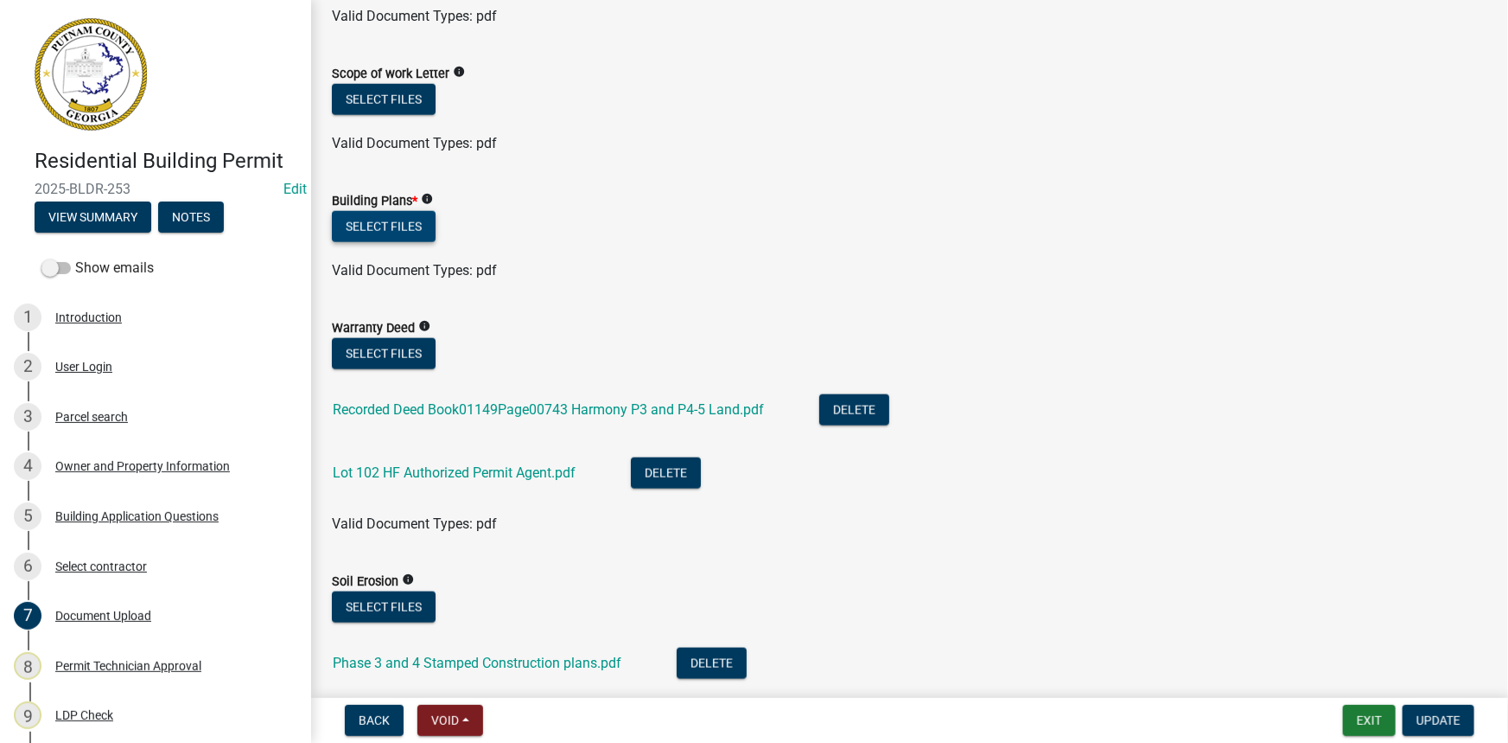
click at [395, 223] on button "Select files" at bounding box center [384, 226] width 104 height 31
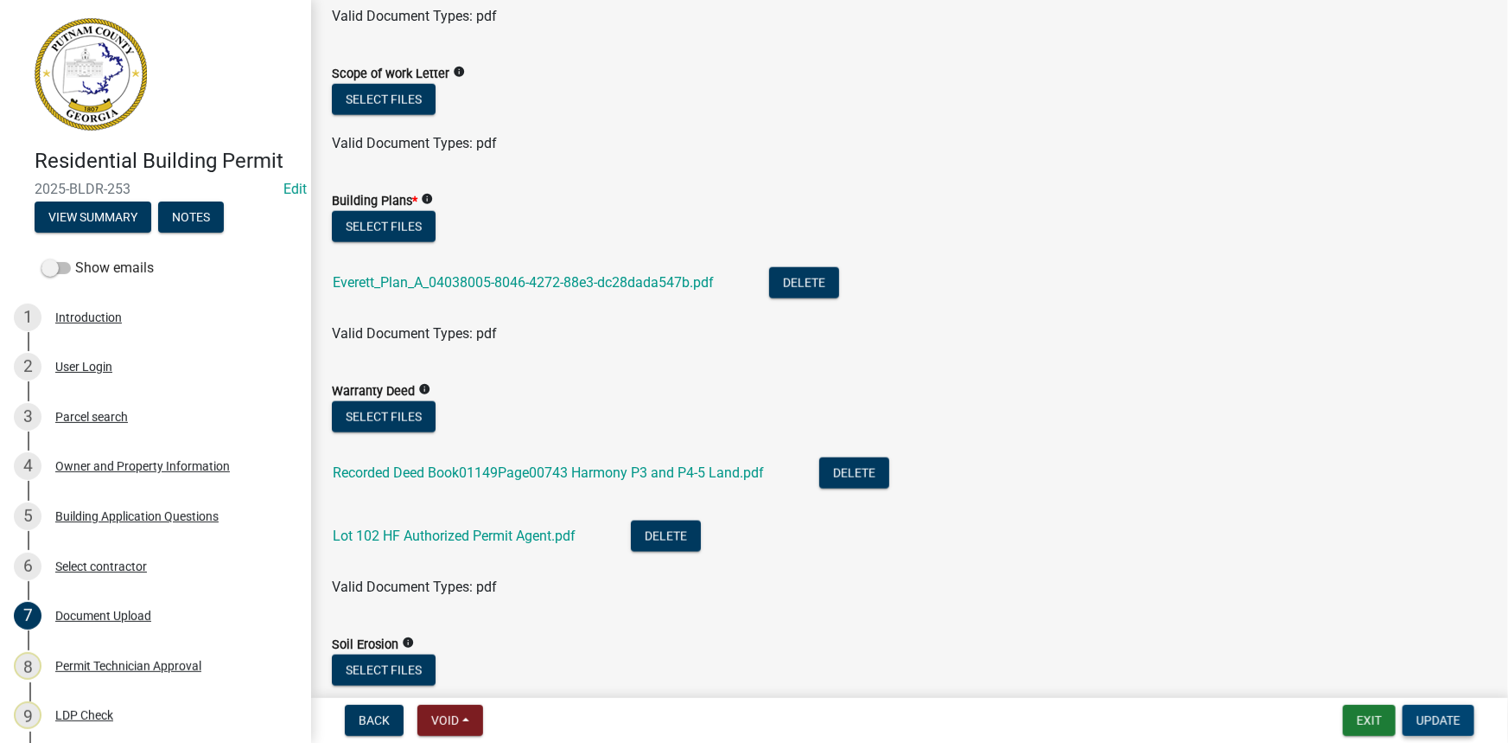
click at [1426, 724] on span "Update" at bounding box center [1439, 720] width 44 height 14
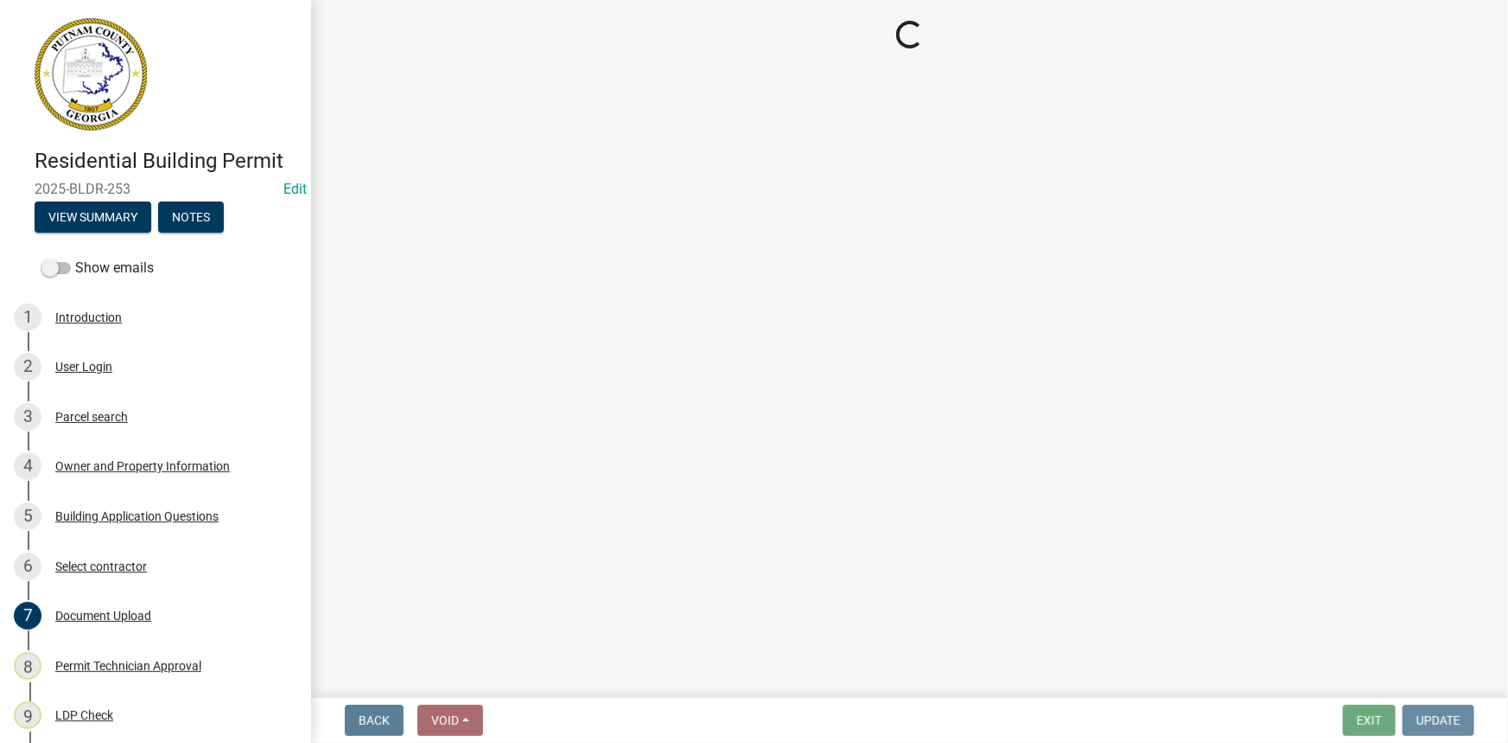
scroll to position [0, 0]
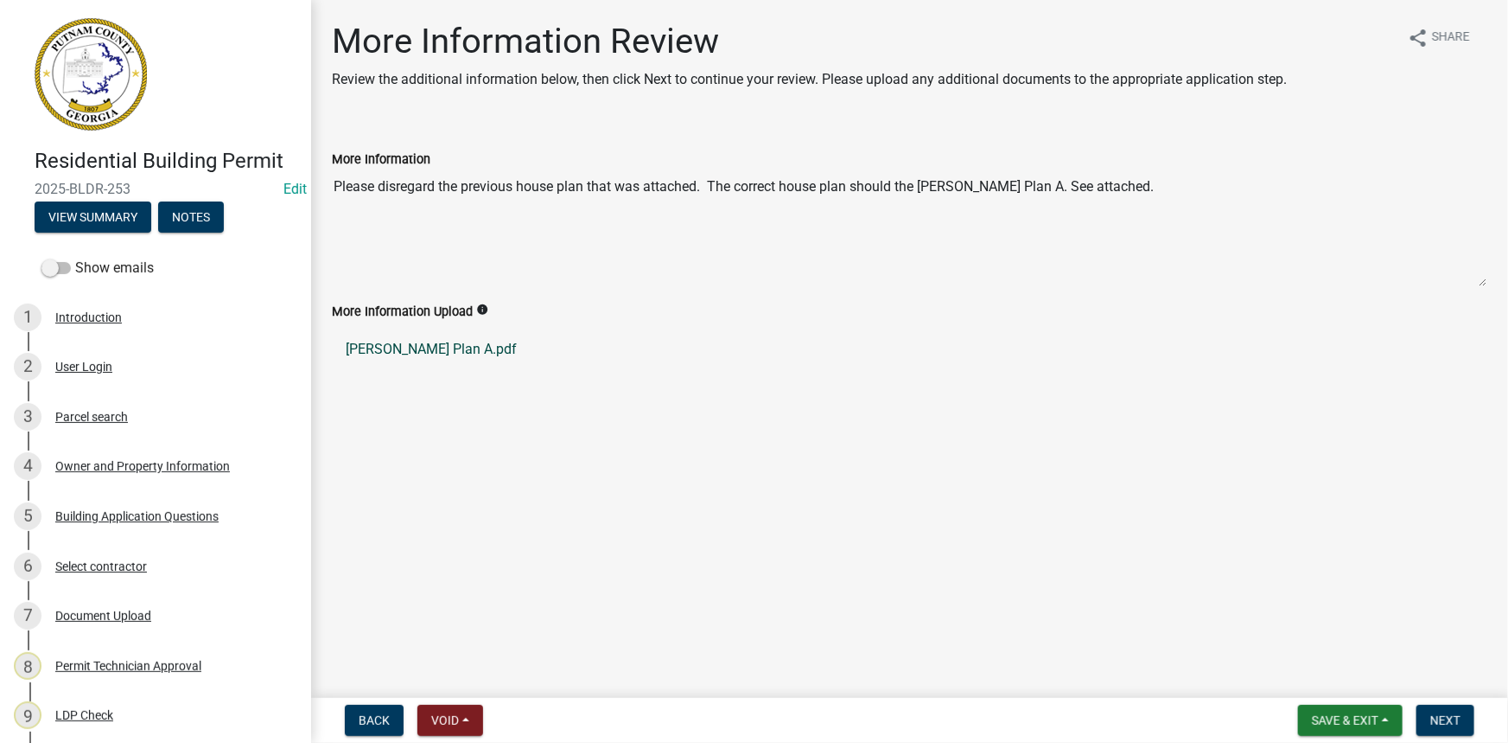
click at [423, 348] on link "Everett Plan A.pdf" at bounding box center [910, 348] width 1156 height 41
click at [137, 207] on button "View Summary" at bounding box center [93, 216] width 117 height 31
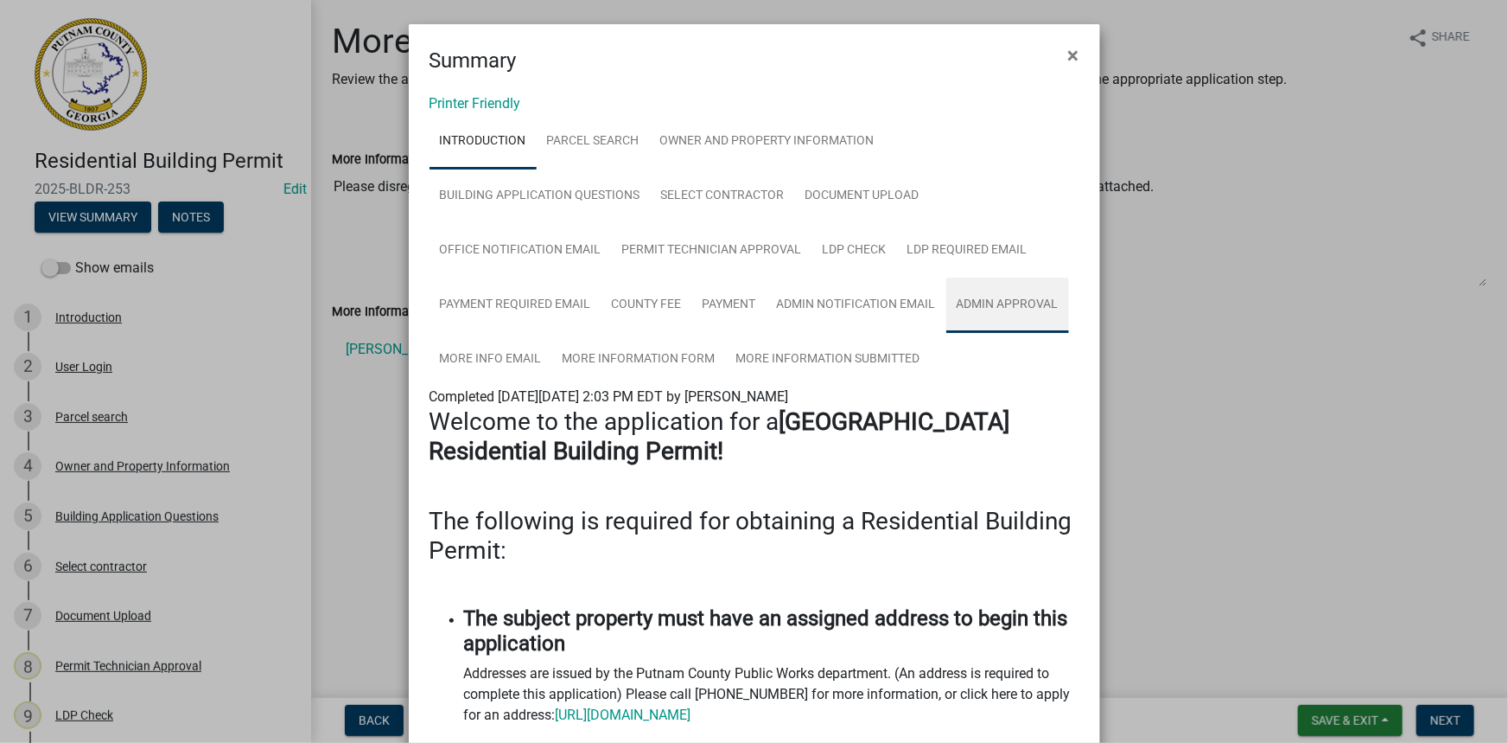
click at [988, 304] on link "Admin Approval" at bounding box center [1008, 304] width 123 height 55
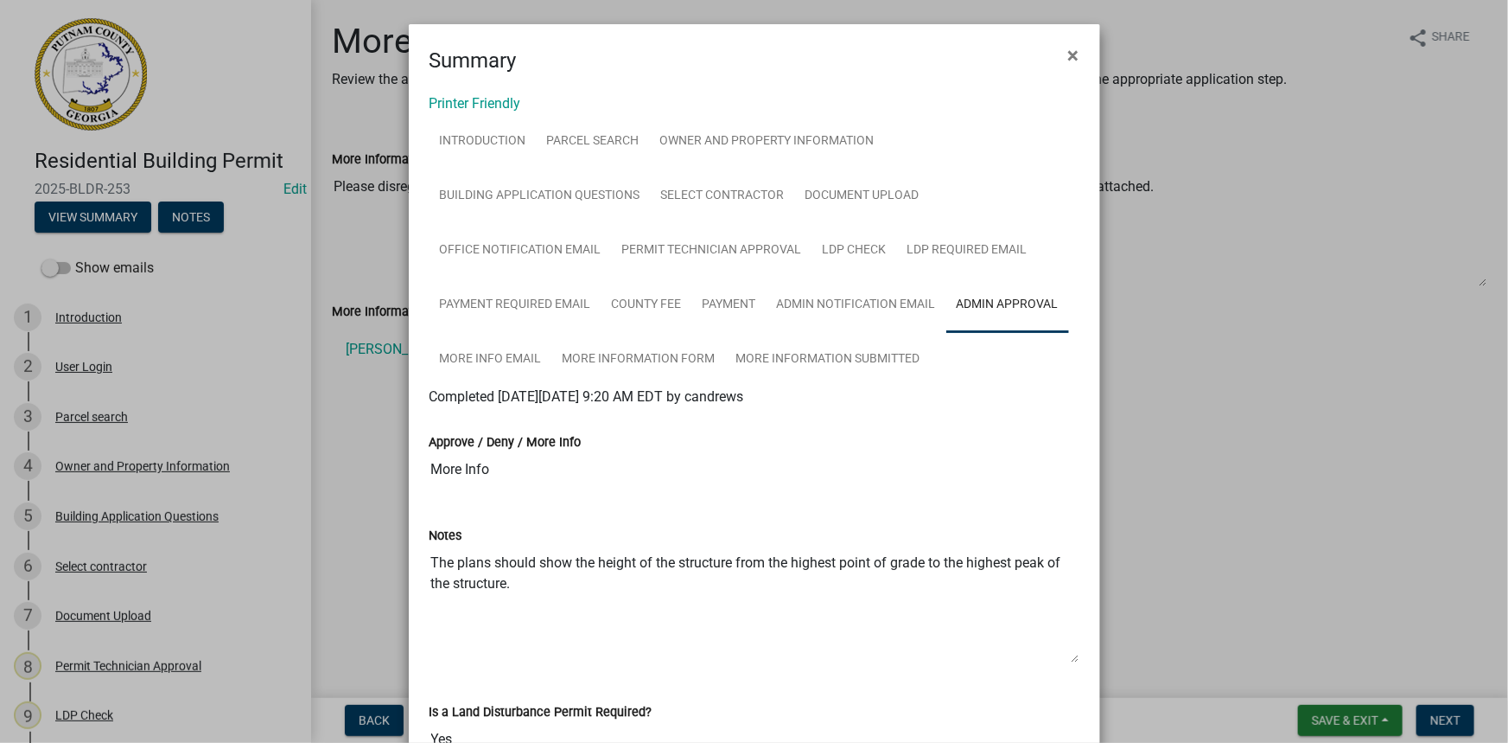
scroll to position [78, 0]
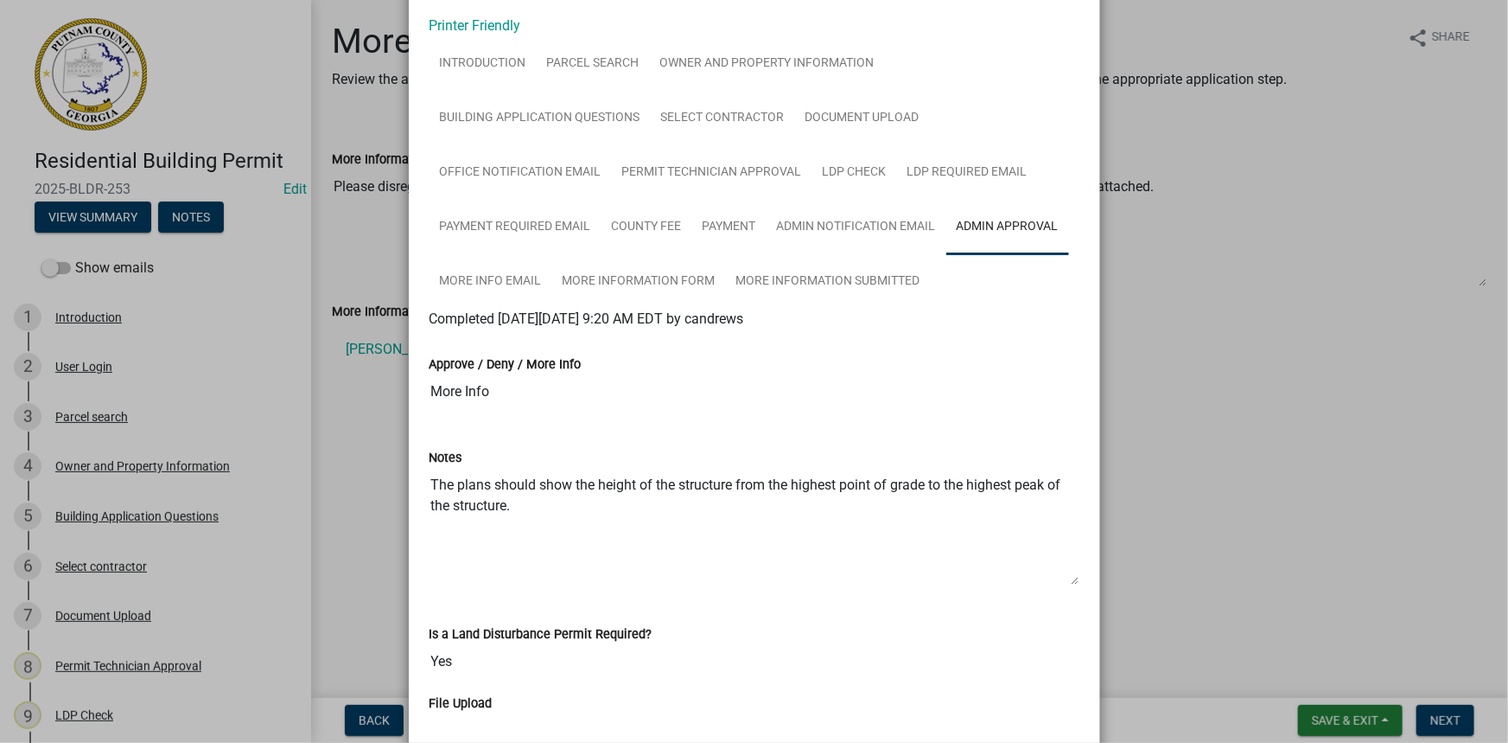
click at [1193, 326] on ngb-modal-window "Summary × Printer Friendly Introduction Parcel search Owner and Property Inform…" at bounding box center [754, 371] width 1508 height 743
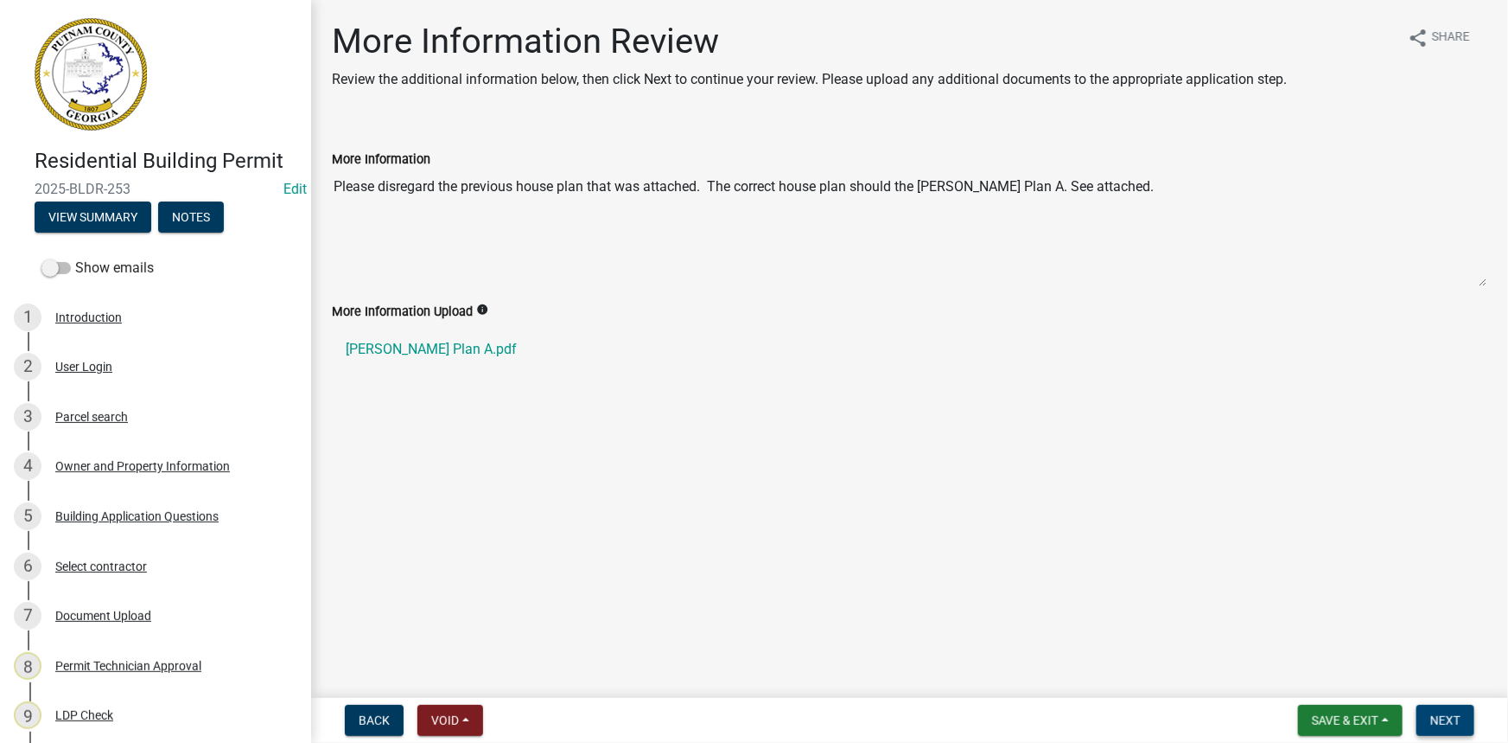
click at [1445, 725] on span "Next" at bounding box center [1446, 720] width 30 height 14
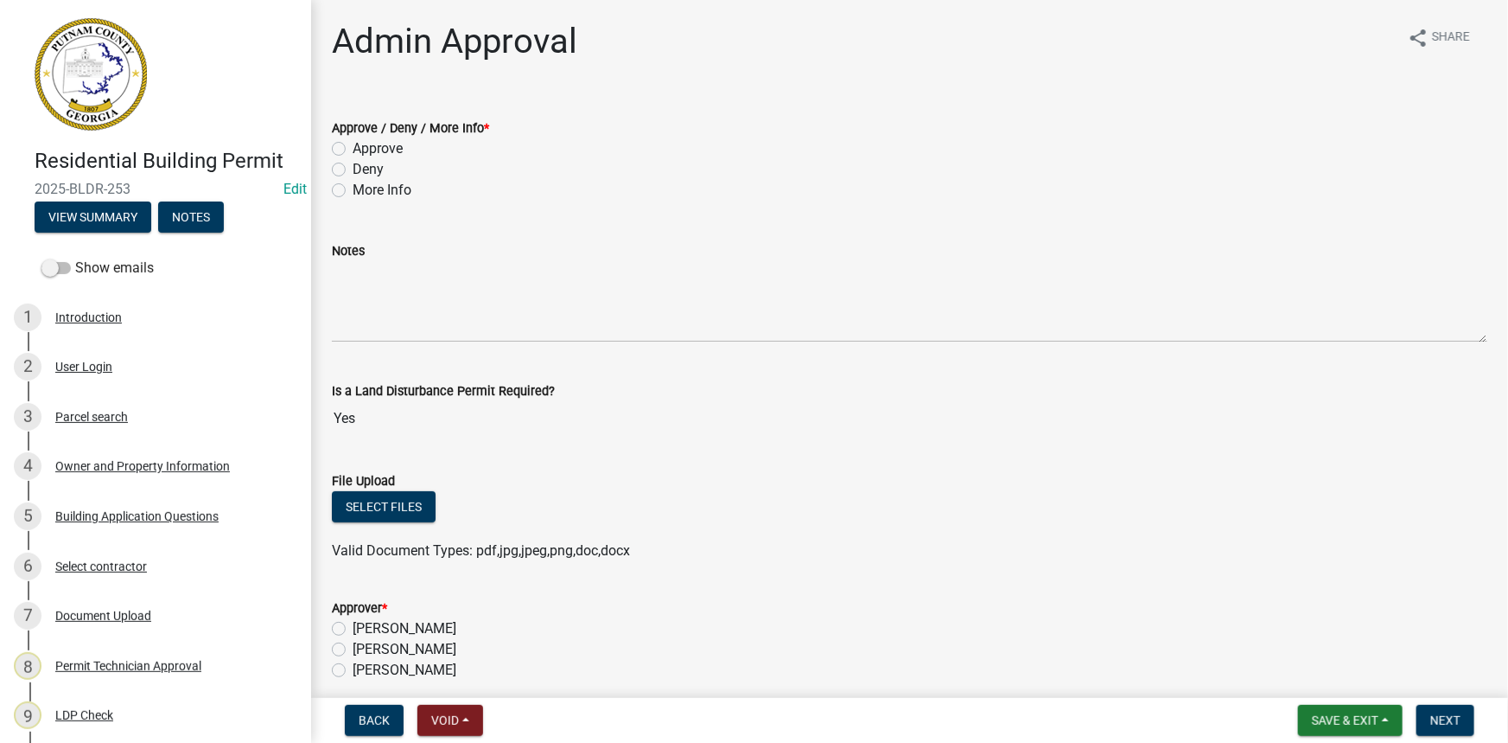
click at [379, 157] on label "Approve" at bounding box center [378, 148] width 50 height 21
click at [364, 150] on input "Approve" at bounding box center [358, 143] width 11 height 11
radio input "true"
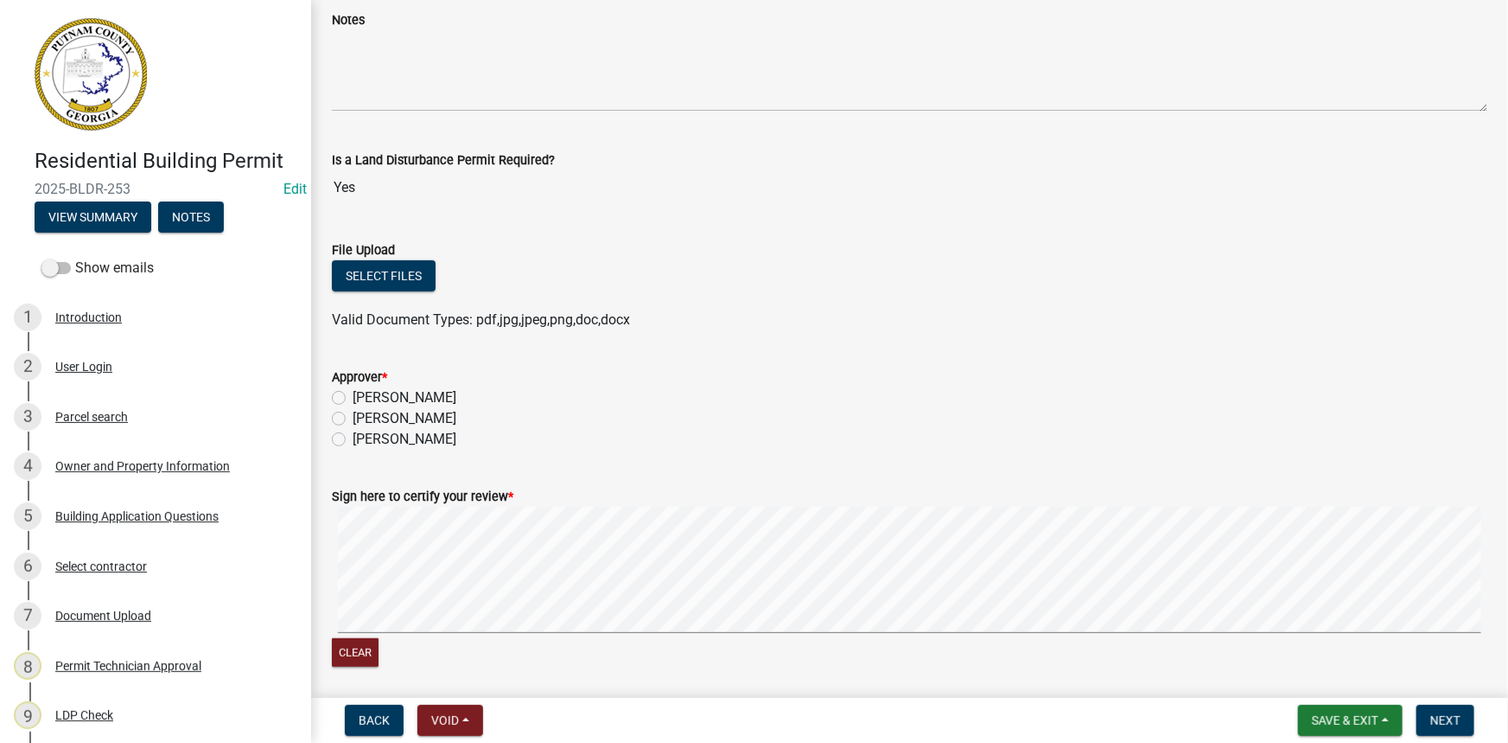
scroll to position [235, 0]
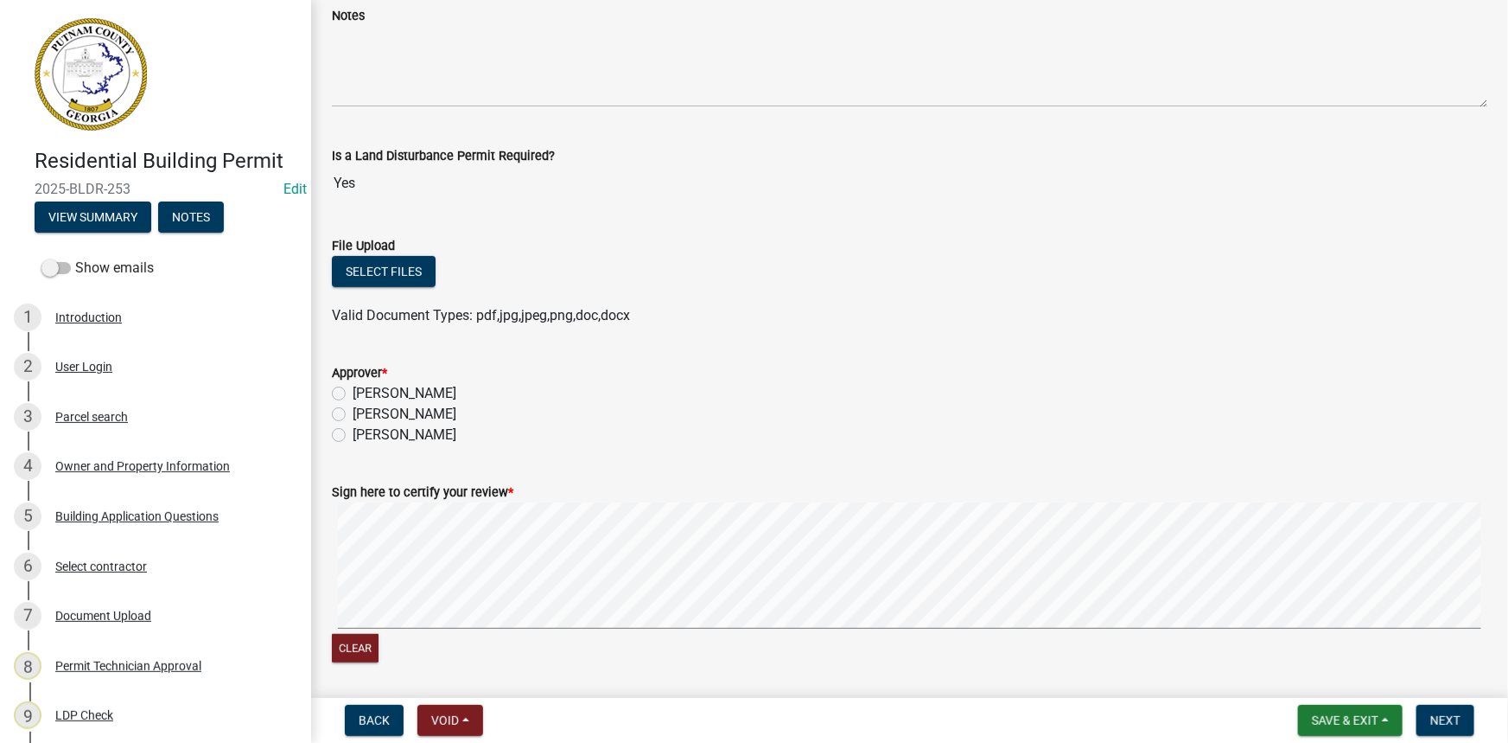
click at [424, 405] on label "Courtney Andrews" at bounding box center [405, 414] width 104 height 21
click at [364, 405] on input "Courtney Andrews" at bounding box center [358, 409] width 11 height 11
radio input "true"
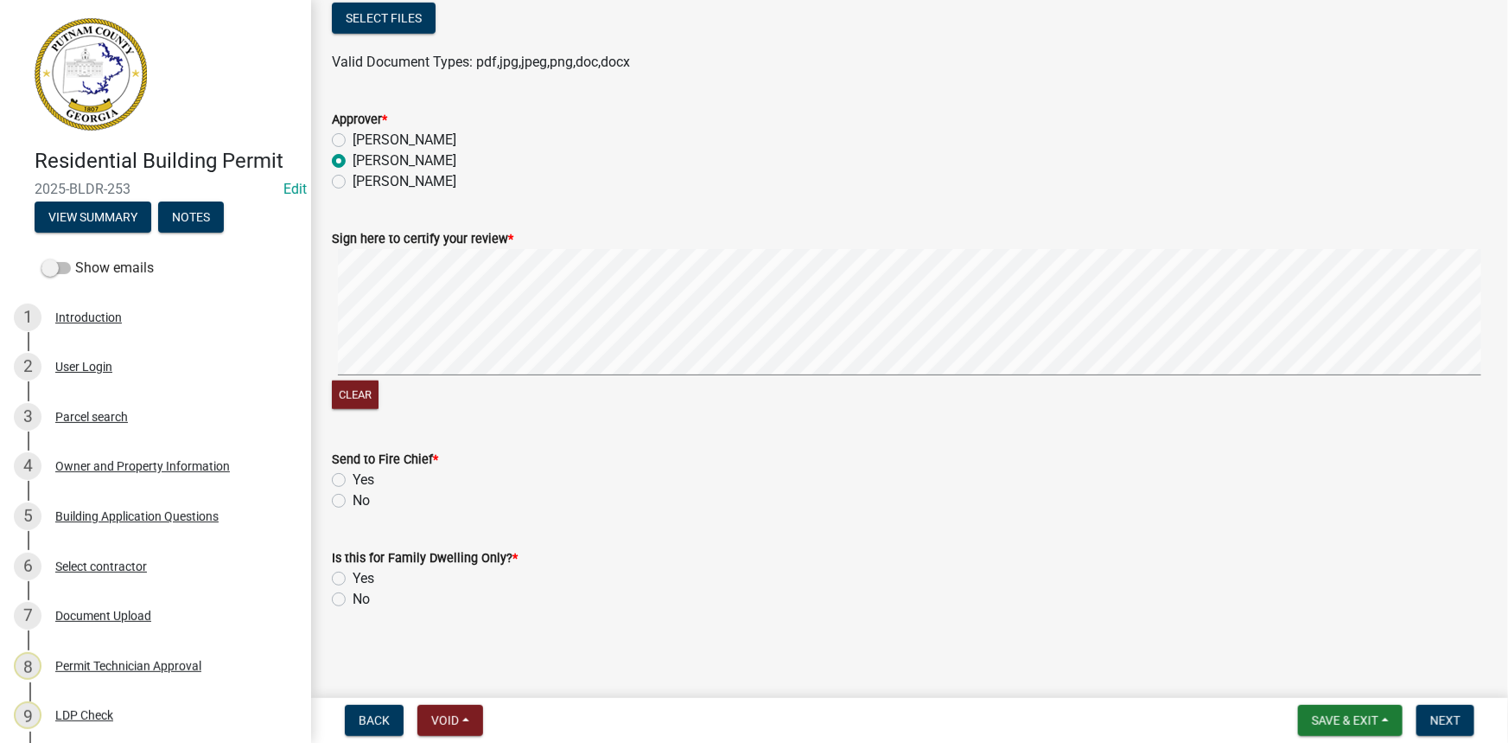
scroll to position [489, 0]
click at [357, 596] on label "No" at bounding box center [361, 598] width 17 height 21
click at [357, 596] on input "No" at bounding box center [358, 593] width 11 height 11
radio input "true"
click at [354, 495] on label "No" at bounding box center [361, 499] width 17 height 21
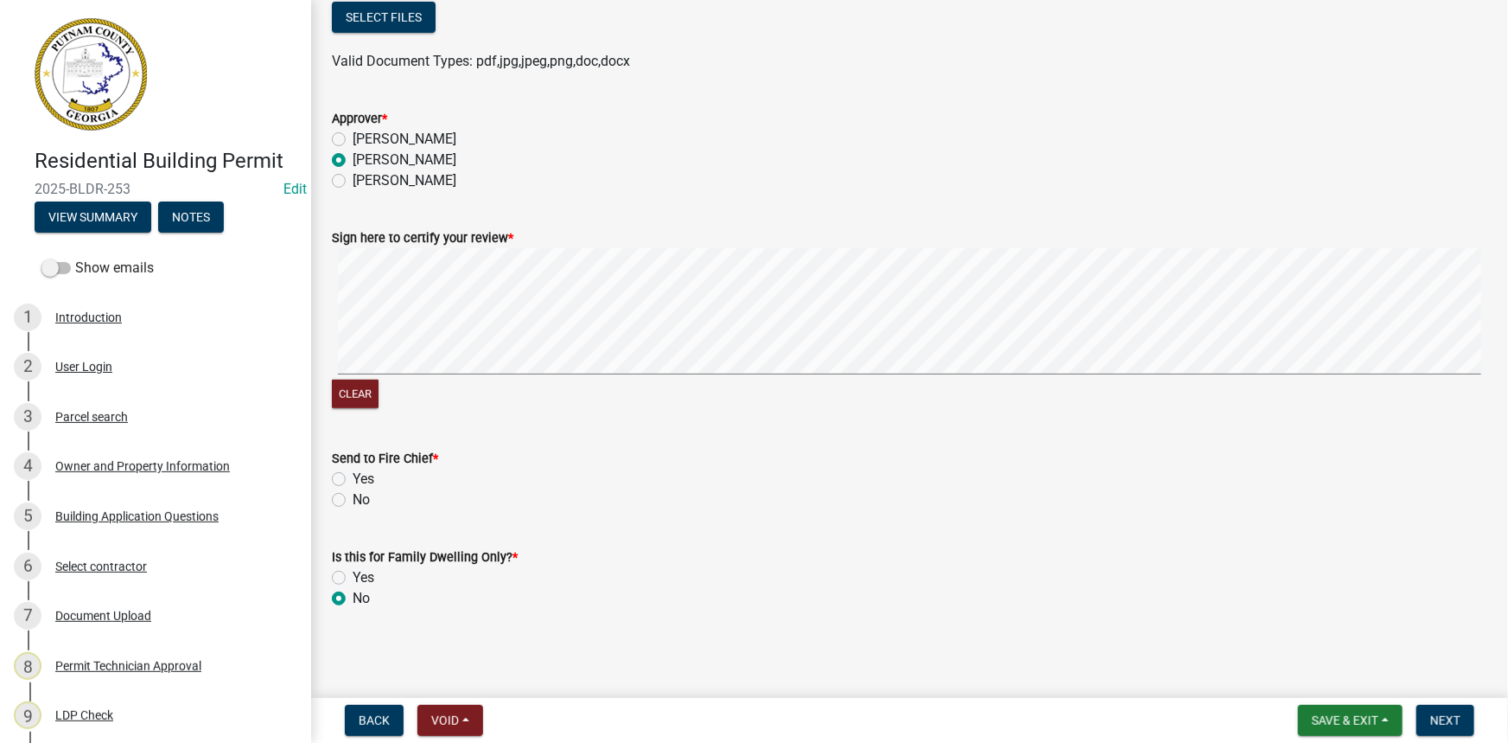
click at [354, 495] on input "No" at bounding box center [358, 494] width 11 height 11
radio input "true"
click at [1457, 726] on span "Next" at bounding box center [1446, 720] width 30 height 14
